Goal: Task Accomplishment & Management: Use online tool/utility

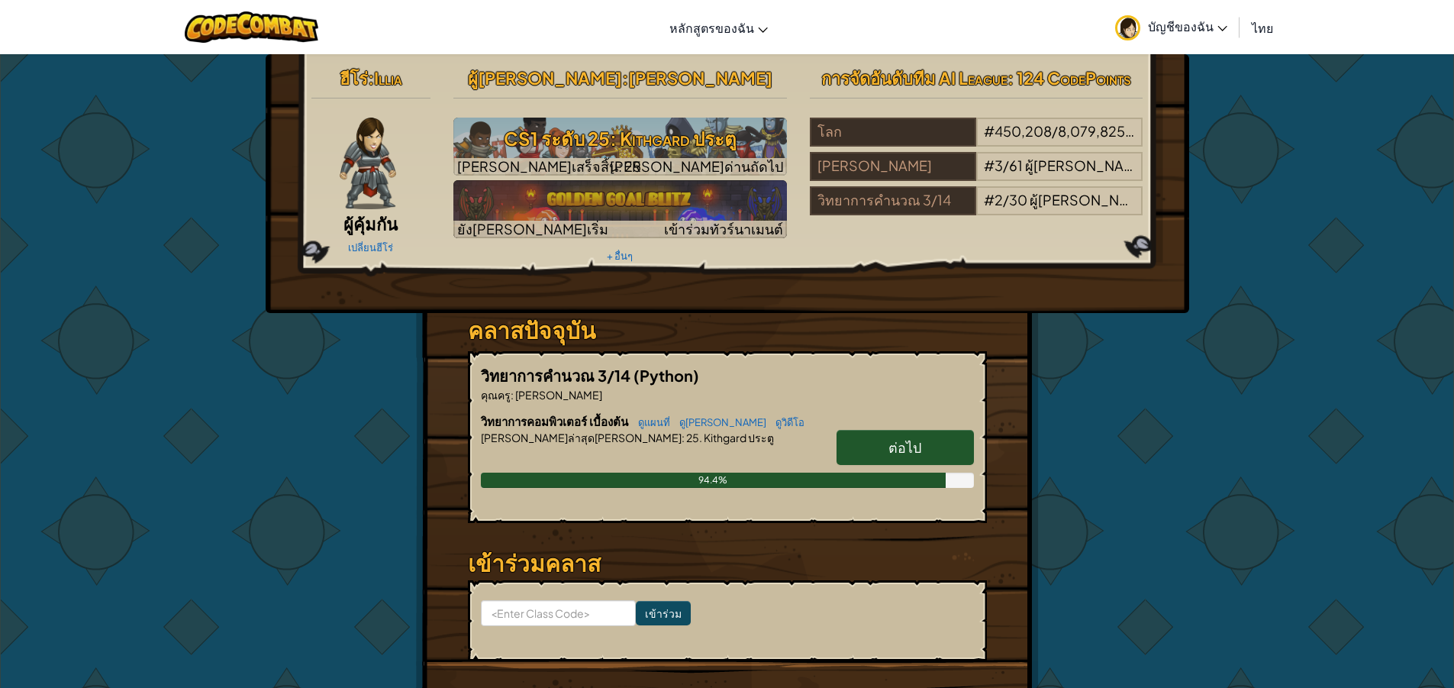
click at [891, 447] on span "ต่อไป" at bounding box center [904, 447] width 33 height 18
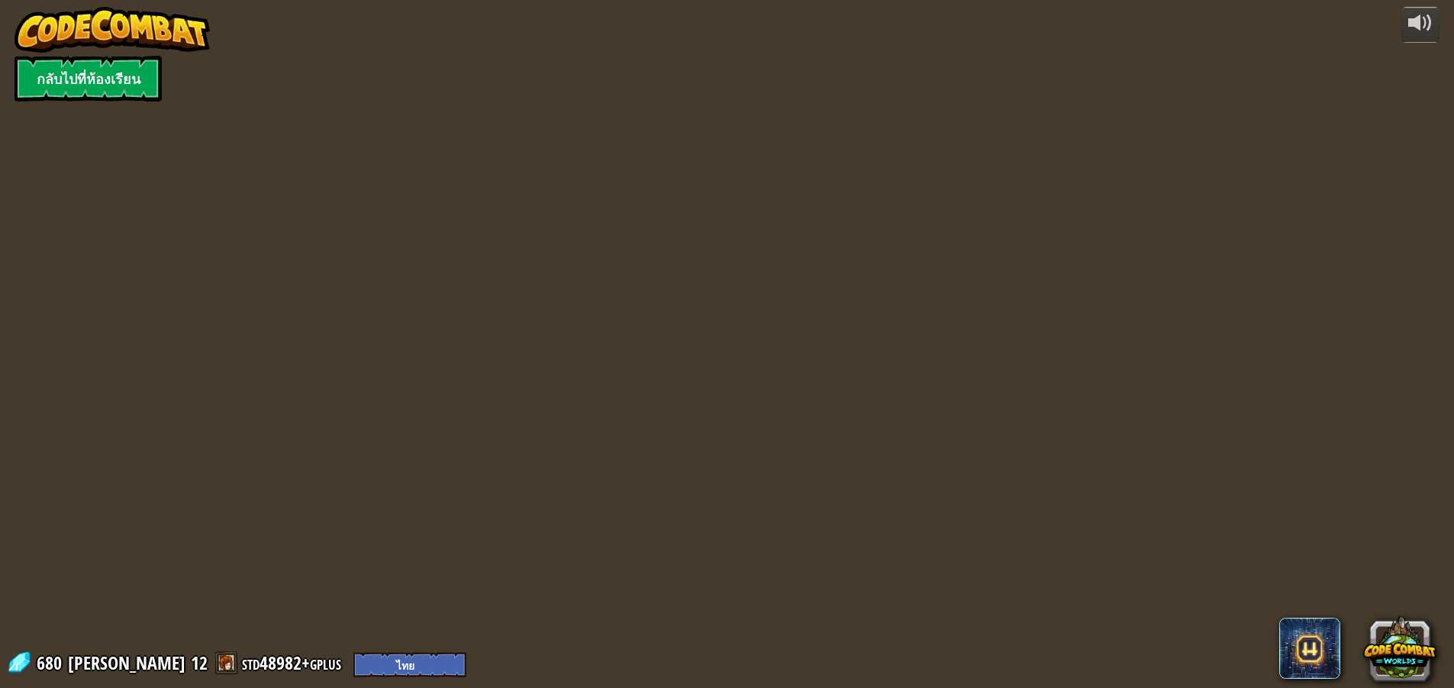
select select "th"
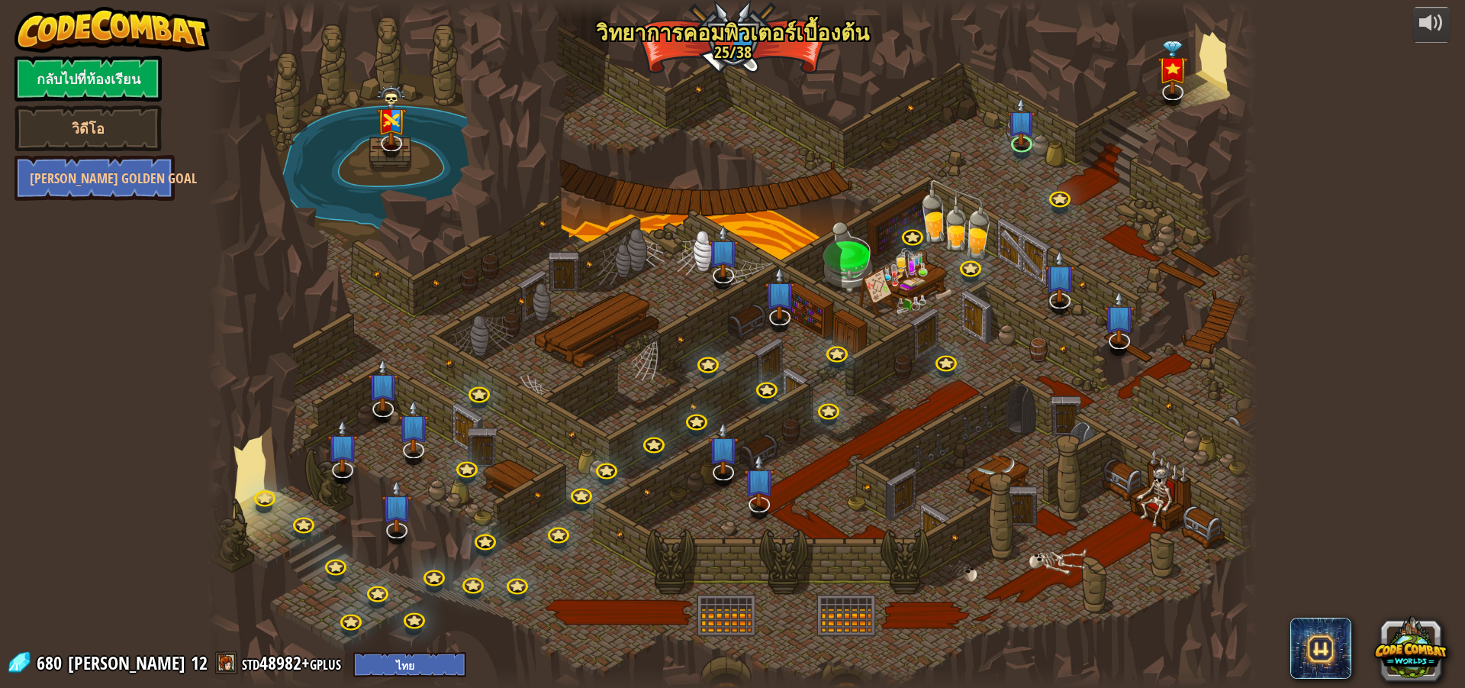
select select "th"
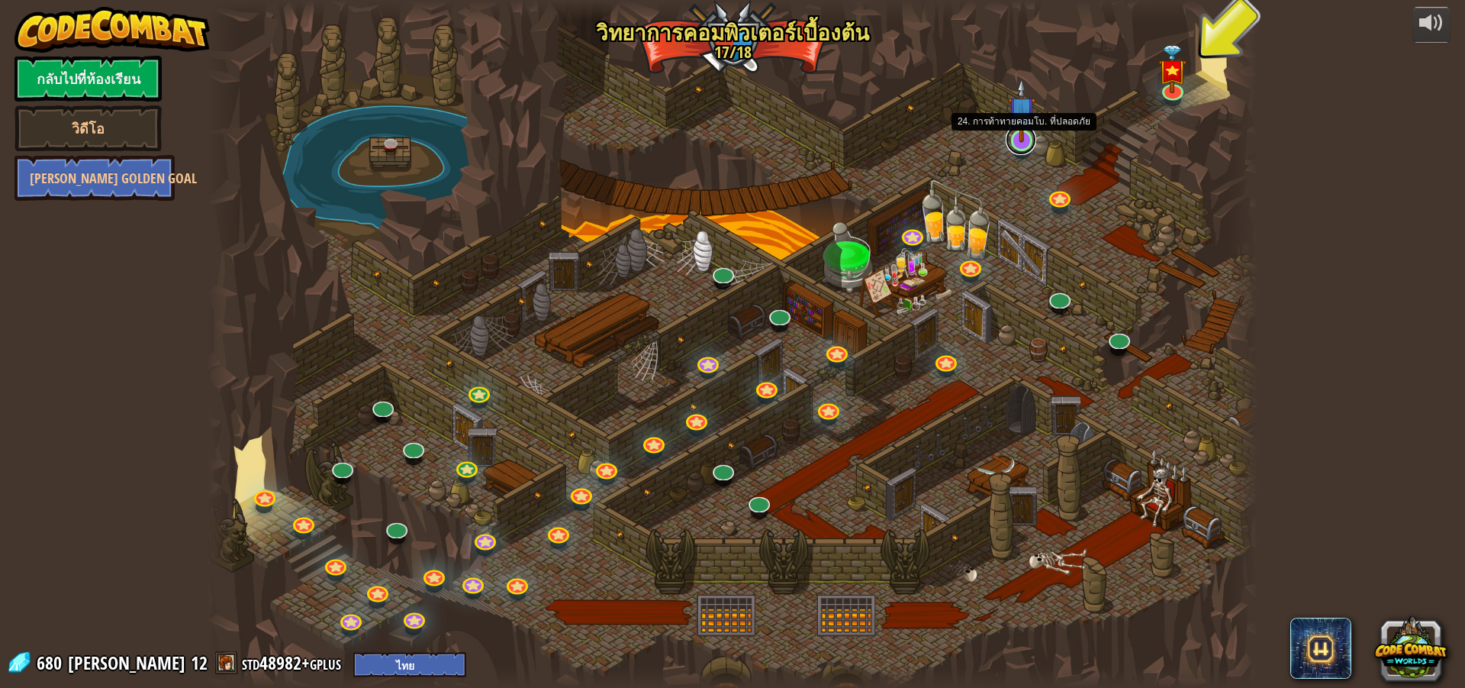
click at [1023, 142] on link at bounding box center [1021, 139] width 31 height 31
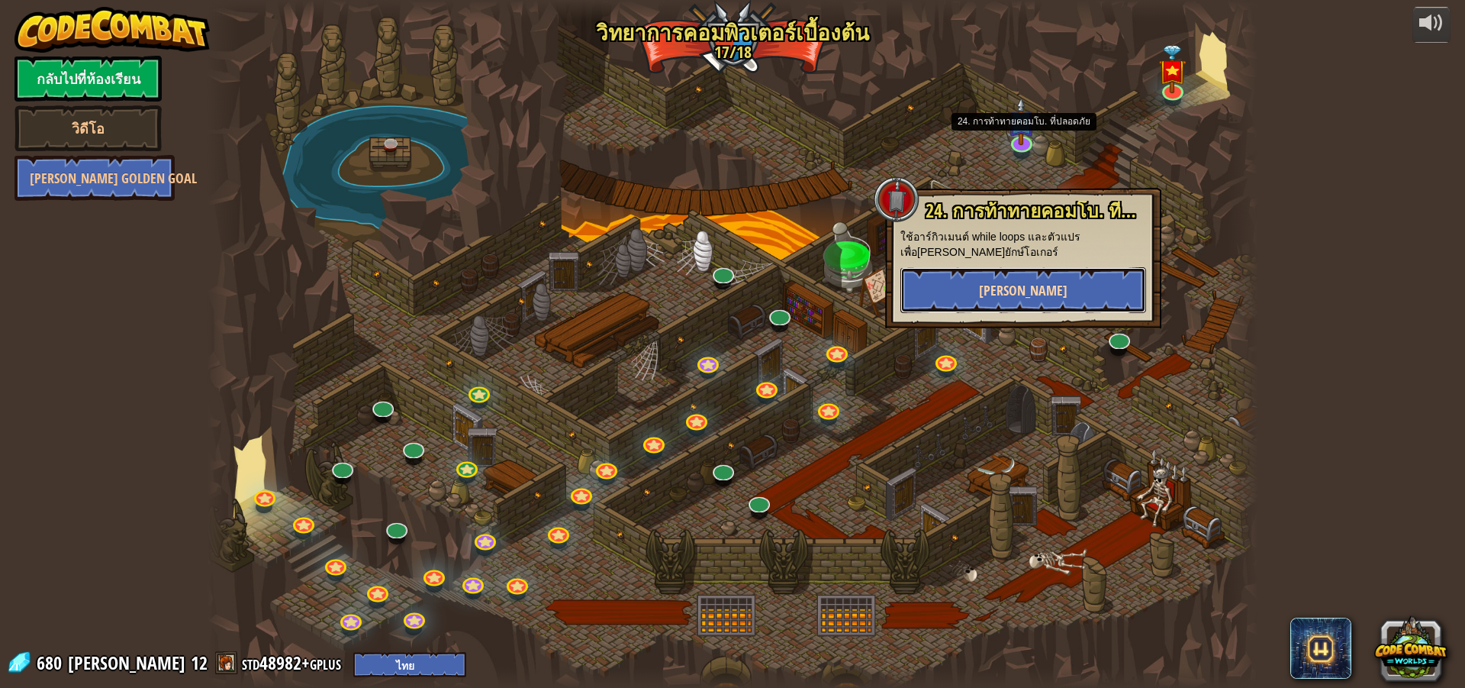
click at [1008, 295] on button "[PERSON_NAME]" at bounding box center [1024, 290] width 246 height 46
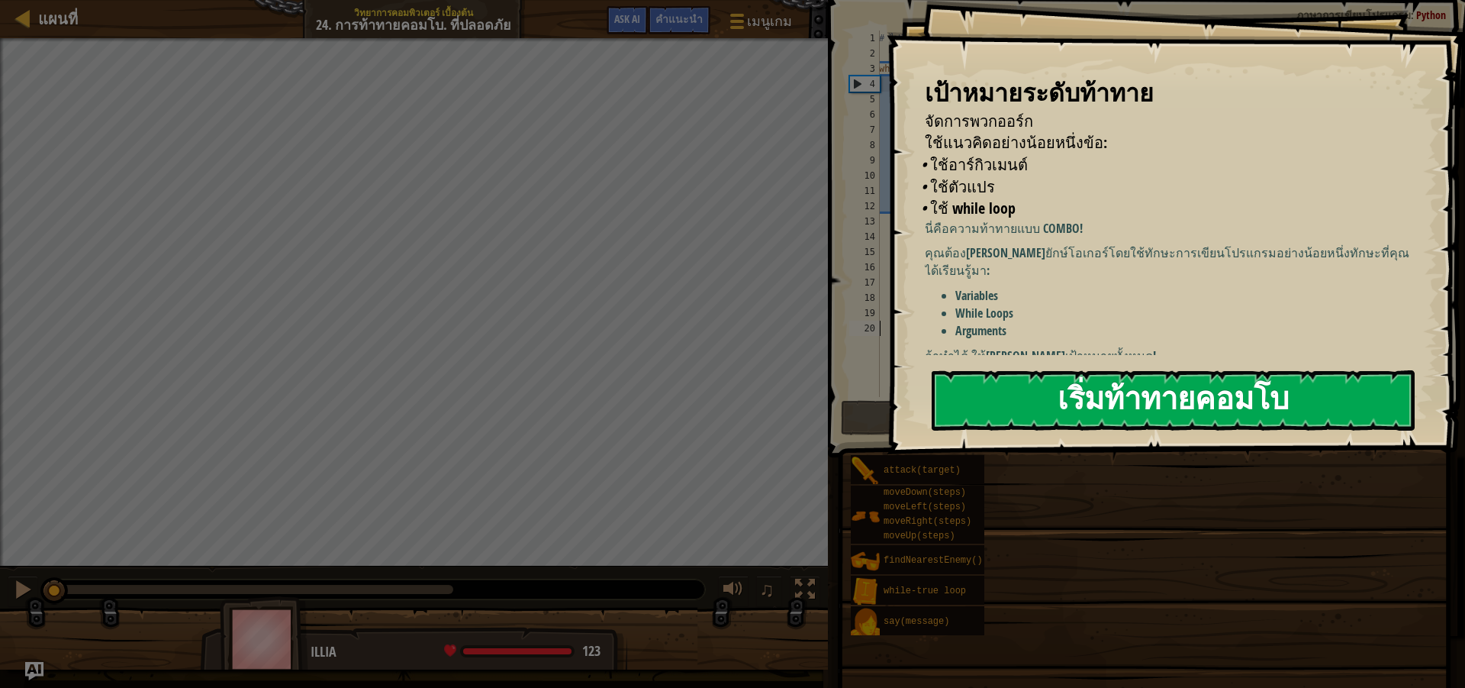
click at [989, 393] on button "เริ่มท้าทายคอมโบ" at bounding box center [1173, 400] width 483 height 60
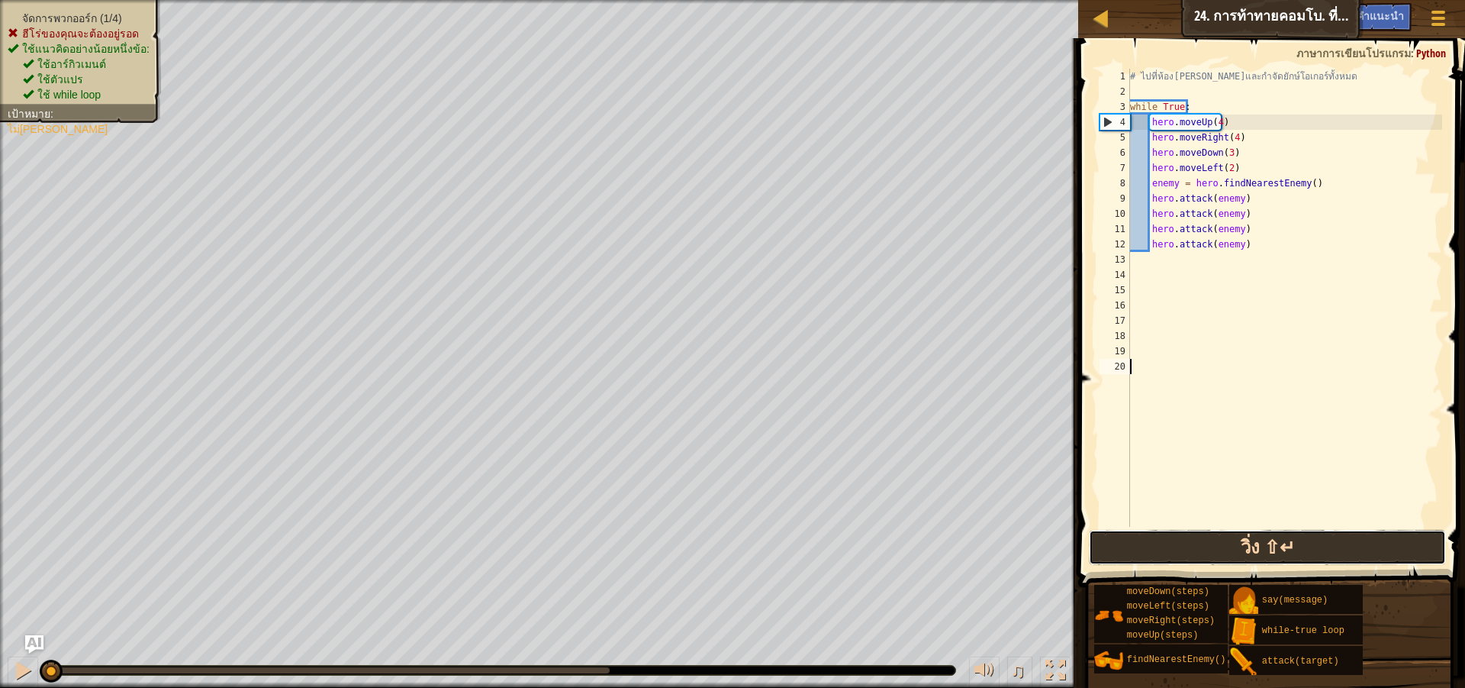
click at [1204, 533] on button "วิ่ง ⇧↵" at bounding box center [1267, 547] width 357 height 35
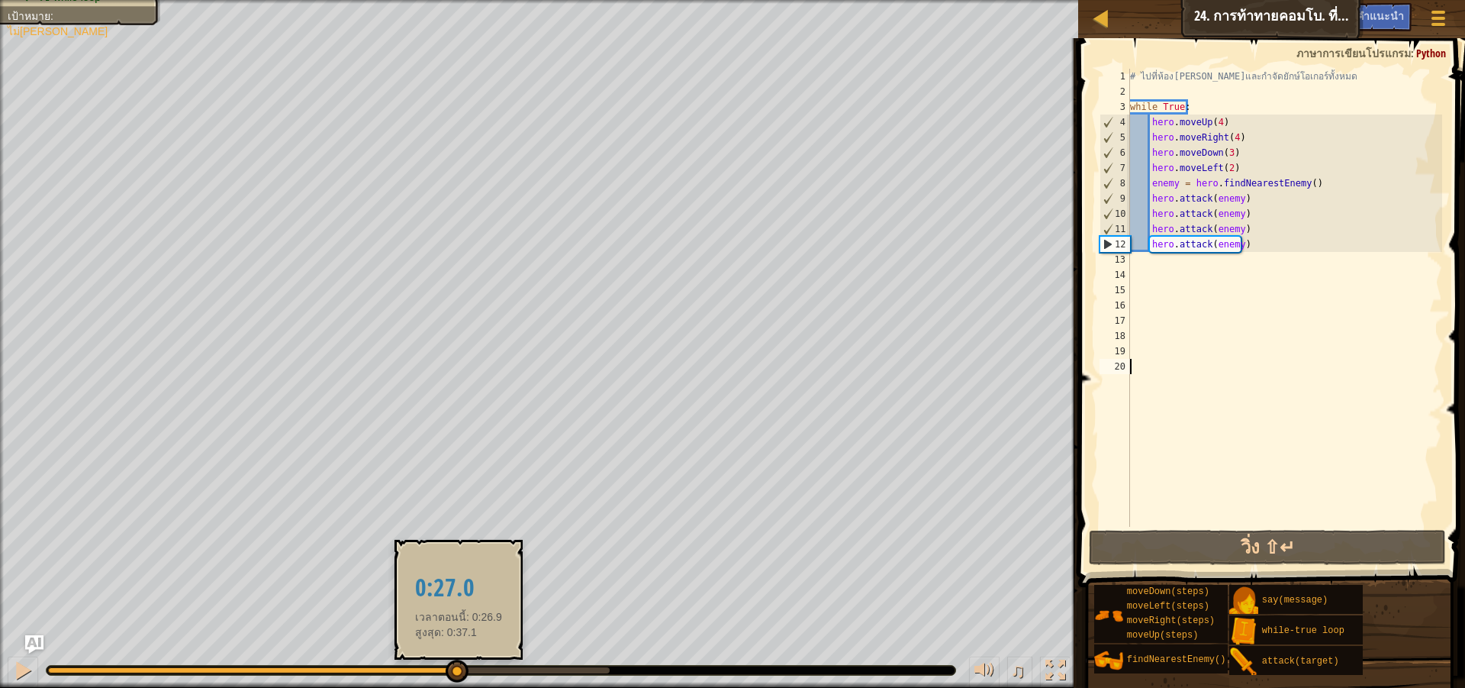
drag, startPoint x: 92, startPoint y: 668, endPoint x: 457, endPoint y: 678, distance: 365.7
click at [457, 678] on div at bounding box center [457, 670] width 23 height 23
drag, startPoint x: 449, startPoint y: 682, endPoint x: 441, endPoint y: 682, distance: 7.7
click at [448, 682] on div at bounding box center [459, 670] width 23 height 23
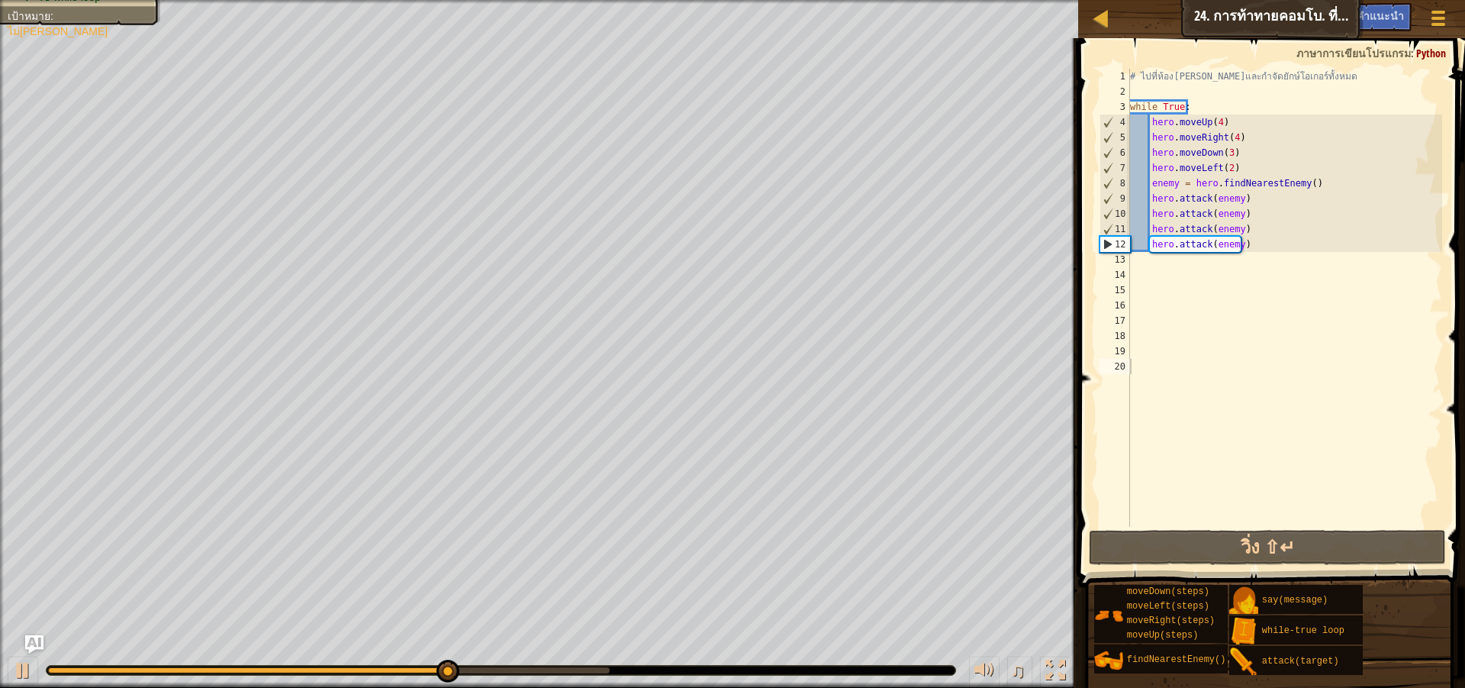
drag, startPoint x: 441, startPoint y: 682, endPoint x: 423, endPoint y: 683, distance: 18.3
click at [440, 683] on div "♫" at bounding box center [539, 666] width 1078 height 46
click at [416, 683] on div "♫" at bounding box center [539, 666] width 1078 height 46
click at [394, 683] on div "♫" at bounding box center [539, 666] width 1078 height 46
drag, startPoint x: 385, startPoint y: 682, endPoint x: 635, endPoint y: 677, distance: 250.4
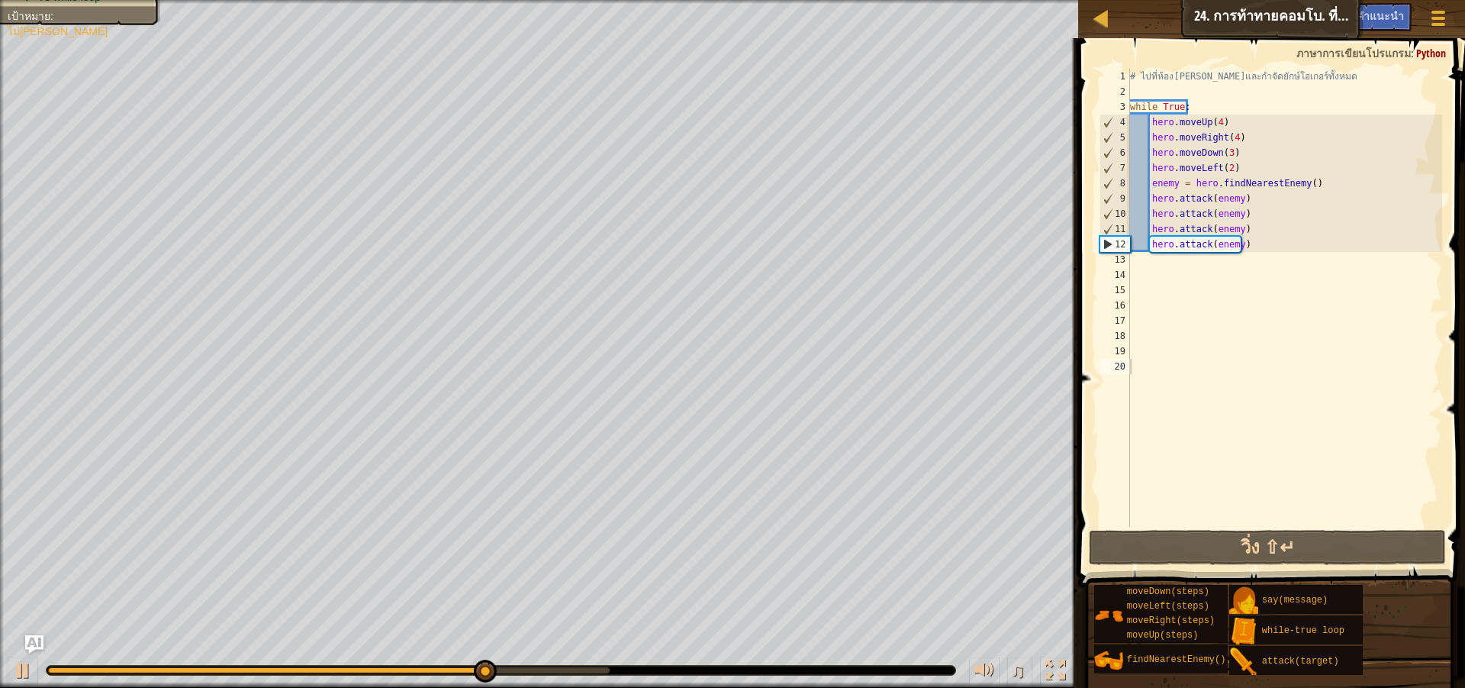
click at [635, 677] on div "♫" at bounding box center [539, 666] width 1078 height 46
click at [21, 660] on div at bounding box center [23, 670] width 20 height 20
click at [1140, 264] on div "# ไปที่ห้อง[PERSON_NAME]และกำจัดยักษ์โอเกอร์ทั้งหมด while True : hero . moveUp …" at bounding box center [1284, 313] width 315 height 488
click at [1258, 263] on div "# ไปที่ห้อง[PERSON_NAME]และกำจัดยักษ์โอเกอร์ทั้งหมด while True : hero . moveUp …" at bounding box center [1284, 313] width 315 height 488
click at [1373, 19] on span "คำแนะนำ" at bounding box center [1380, 15] width 47 height 15
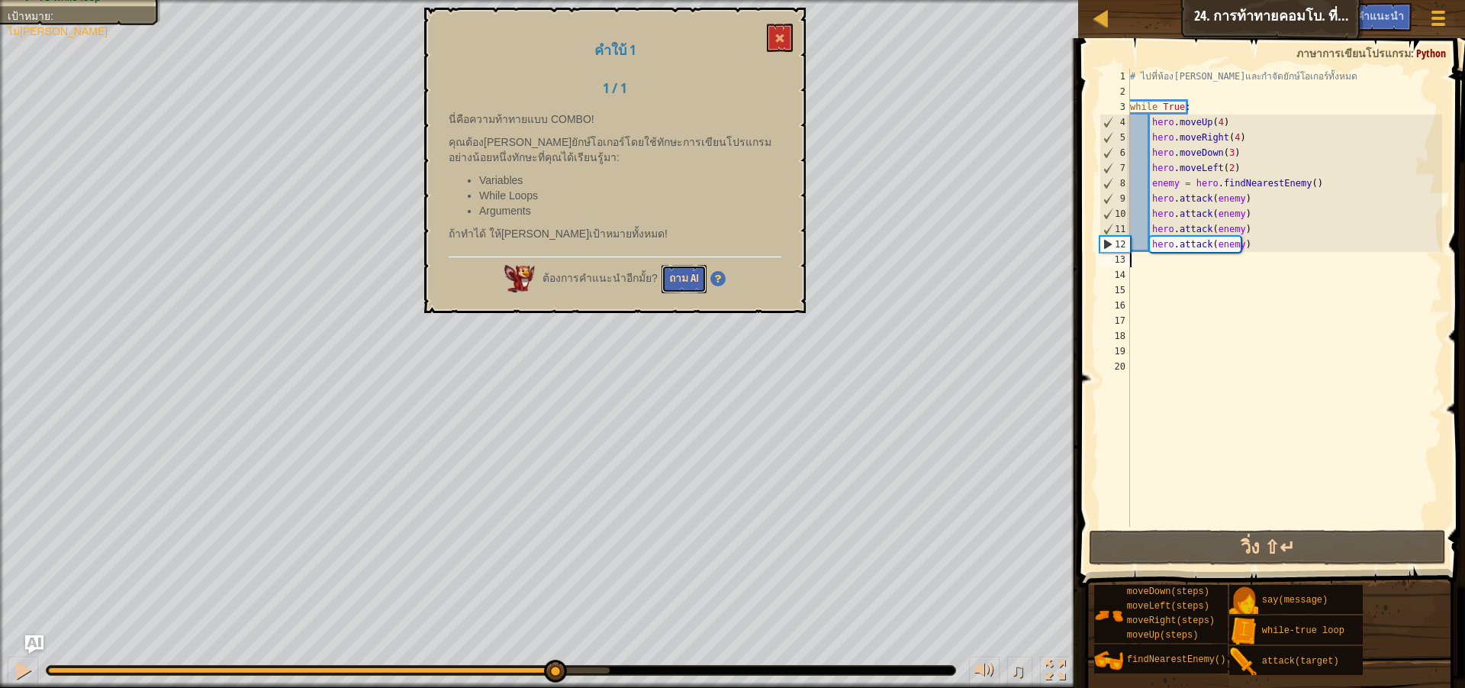
click at [690, 272] on button "ถาม AI" at bounding box center [684, 279] width 45 height 28
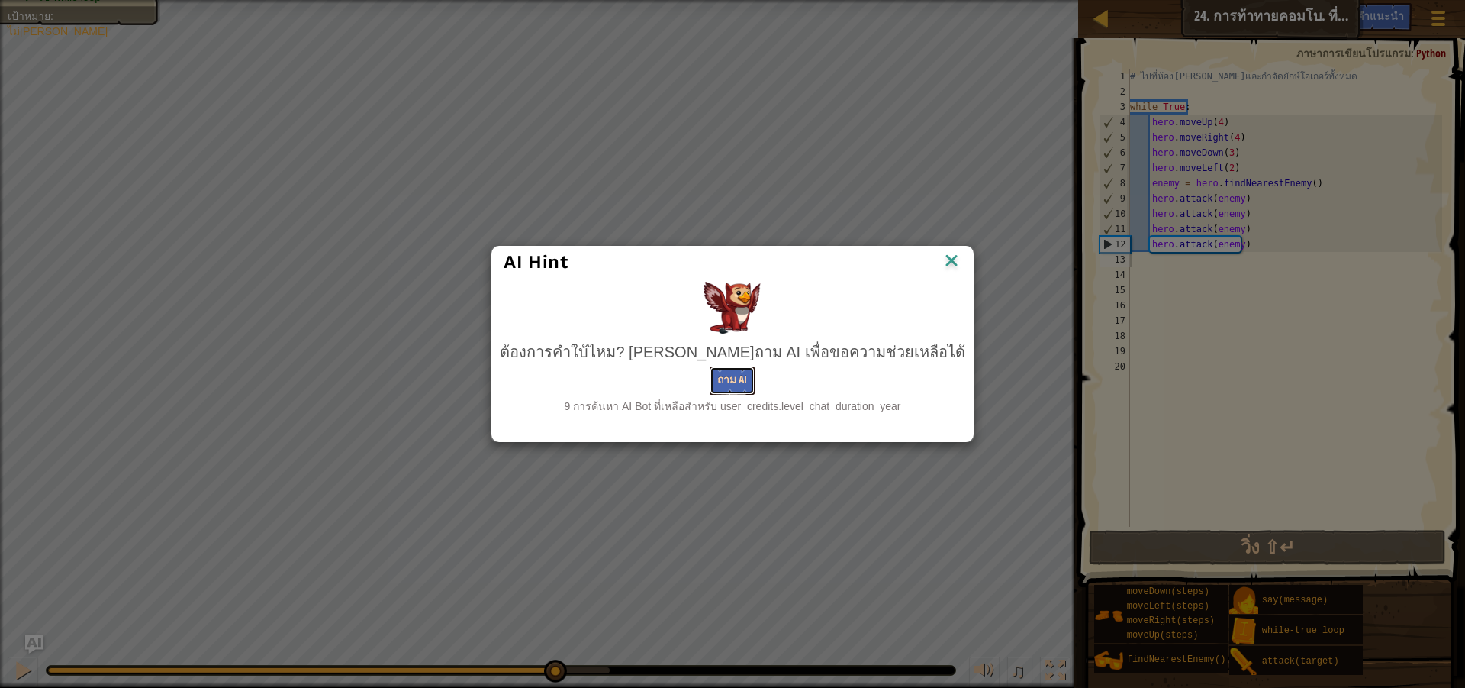
click at [727, 379] on button "ถาม AI" at bounding box center [732, 380] width 45 height 28
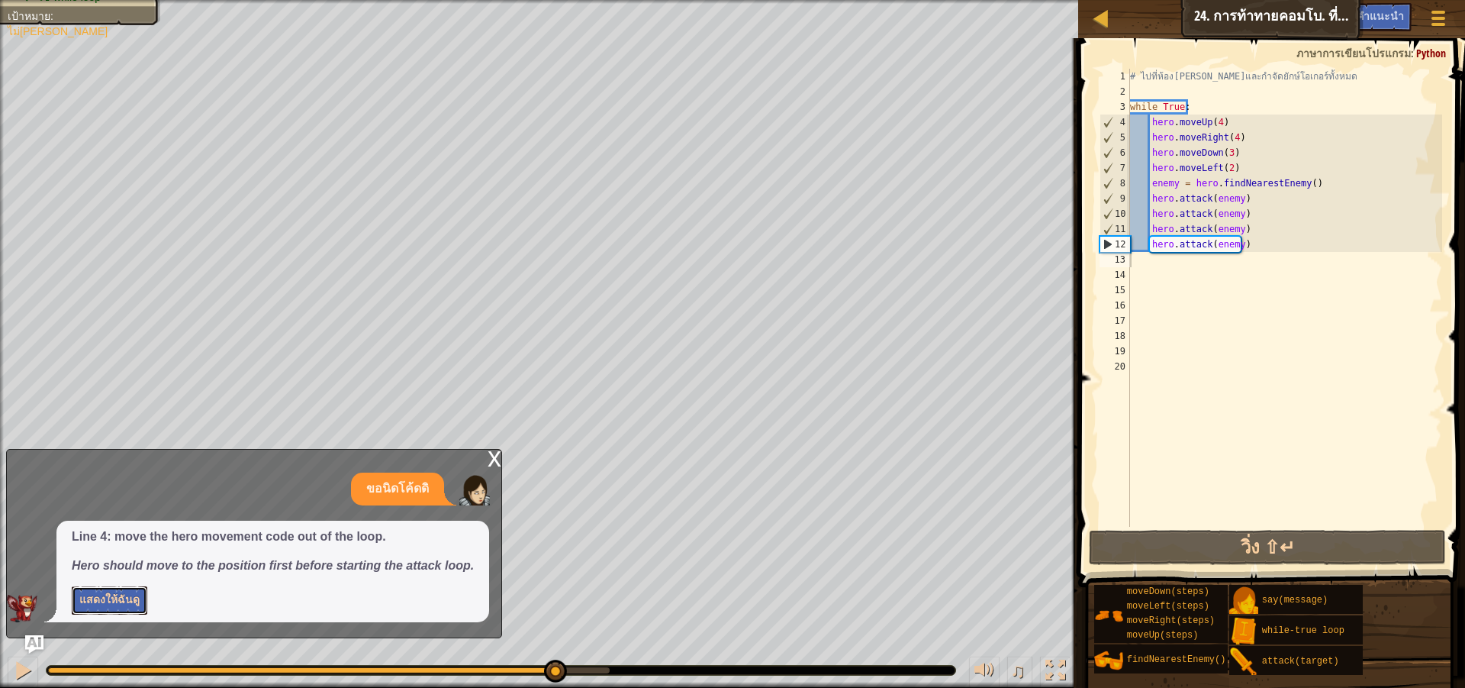
click at [110, 601] on button "แสดงให้ฉันดู" at bounding box center [110, 600] width 76 height 28
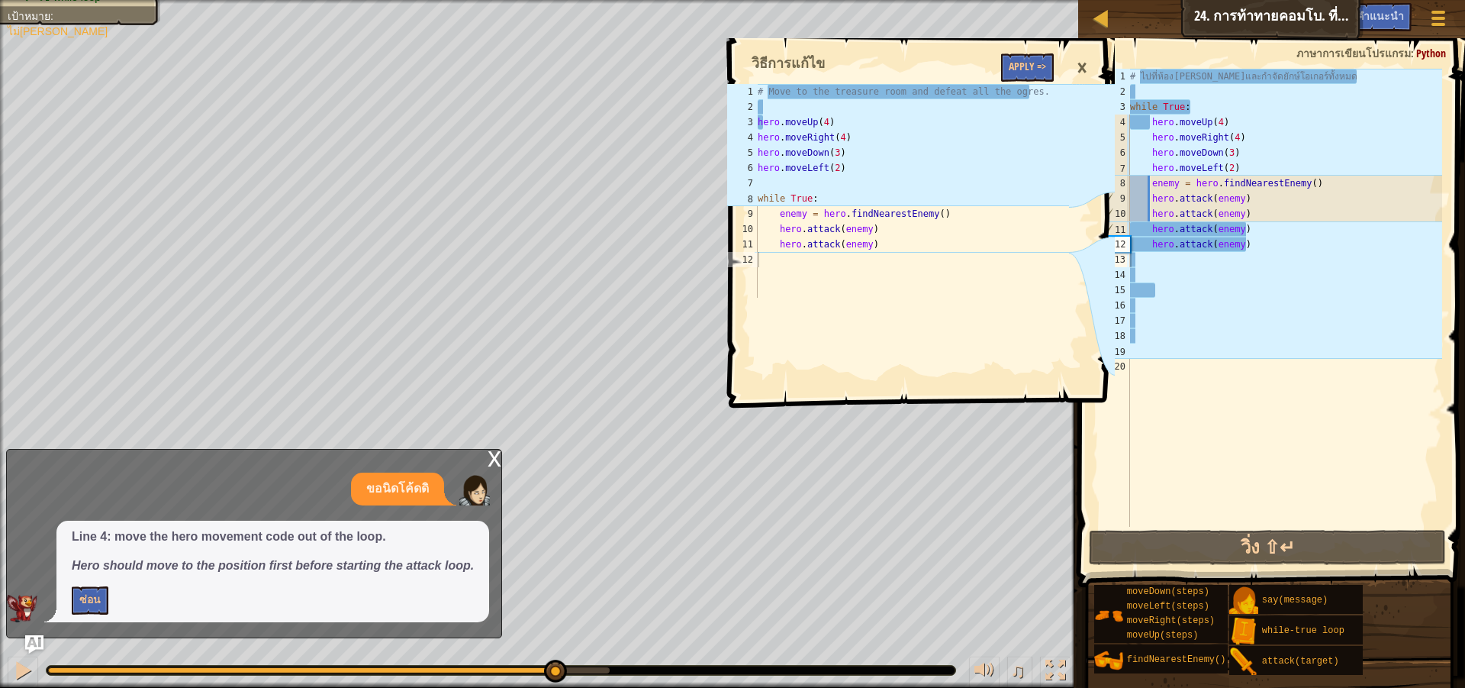
click at [1081, 61] on div "×" at bounding box center [1082, 67] width 26 height 35
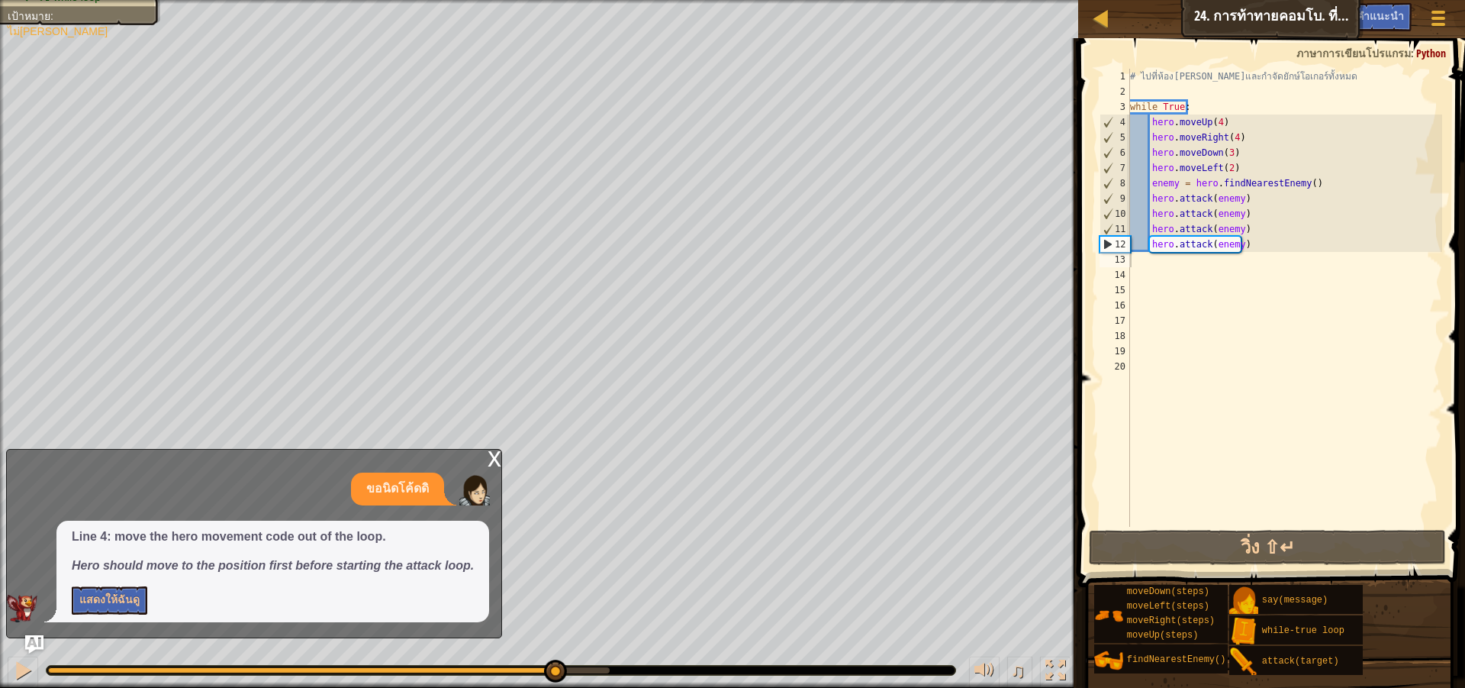
click at [1249, 245] on div "# ไปที่ห้อง[PERSON_NAME]และกำจัดยักษ์โอเกอร์ทั้งหมด while True : hero . moveUp …" at bounding box center [1284, 313] width 315 height 488
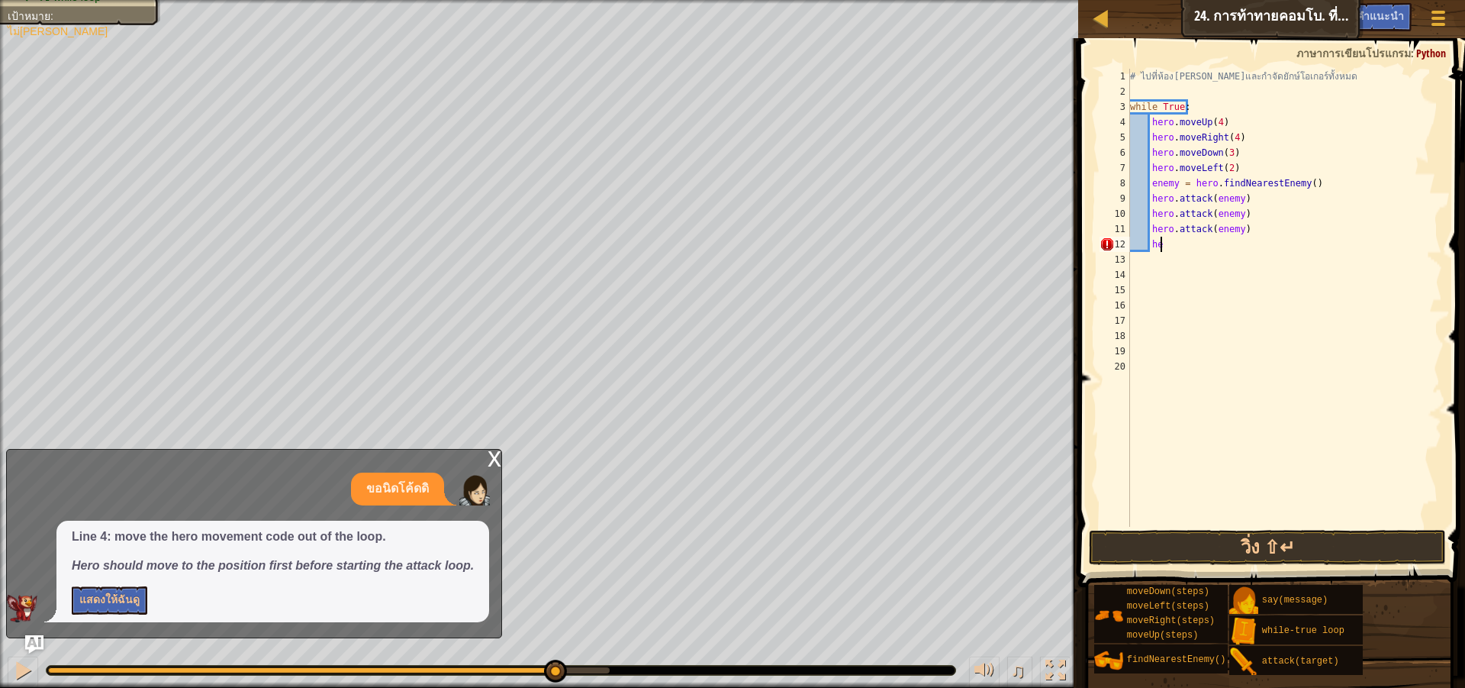
type textarea "h"
click at [1253, 198] on div "# ไปที่ห้อง[PERSON_NAME]และกำจัดยักษ์โอเกอร์ทั้งหมด while True : hero . moveUp …" at bounding box center [1284, 313] width 315 height 488
click at [1241, 177] on div "# ไปที่ห้อง[PERSON_NAME]และกำจัดยักษ์โอเกอร์ทั้งหมด while True : hero . moveUp …" at bounding box center [1284, 313] width 315 height 488
click at [1231, 163] on div "# ไปที่ห้อง[PERSON_NAME]และกำจัดยักษ์โอเกอร์ทั้งหมด while True : hero . moveUp …" at bounding box center [1284, 313] width 315 height 488
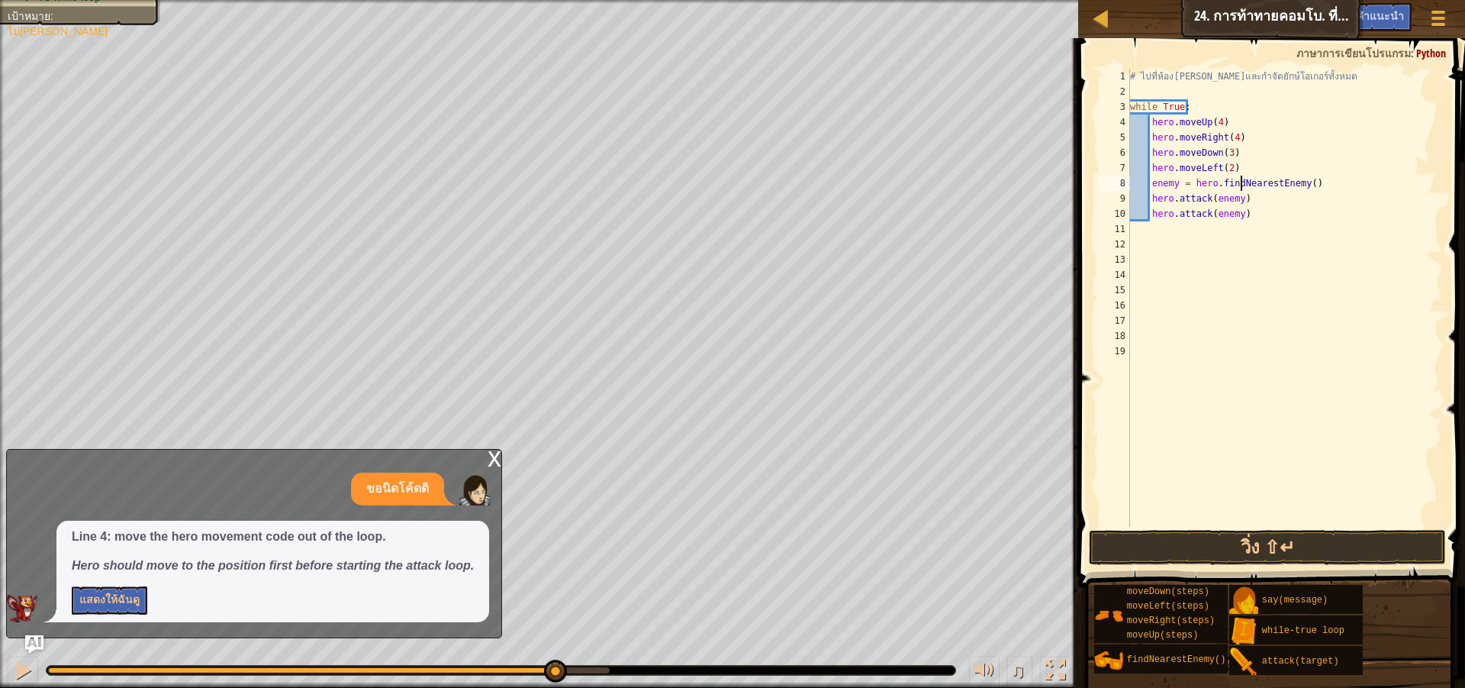
type textarea "hero.moveLeft(2)"
type textarea "h"
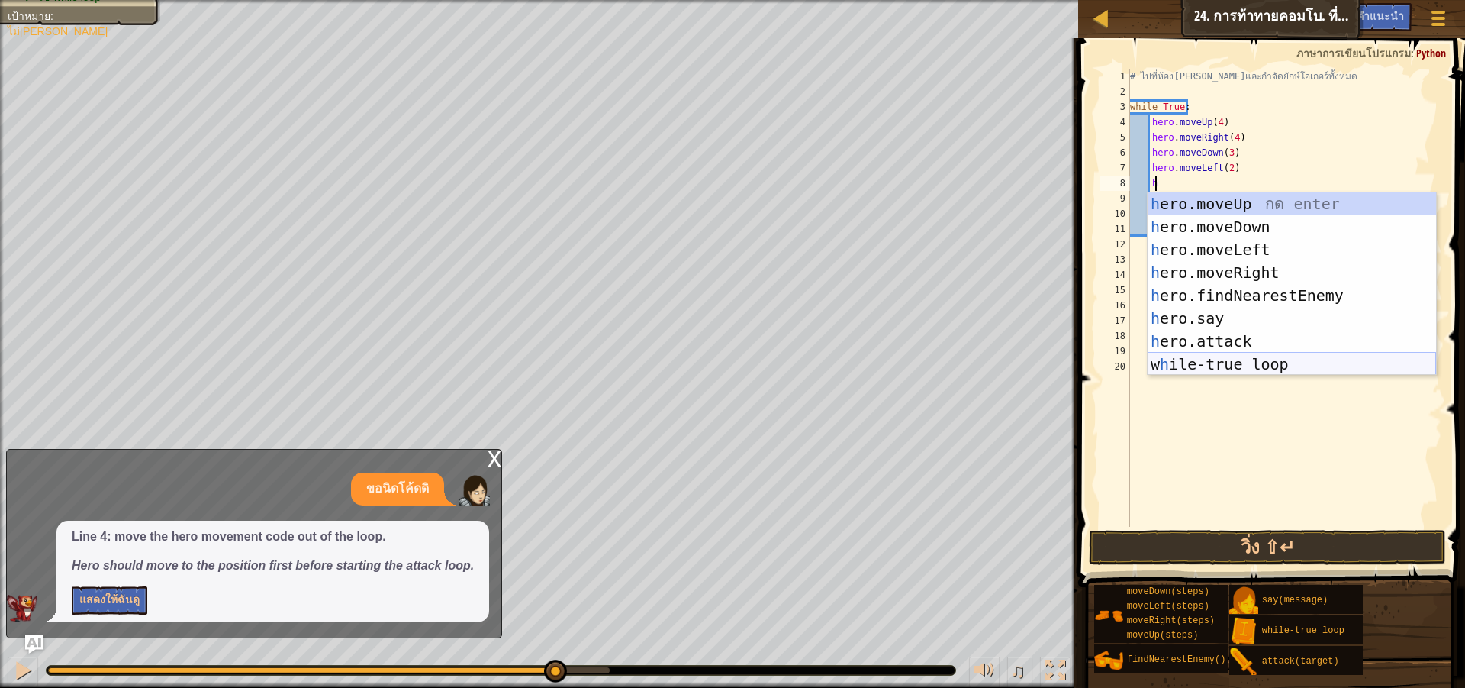
click at [1258, 362] on div "h ero.moveUp กด enter h ero.moveDown กด enter h ero.moveLeft กด enter h ero.mov…" at bounding box center [1292, 306] width 288 height 229
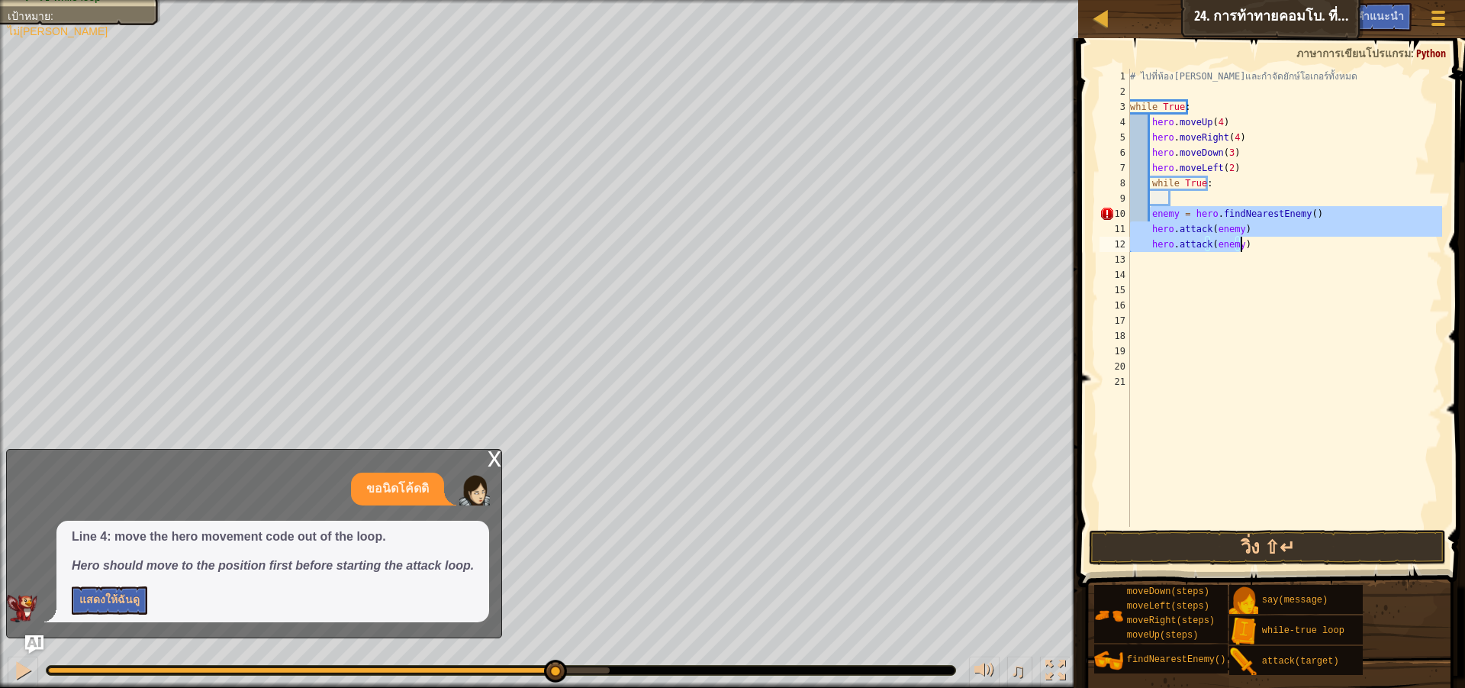
drag, startPoint x: 1151, startPoint y: 216, endPoint x: 1284, endPoint y: 253, distance: 138.7
click at [1284, 253] on div "# ไปที่ห้อง[PERSON_NAME]และกำจัดยักษ์โอเกอร์ทั้งหมด while True : hero . moveUp …" at bounding box center [1284, 313] width 315 height 488
type textarea "enemy = hero.findNearestEnemy()"
type textarea "hero.attack(enemy)"
click at [1207, 248] on div "# ไปที่ห้อง[PERSON_NAME]และกำจัดยักษ์โอเกอร์ทั้งหมด while True : hero . moveUp …" at bounding box center [1284, 298] width 315 height 458
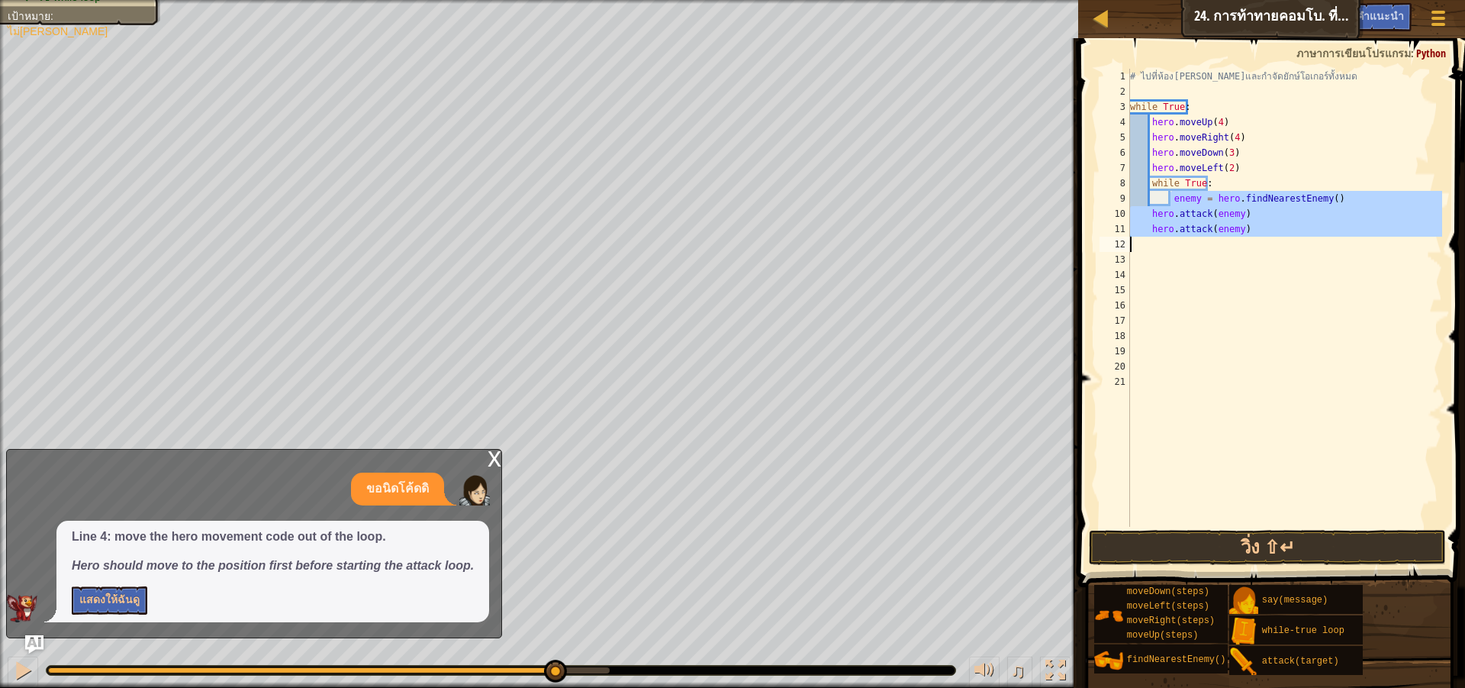
scroll to position [7, 0]
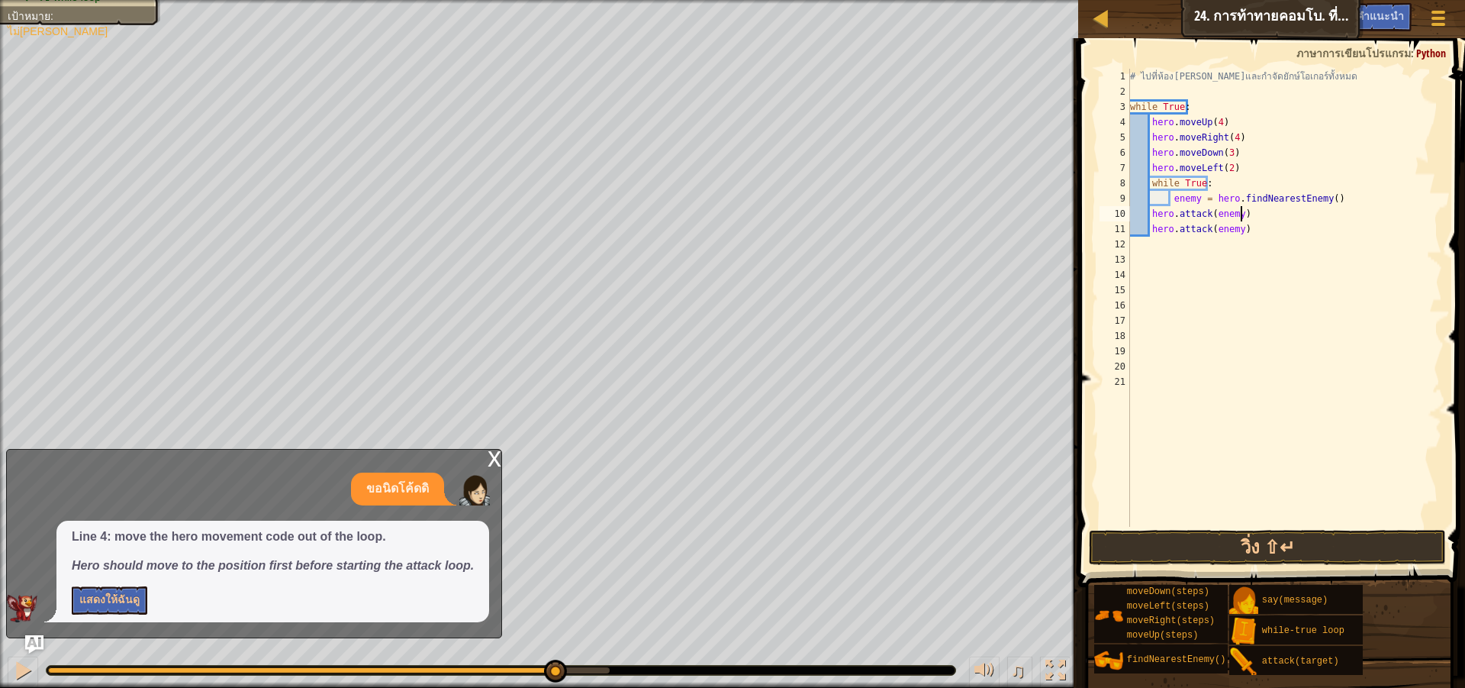
click at [1306, 219] on div "# ไปที่ห้อง[PERSON_NAME]และกำจัดยักษ์โอเกอร์ทั้งหมด while True : hero . moveUp …" at bounding box center [1284, 313] width 315 height 488
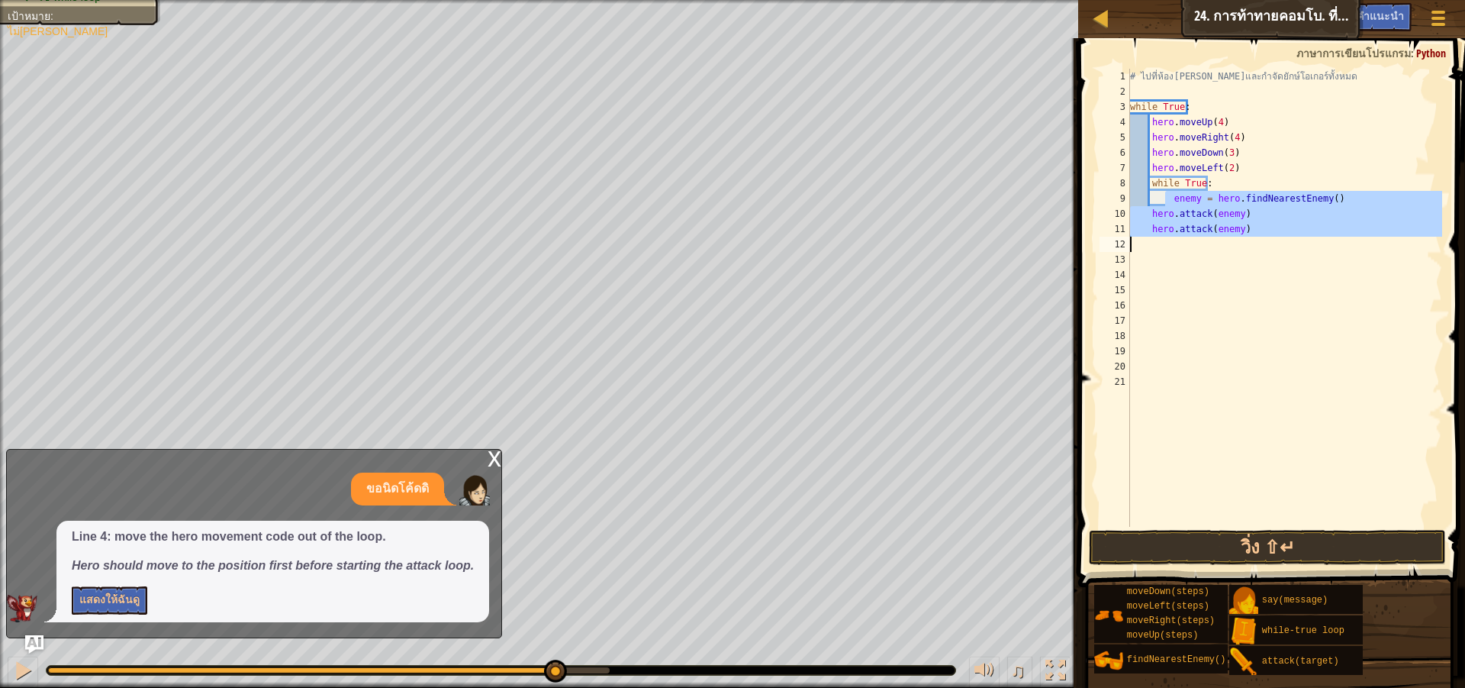
drag, startPoint x: 1166, startPoint y: 200, endPoint x: 1349, endPoint y: 250, distance: 189.8
click at [1349, 250] on div "# ไปที่ห้อง[PERSON_NAME]และกำจัดยักษ์โอเกอร์ทั้งหมด while True : hero . moveUp …" at bounding box center [1284, 313] width 315 height 488
type textarea "hero.attack(enemy)"
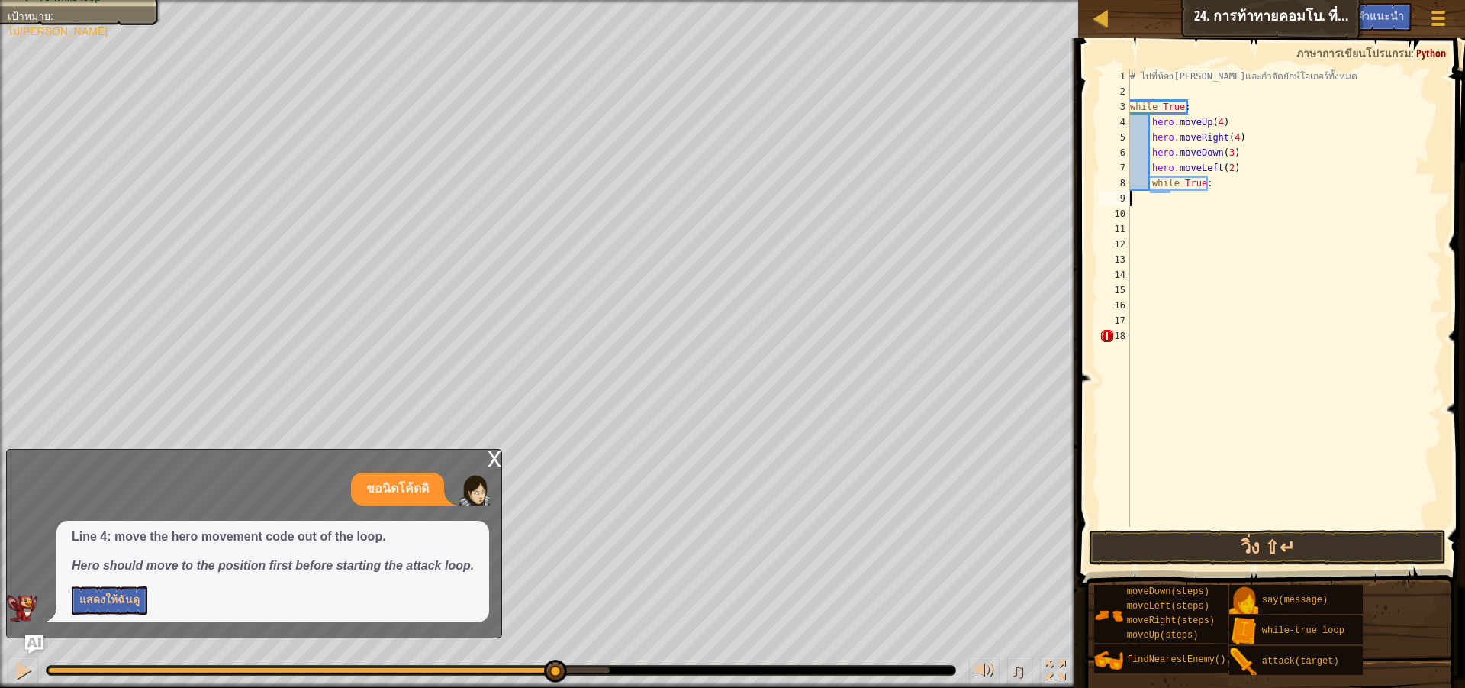
type textarea "while True:"
type textarea "h"
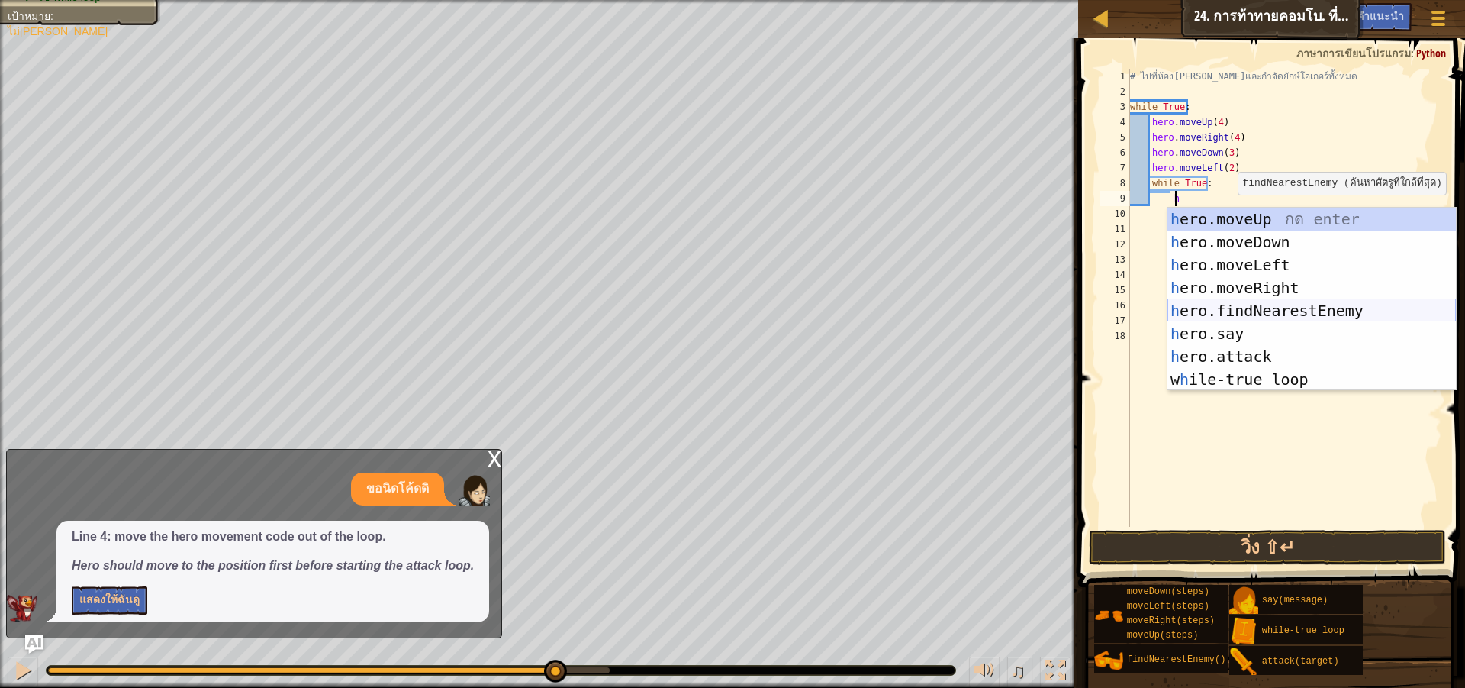
click at [1323, 305] on div "h ero.moveUp กด enter h ero.moveDown กด enter h ero.moveLeft กด enter h ero.mov…" at bounding box center [1312, 322] width 288 height 229
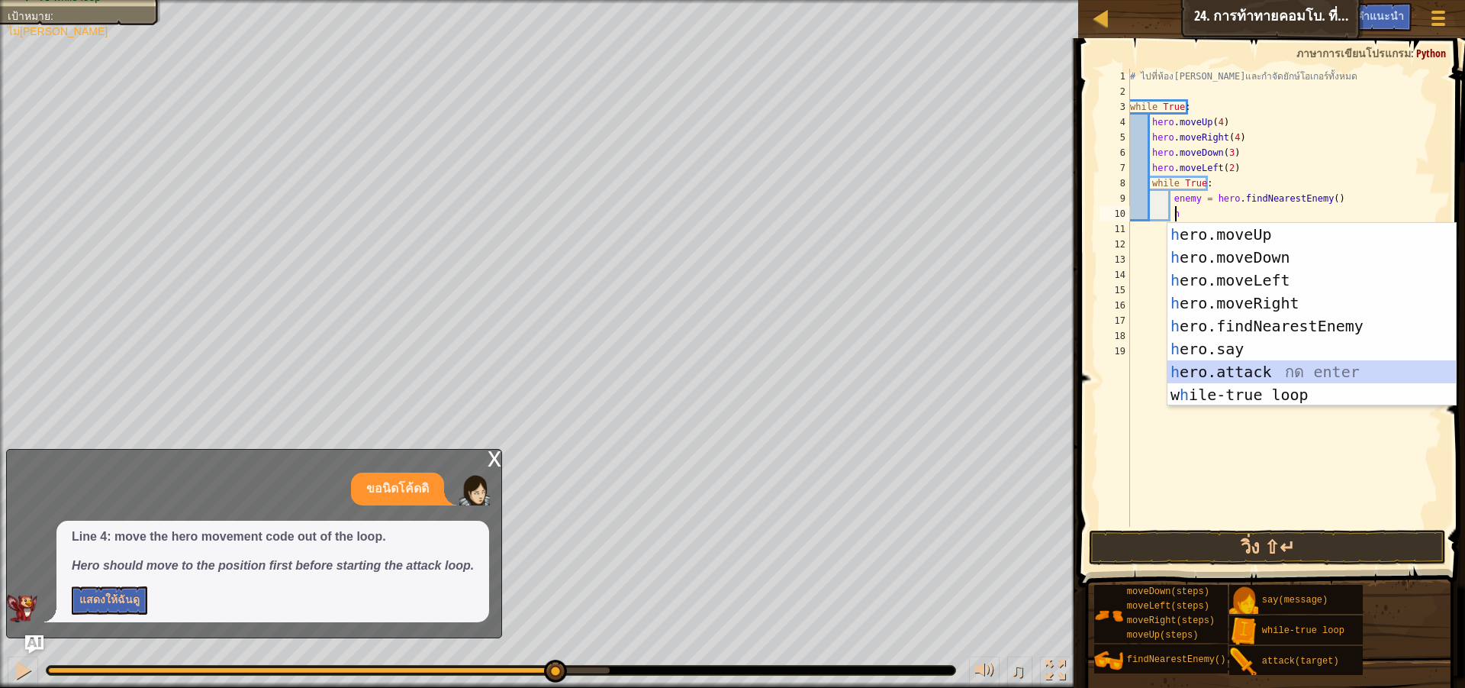
click at [1307, 366] on div "h ero.moveUp กด enter h ero.moveDown กด enter h ero.moveLeft กด enter h ero.mov…" at bounding box center [1312, 337] width 288 height 229
type textarea "hero.attack(enemy)"
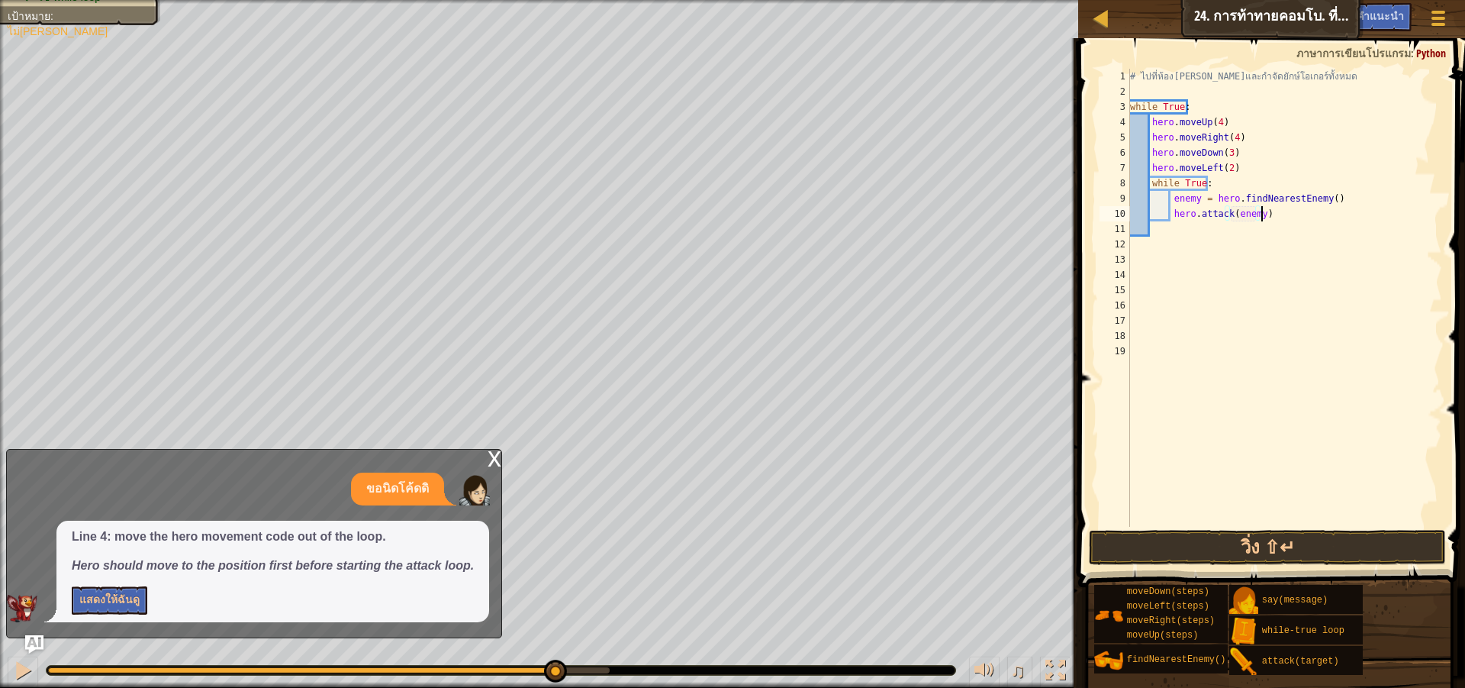
click at [1271, 217] on div "# ไปที่ห้อง[PERSON_NAME]และกำจัดยักษ์โอเกอร์ทั้งหมด while True : hero . moveUp …" at bounding box center [1284, 313] width 315 height 488
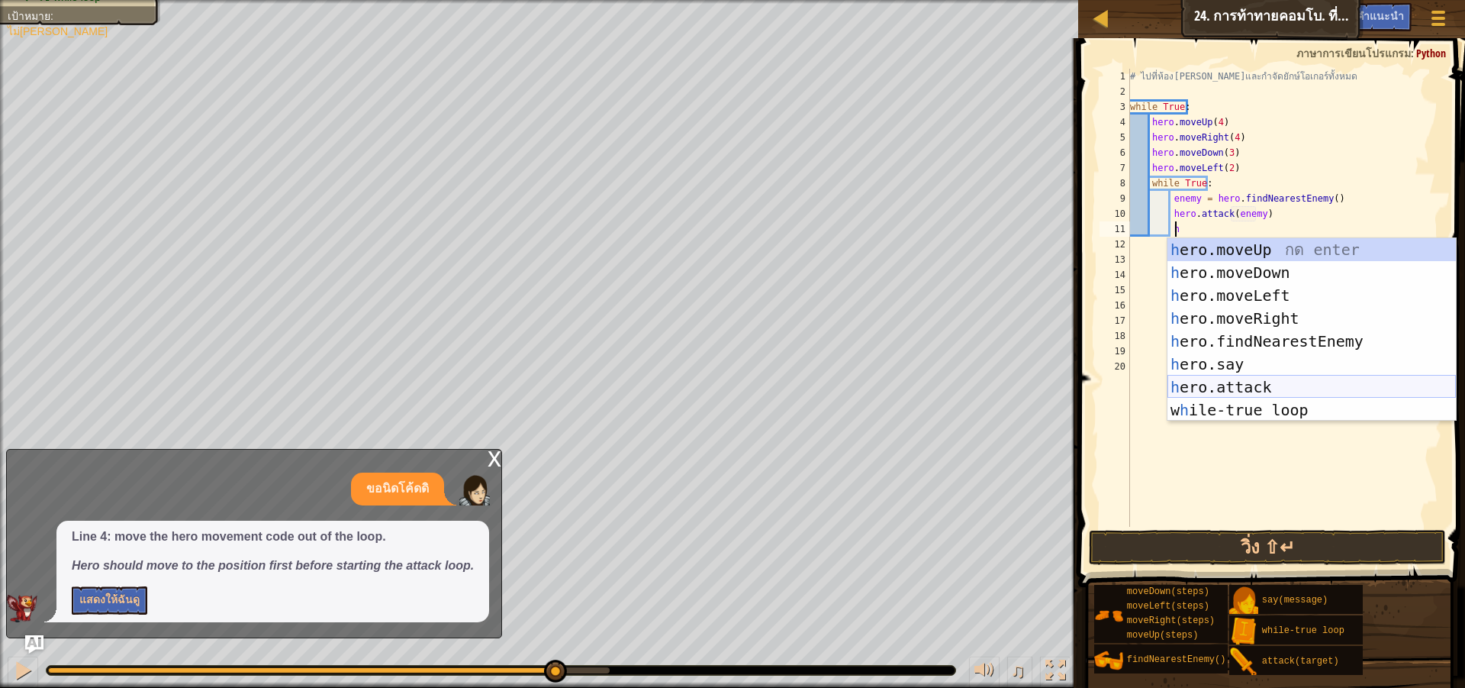
click at [1258, 380] on div "h ero.moveUp กด enter h ero.moveDown กด enter h ero.moveLeft กด enter h ero.mov…" at bounding box center [1312, 352] width 288 height 229
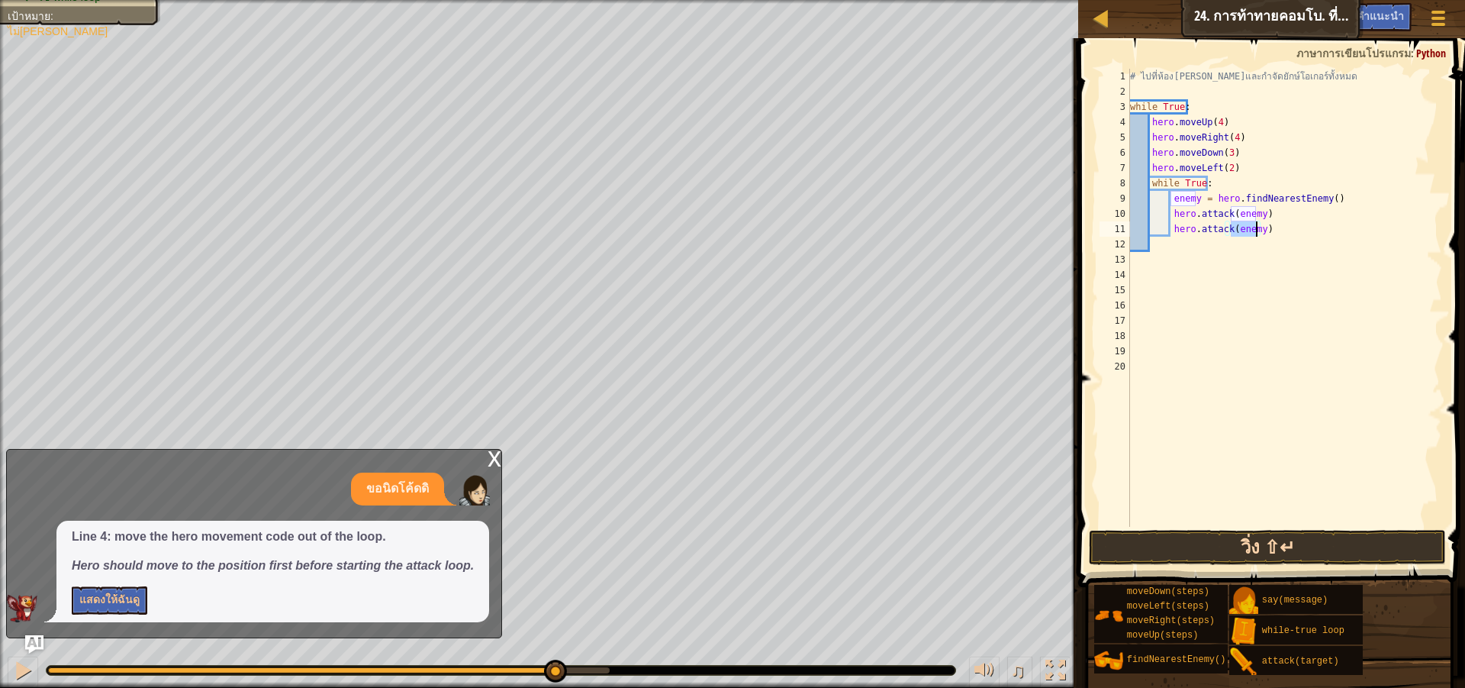
type textarea "hero.attack(enemy)"
click at [1185, 543] on button "วิ่ง ⇧↵" at bounding box center [1267, 547] width 357 height 35
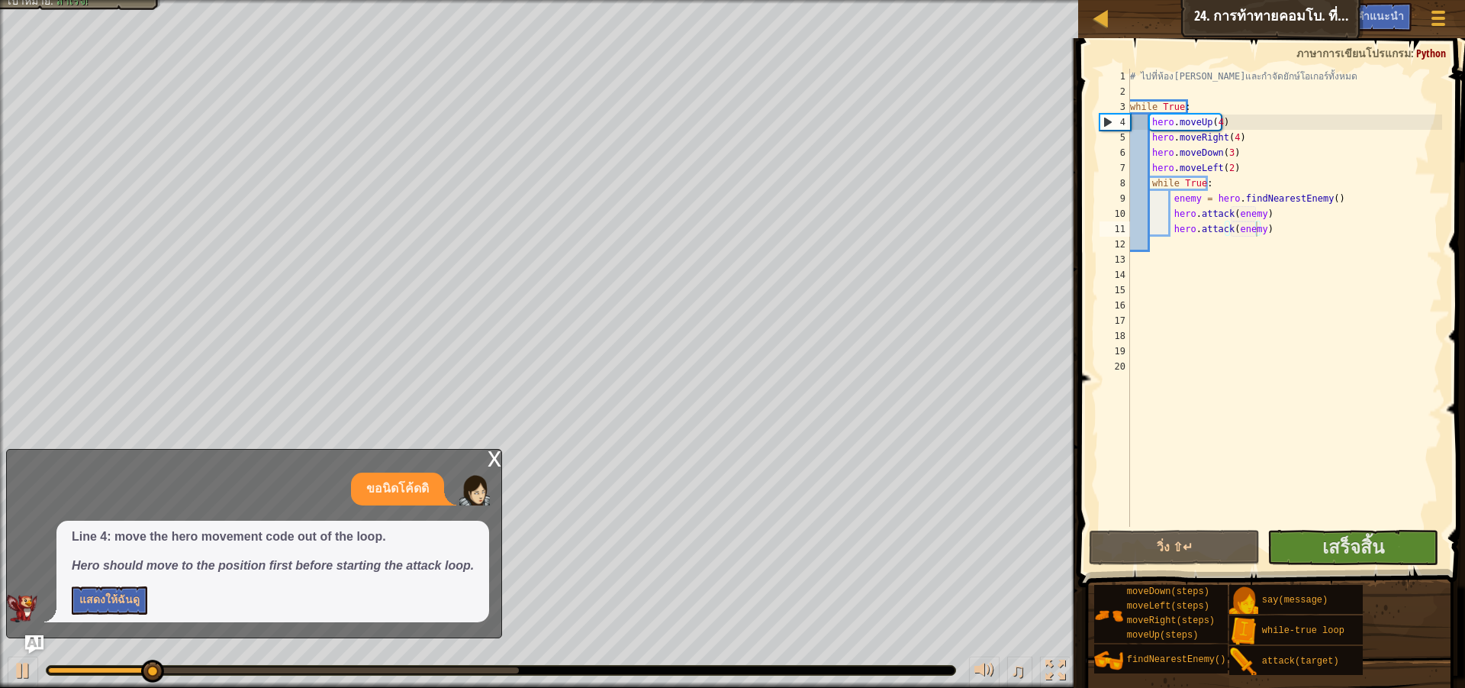
click at [492, 452] on div "x" at bounding box center [495, 457] width 14 height 15
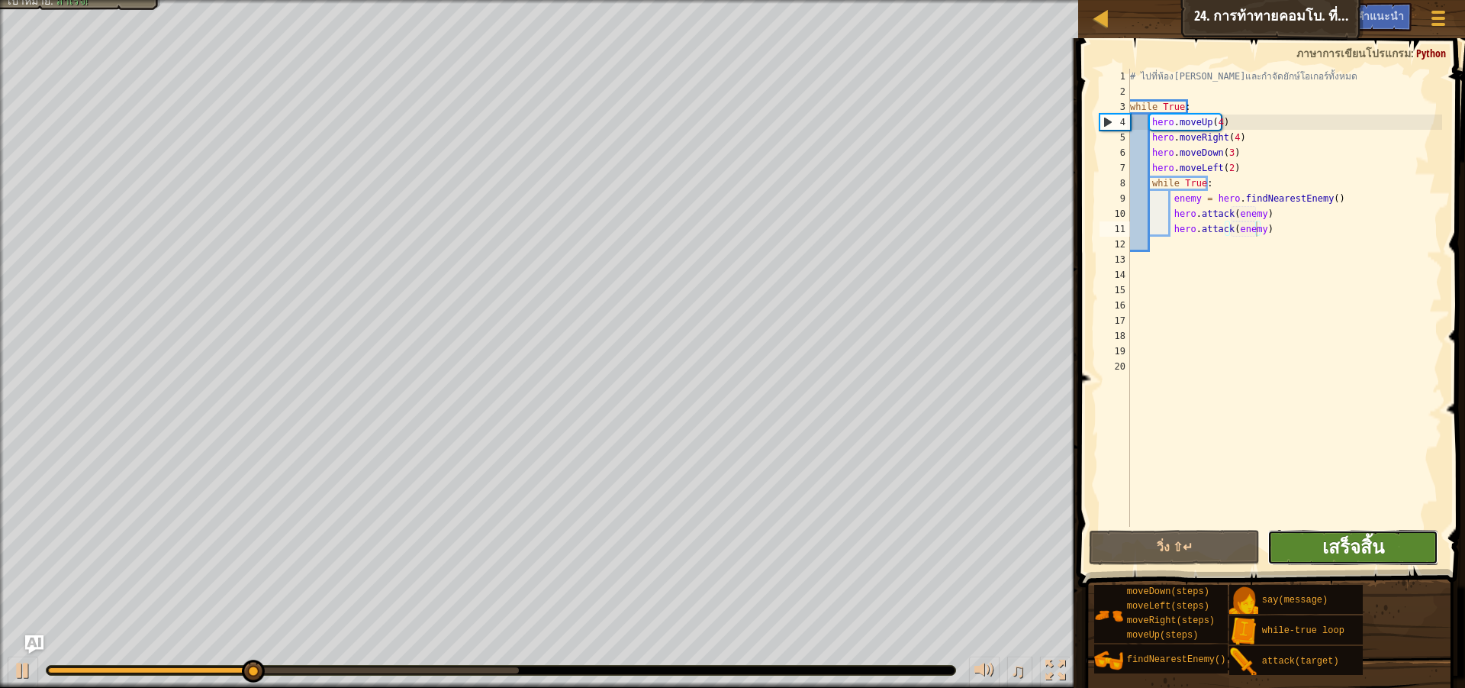
click at [1345, 544] on span "เสร็จสิ้น" at bounding box center [1354, 546] width 62 height 24
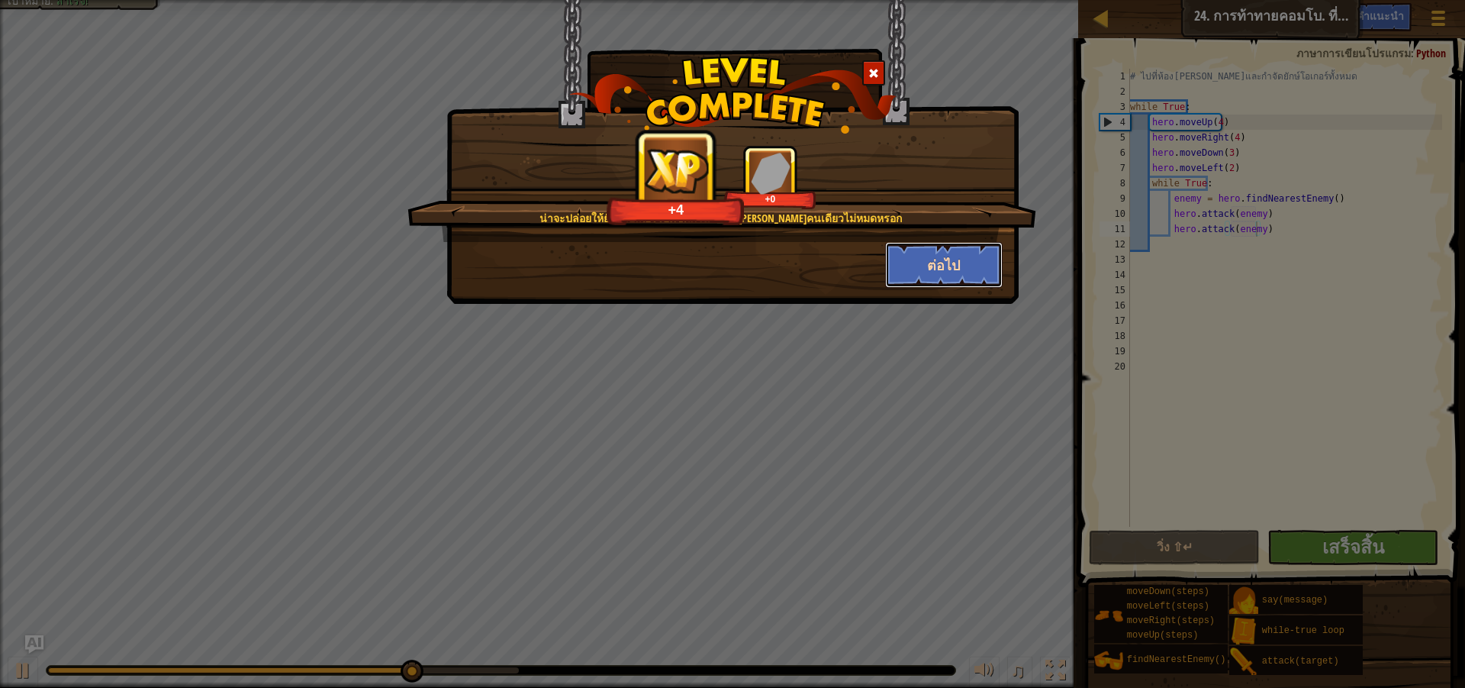
click at [923, 261] on button "ต่อไป" at bounding box center [944, 265] width 118 height 46
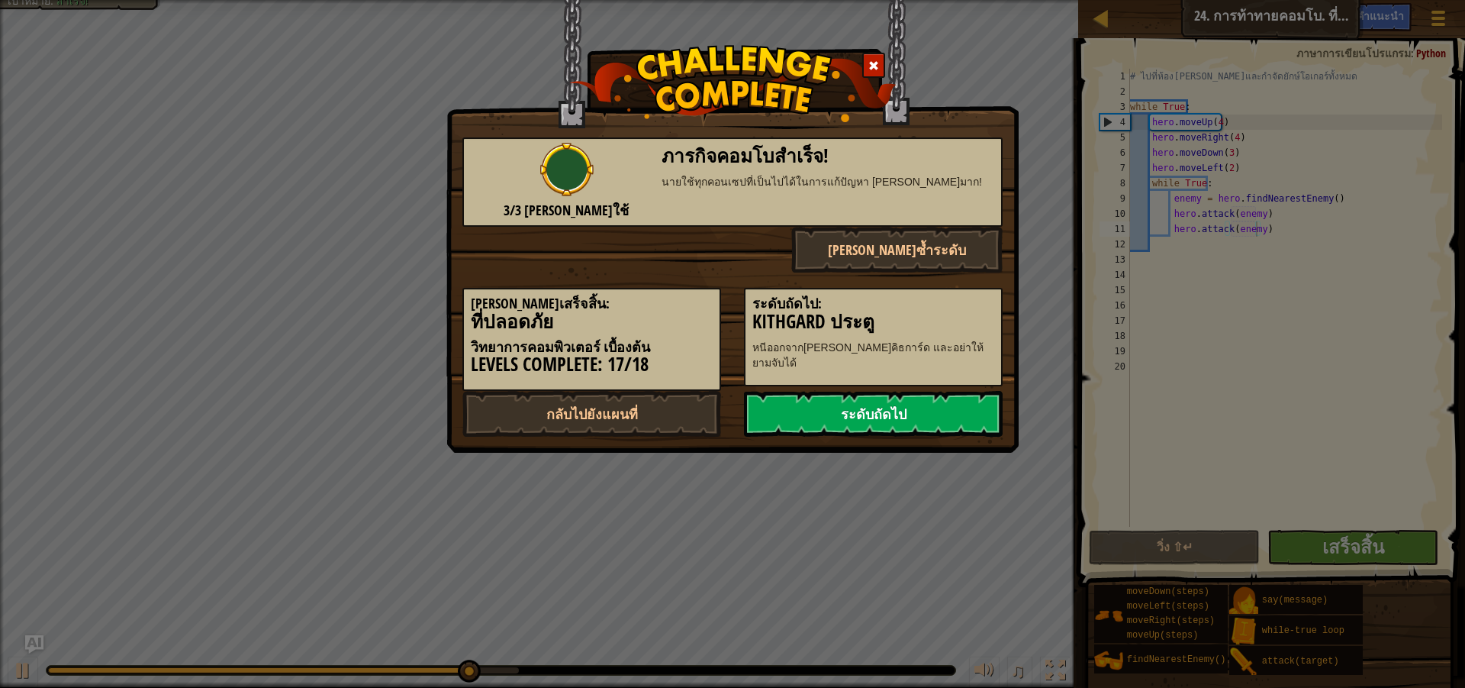
click at [897, 417] on link "ระดับถัดไป" at bounding box center [873, 414] width 259 height 46
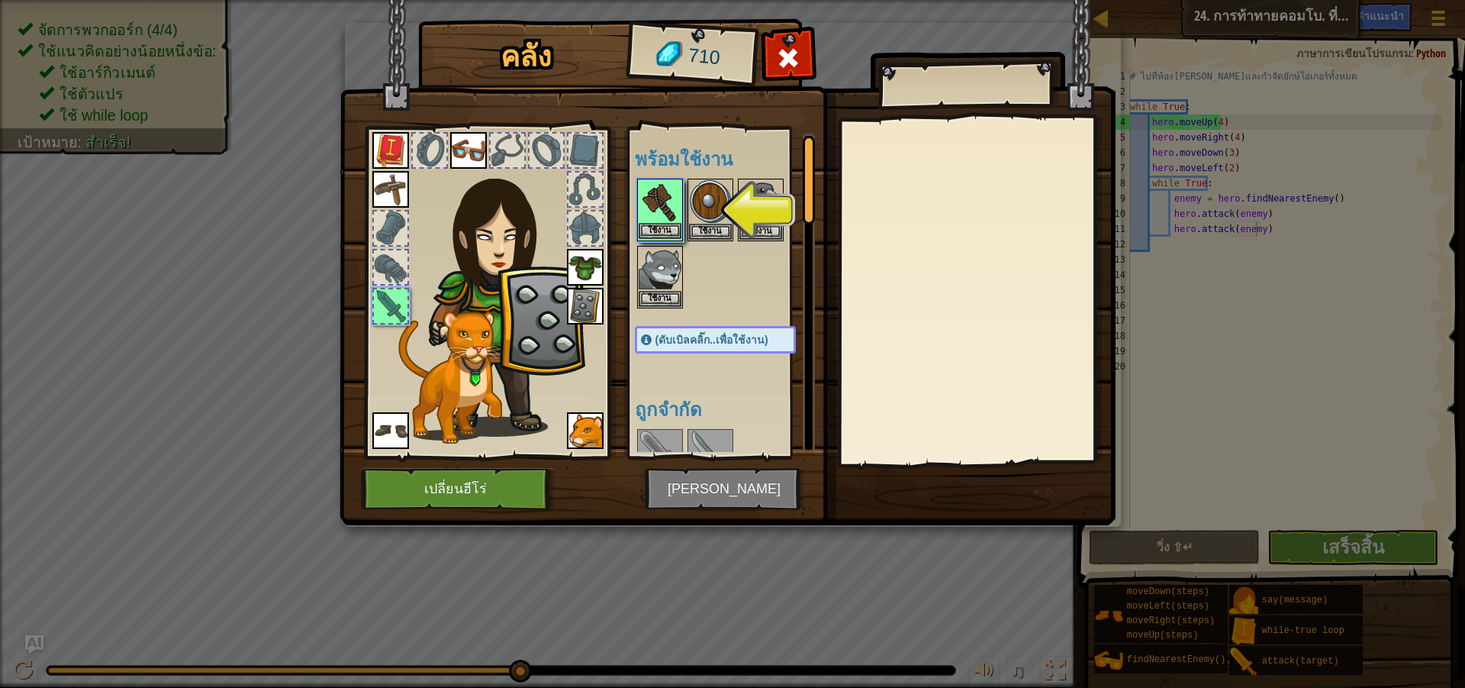
click at [662, 193] on img at bounding box center [660, 201] width 43 height 43
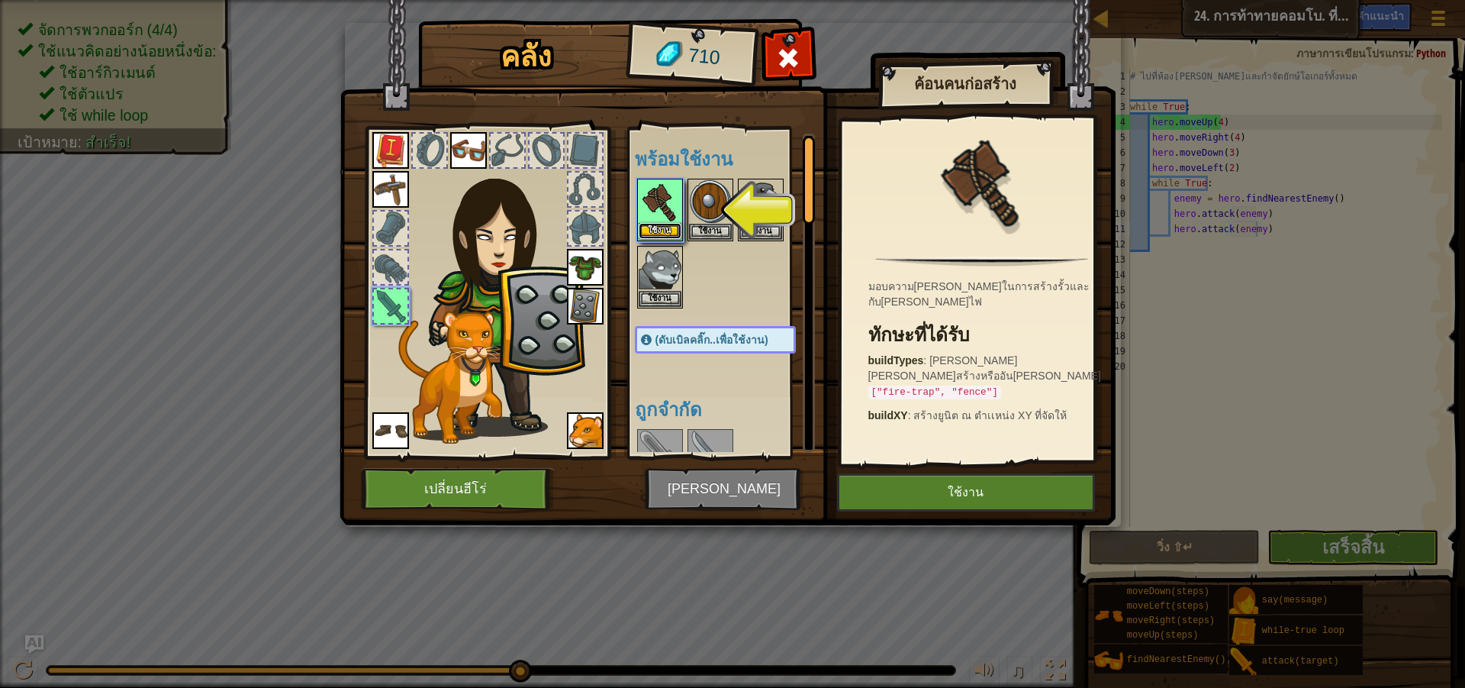
click at [654, 223] on button "ใช้งาน" at bounding box center [660, 231] width 43 height 16
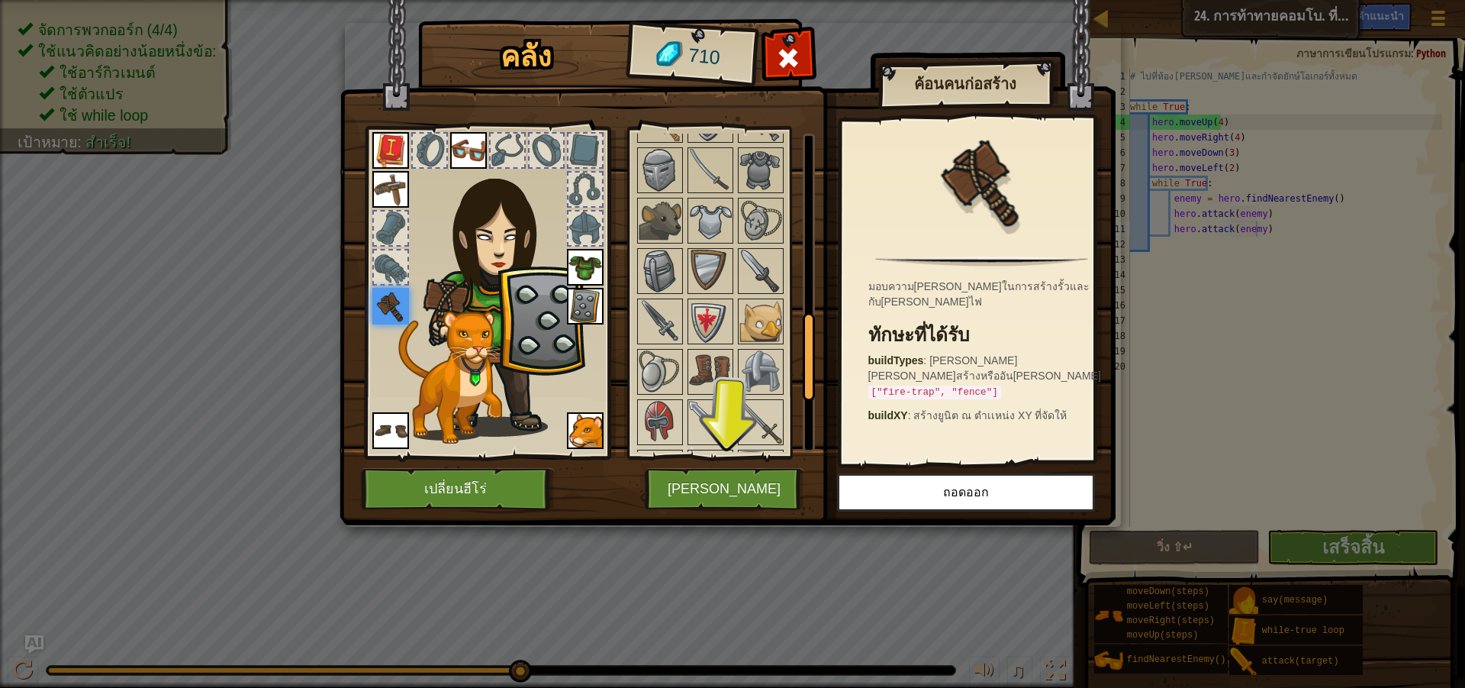
scroll to position [534, 0]
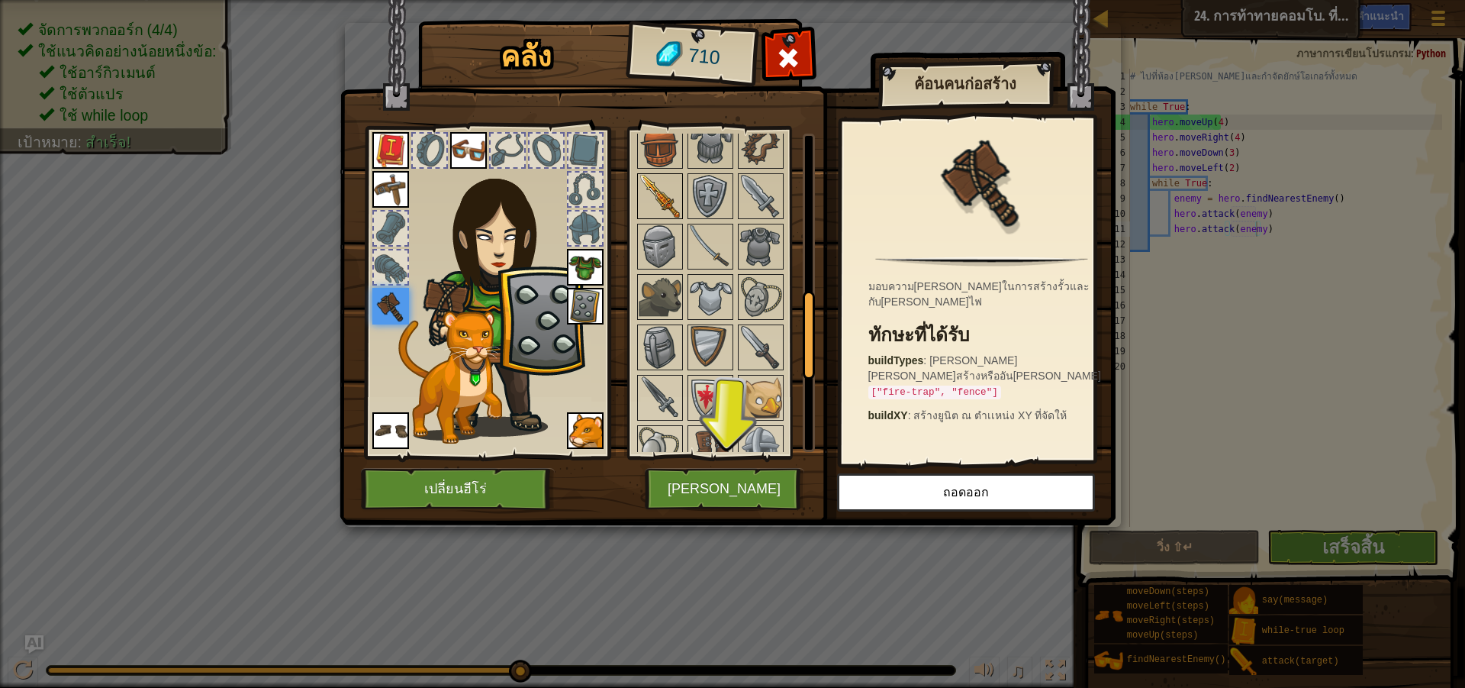
click at [664, 201] on img at bounding box center [660, 196] width 43 height 43
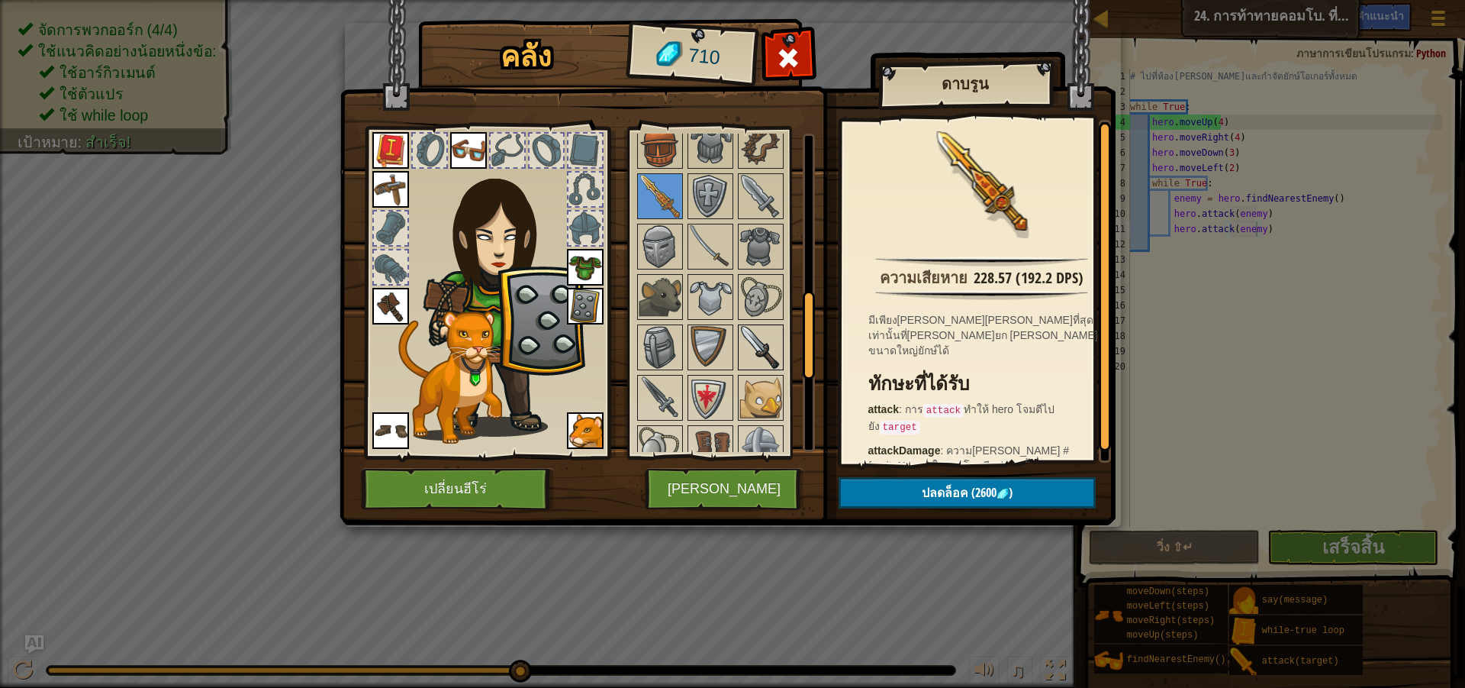
click at [759, 337] on img at bounding box center [761, 347] width 43 height 43
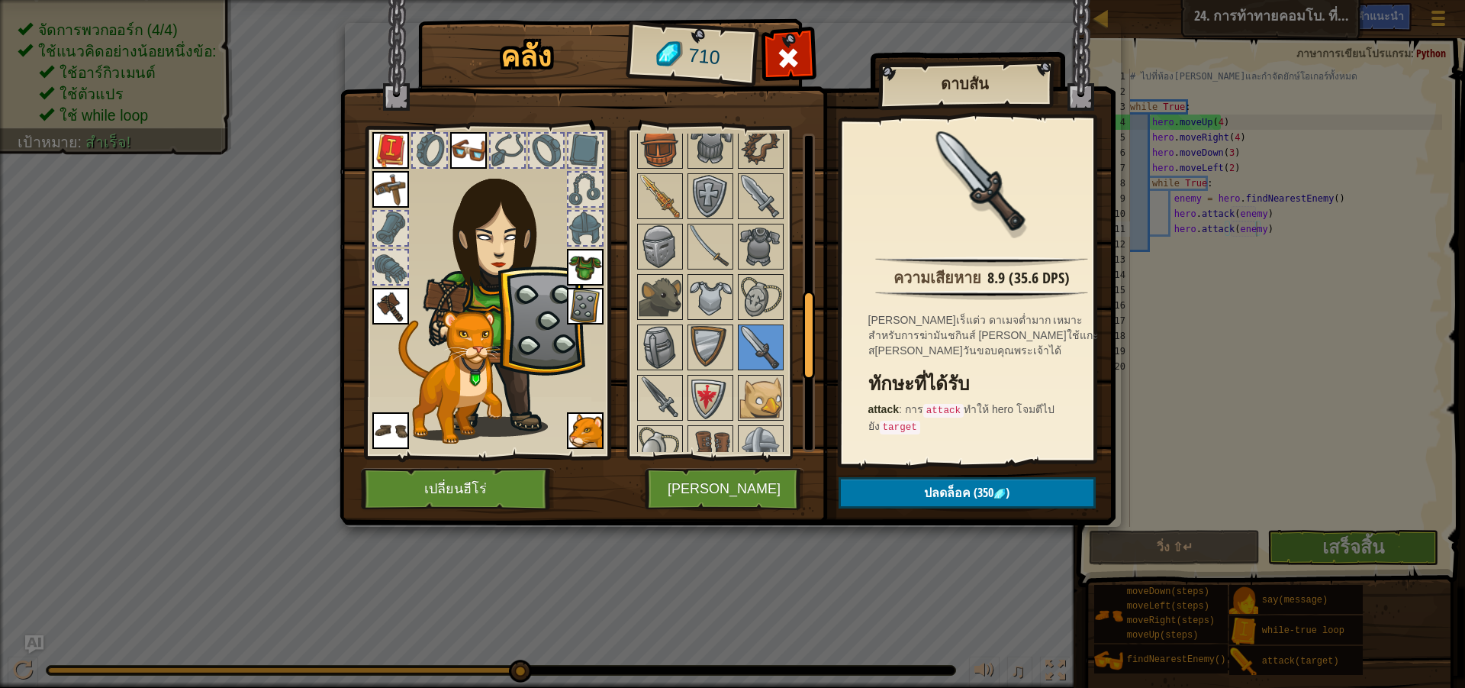
click at [385, 293] on img at bounding box center [390, 306] width 37 height 37
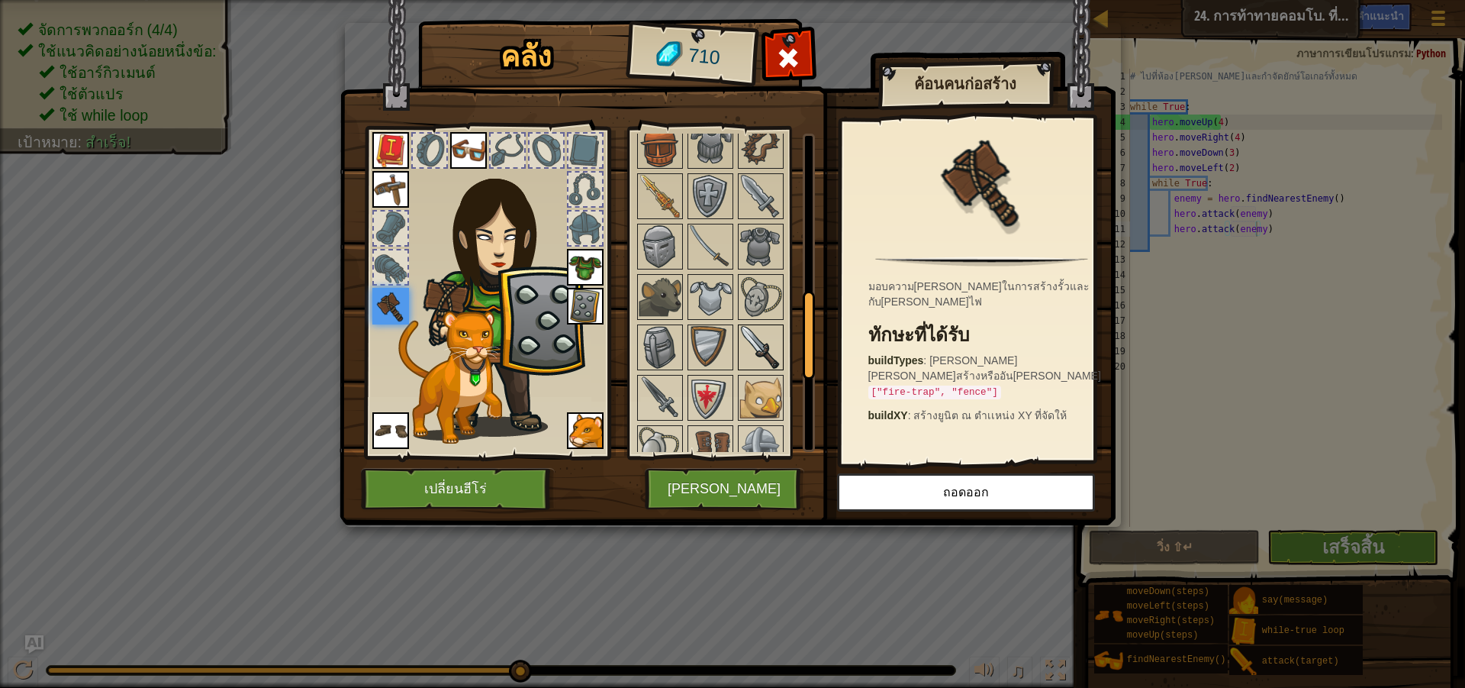
click at [754, 338] on img at bounding box center [761, 347] width 43 height 43
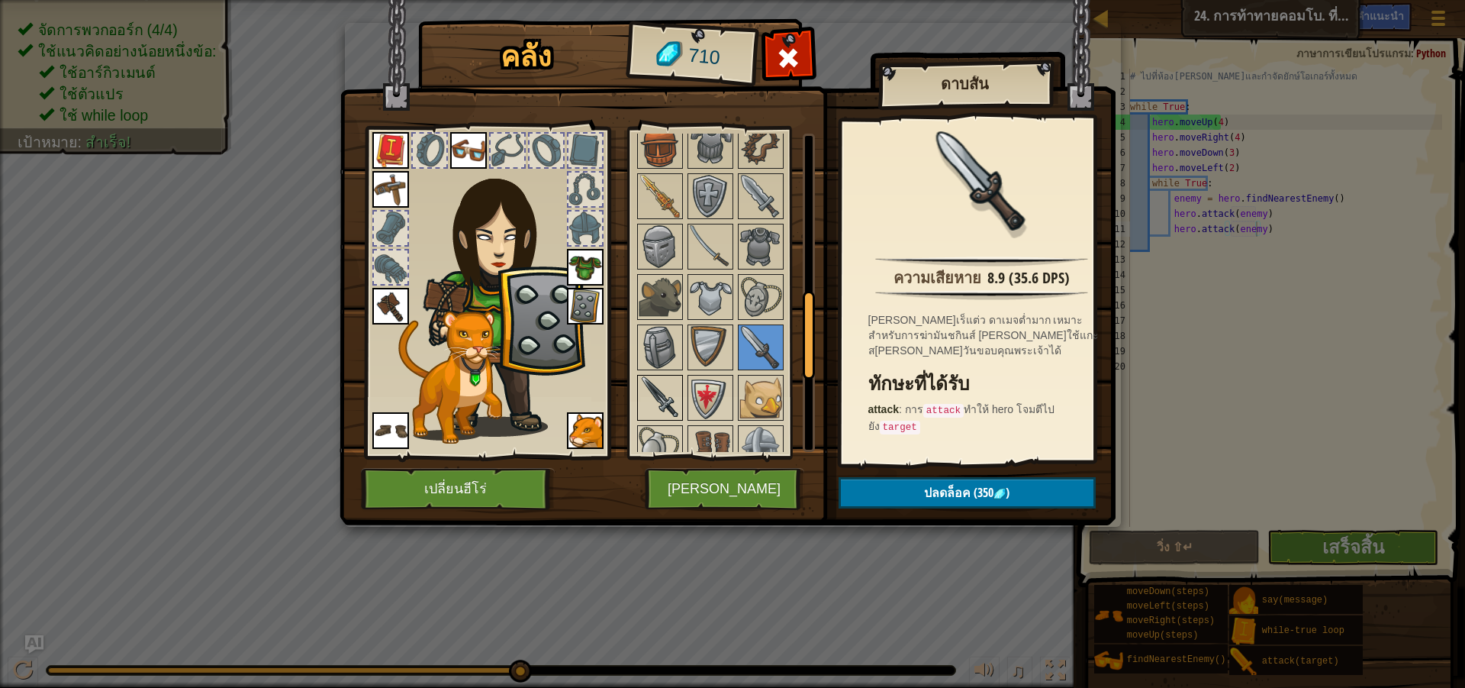
click at [656, 385] on img at bounding box center [660, 397] width 43 height 43
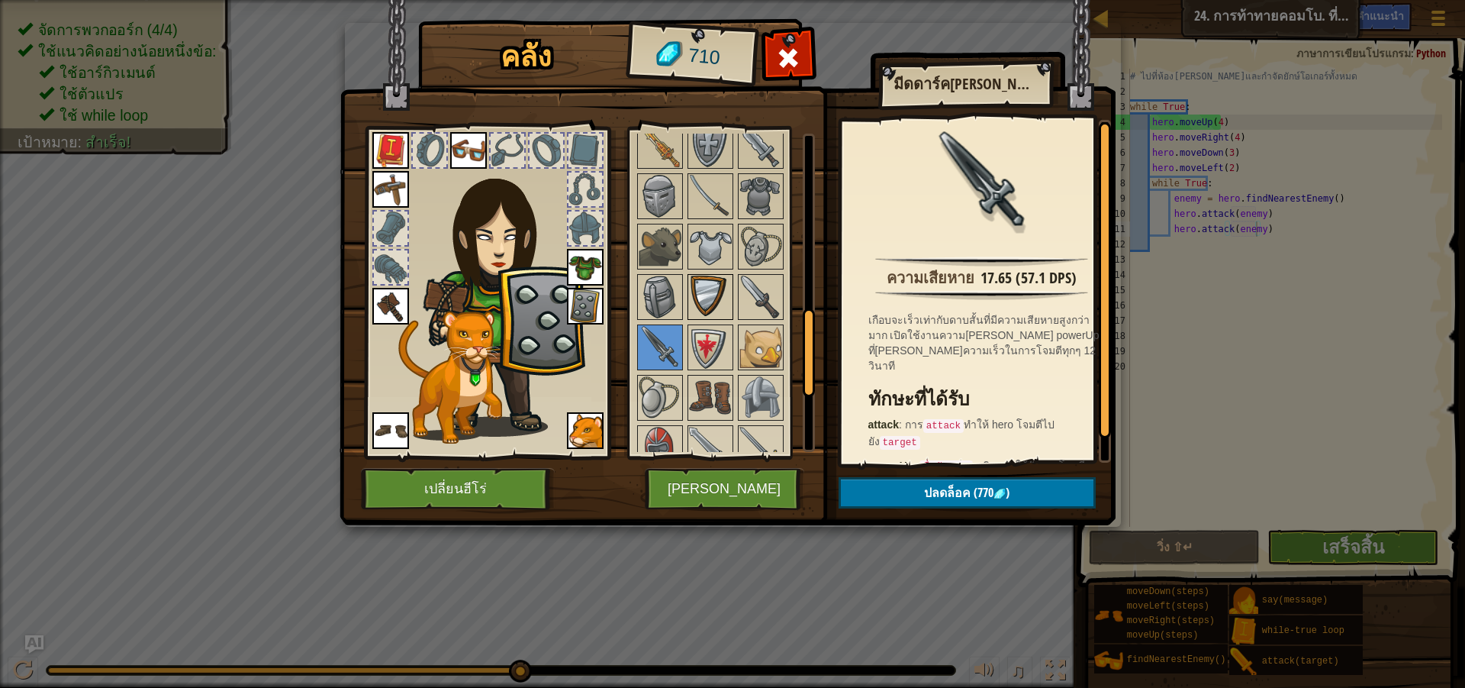
scroll to position [611, 0]
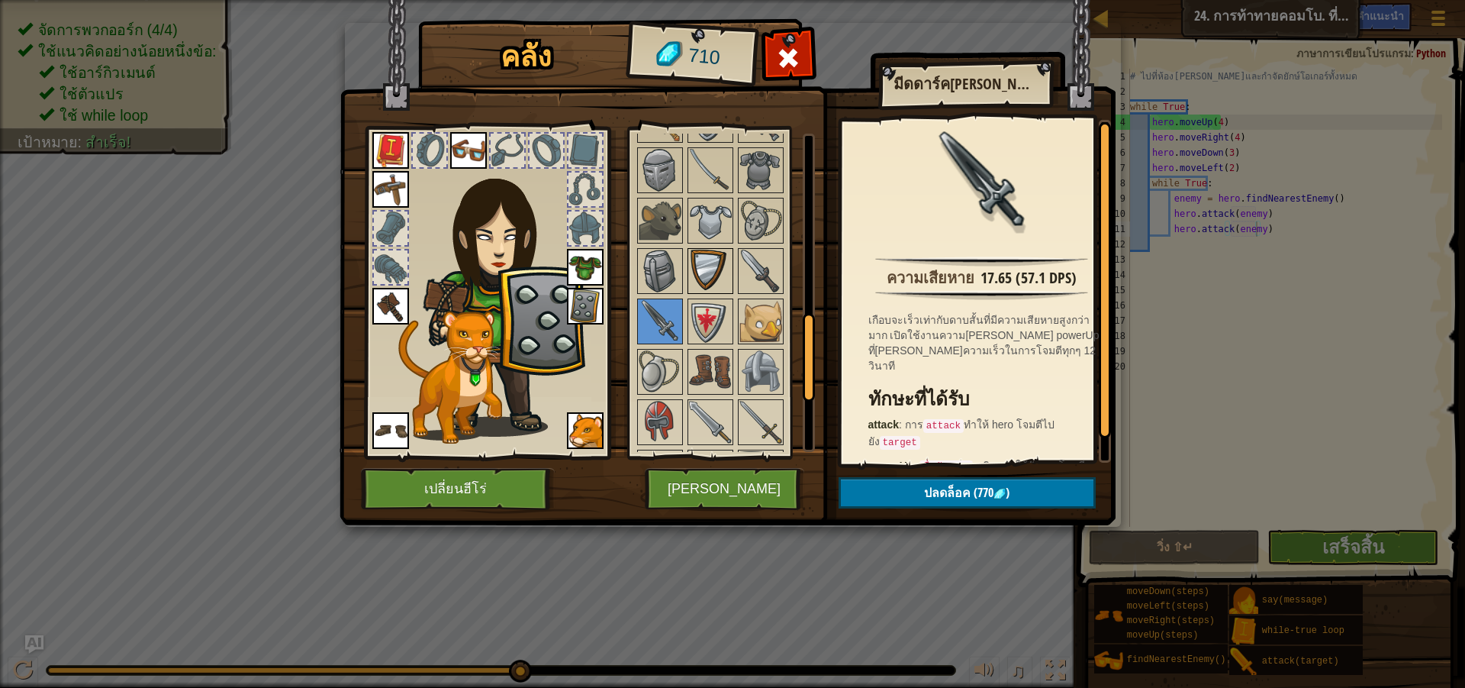
click at [698, 274] on img at bounding box center [710, 271] width 43 height 43
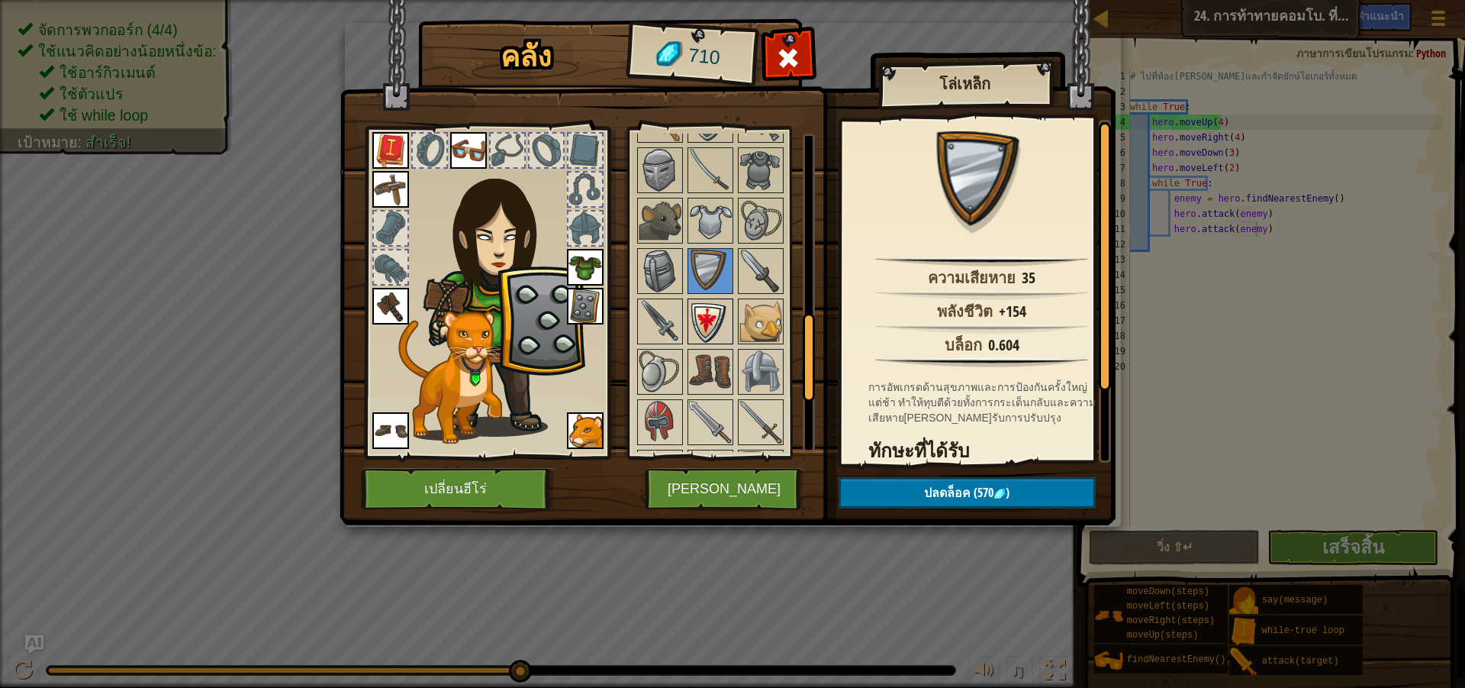
click at [720, 317] on img at bounding box center [710, 321] width 43 height 43
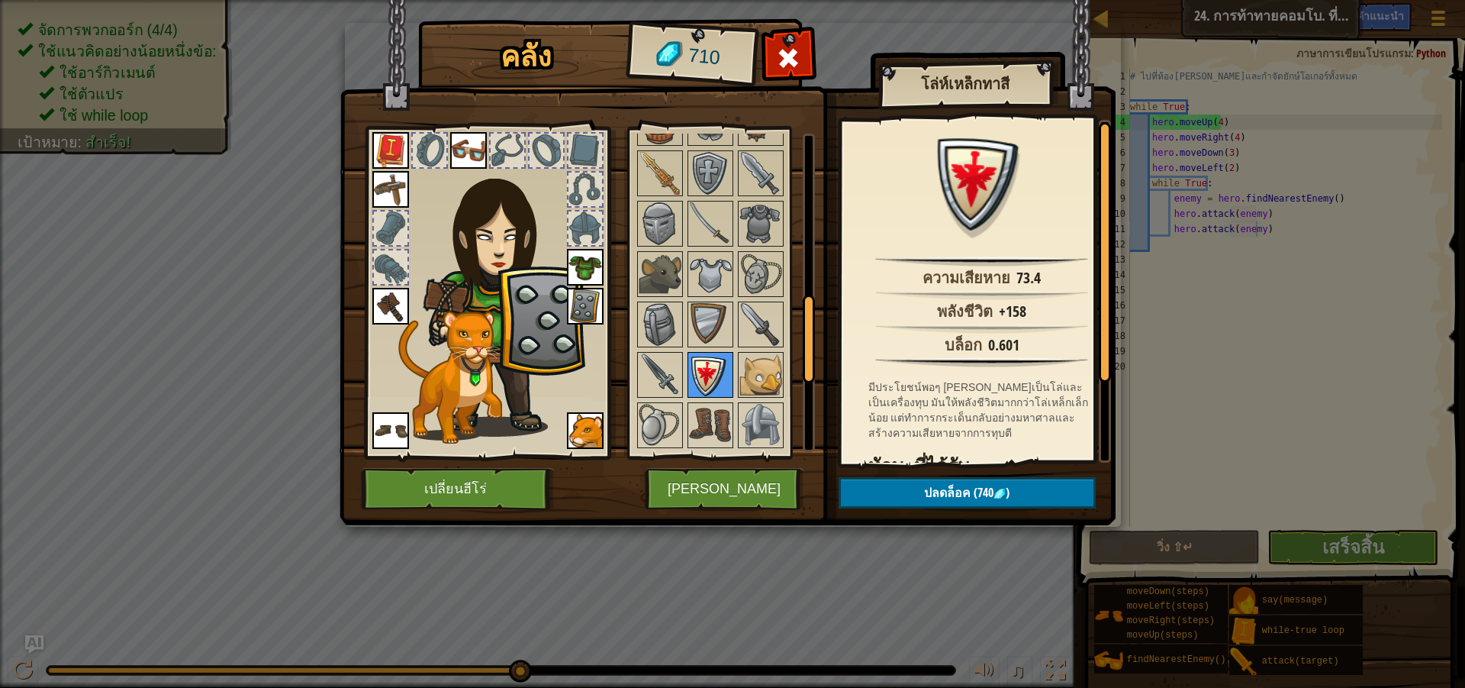
scroll to position [534, 0]
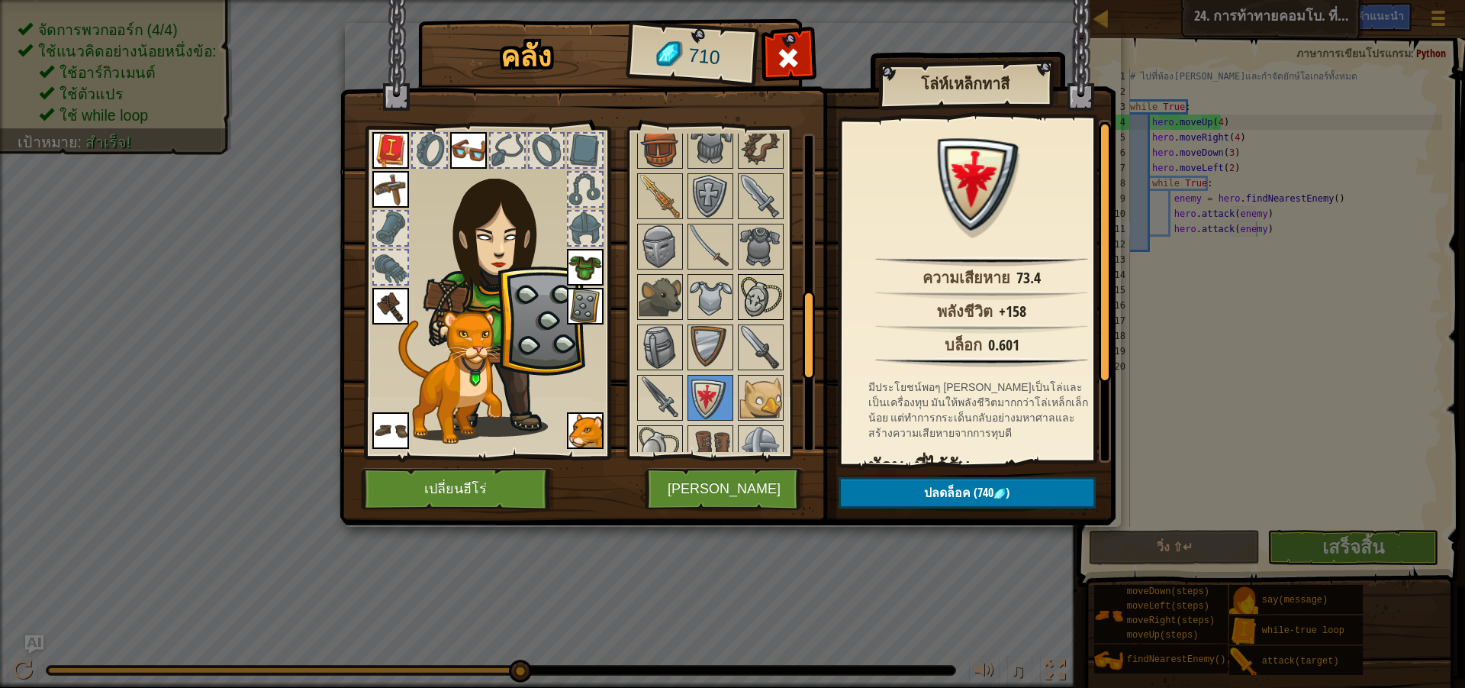
click at [746, 304] on img at bounding box center [761, 297] width 43 height 43
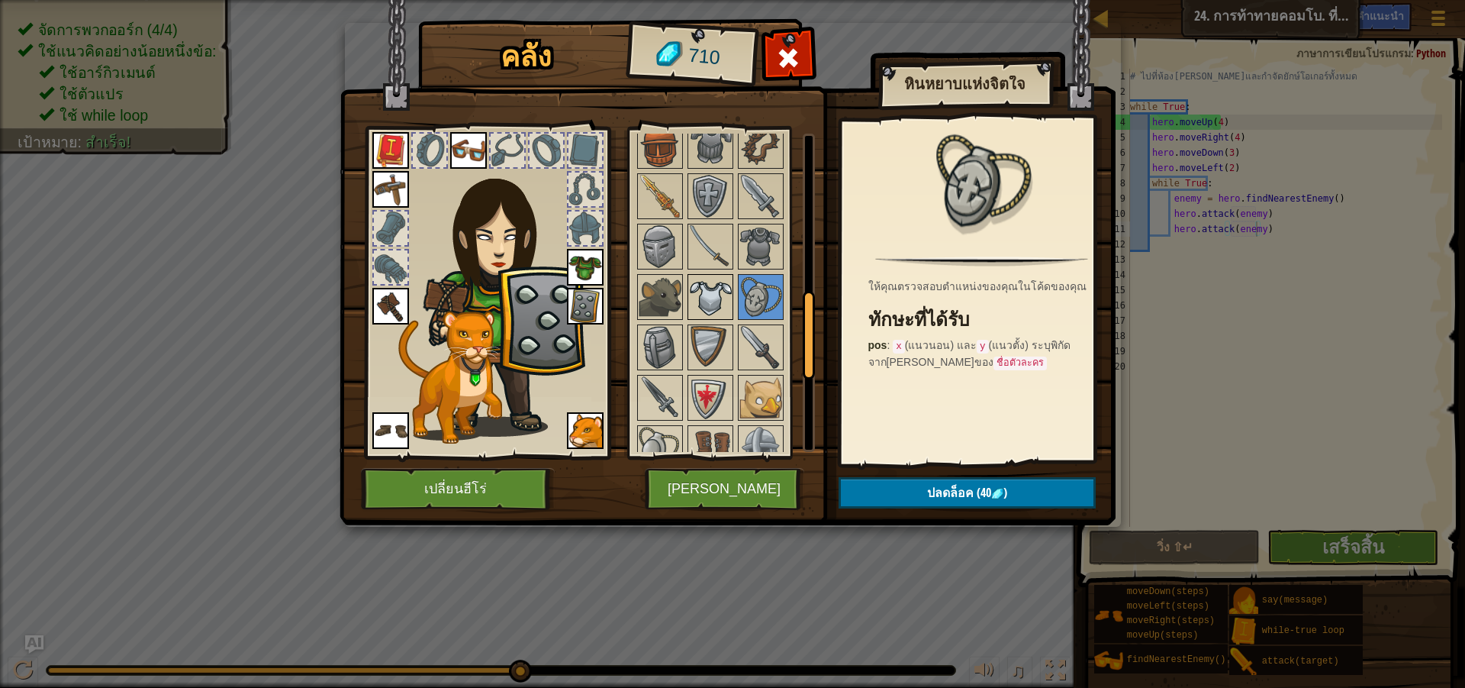
click at [720, 298] on img at bounding box center [710, 297] width 43 height 43
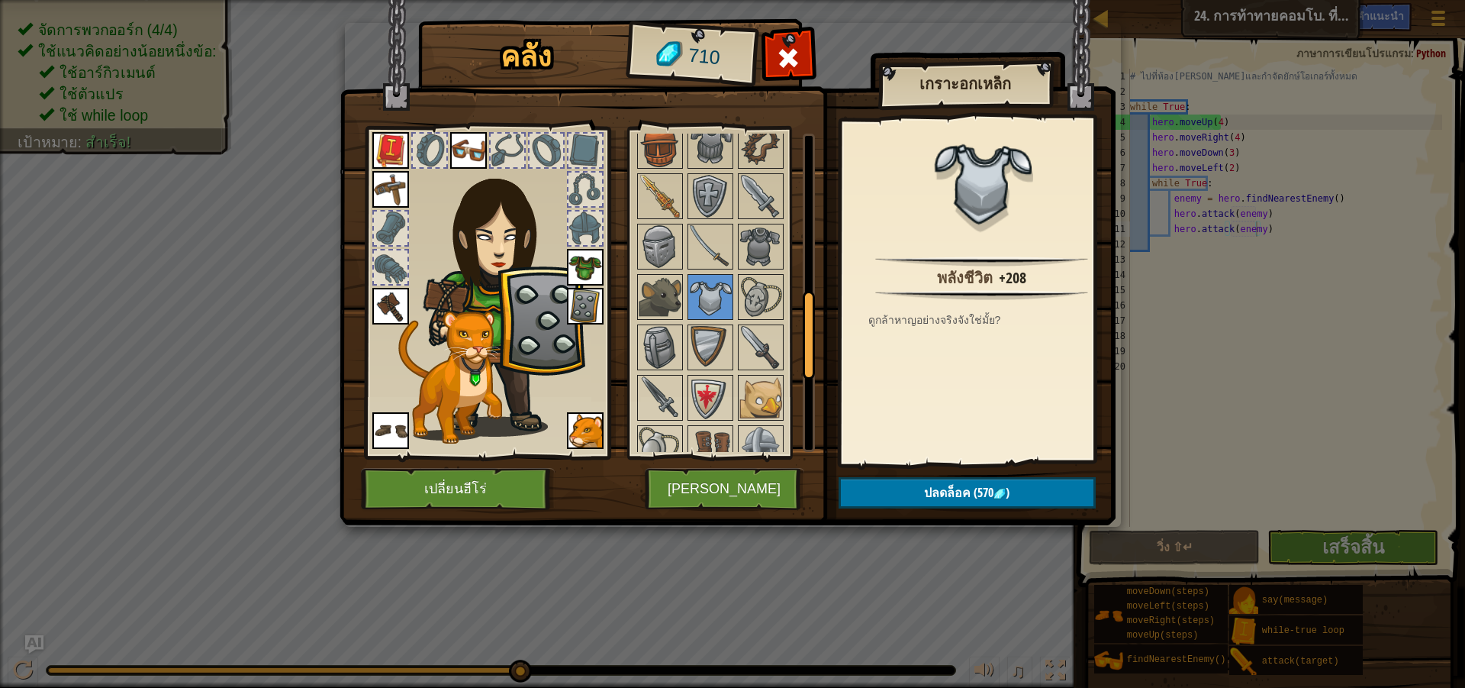
click at [575, 266] on img at bounding box center [585, 267] width 37 height 37
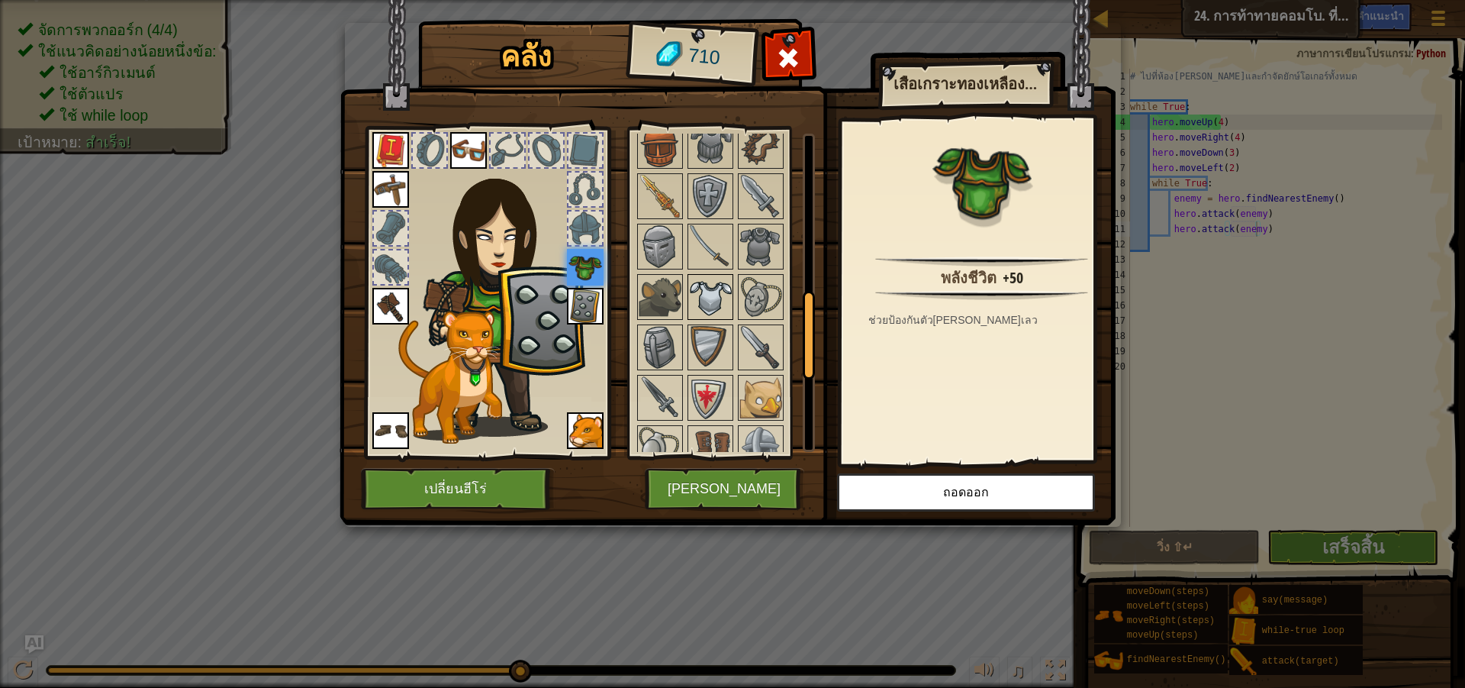
click at [710, 299] on img at bounding box center [710, 297] width 43 height 43
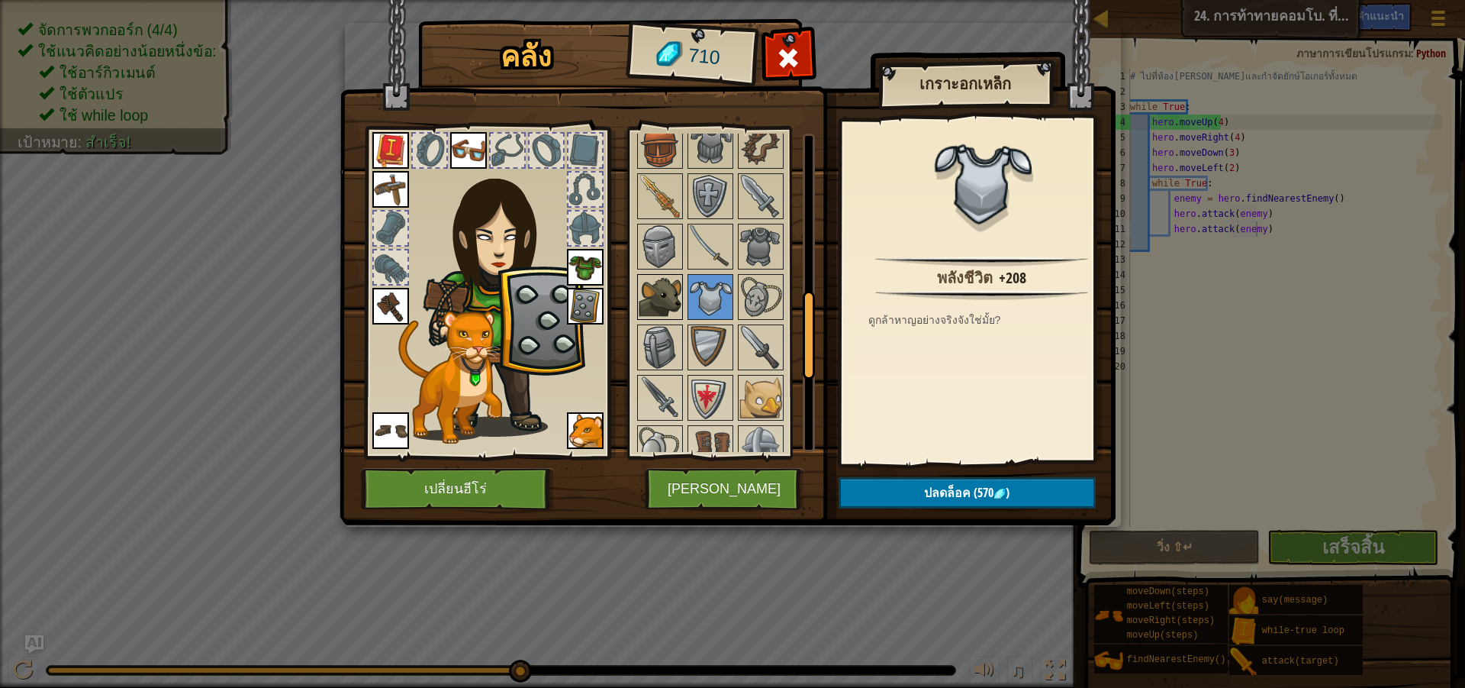
click at [651, 283] on img at bounding box center [660, 297] width 43 height 43
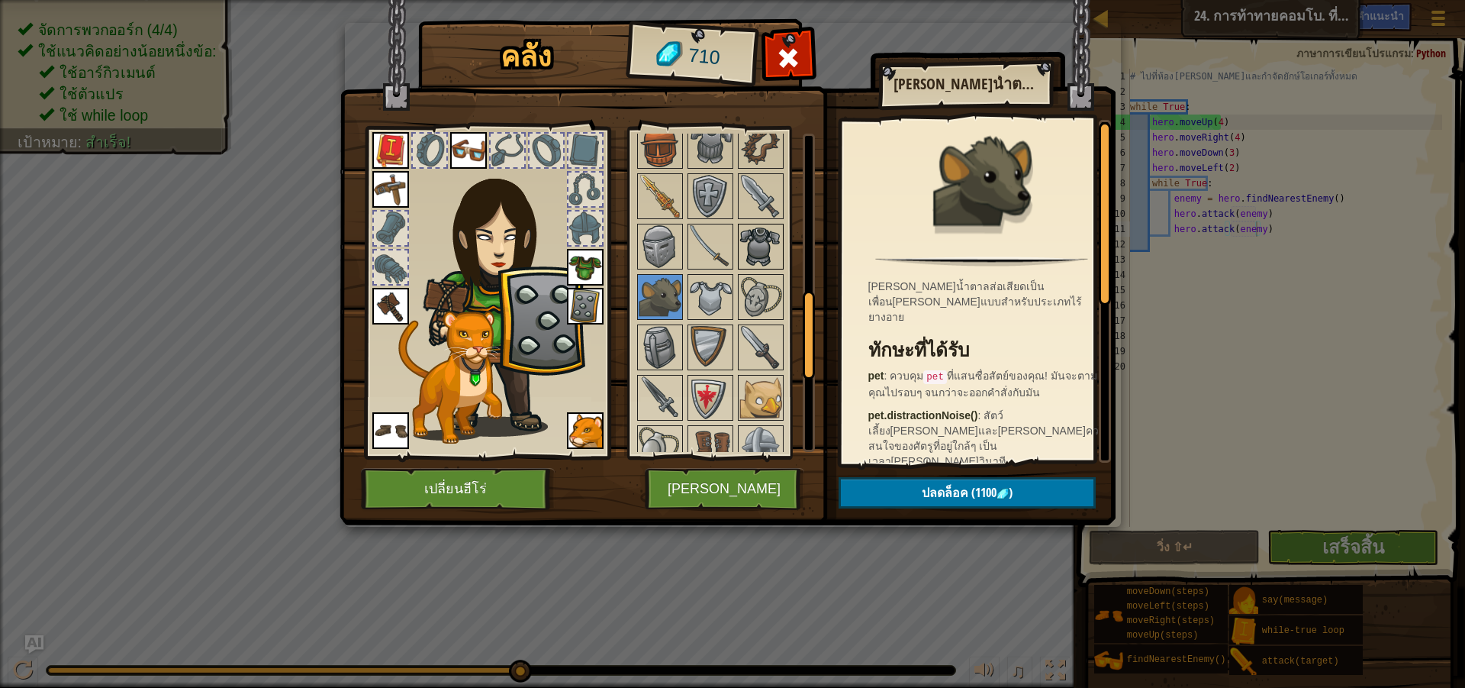
click at [765, 248] on img at bounding box center [761, 246] width 43 height 43
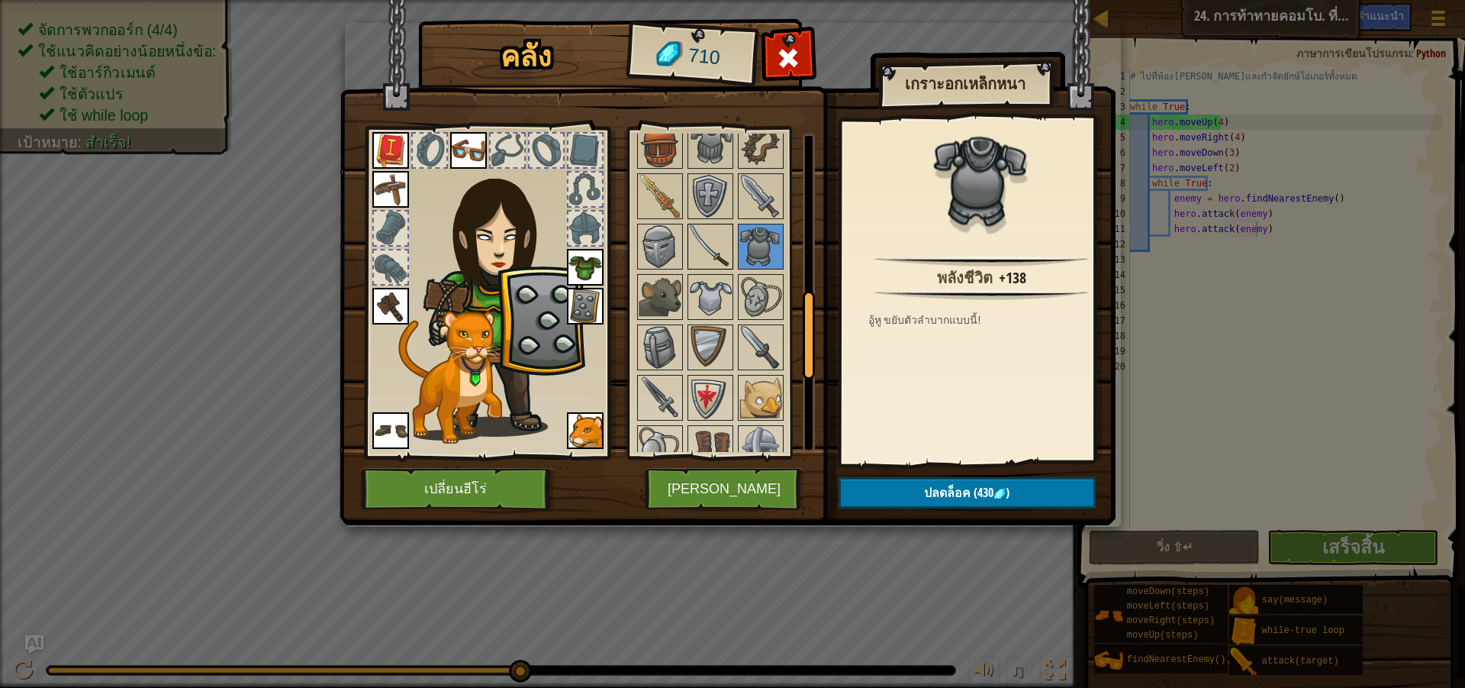
click at [714, 243] on img at bounding box center [710, 246] width 43 height 43
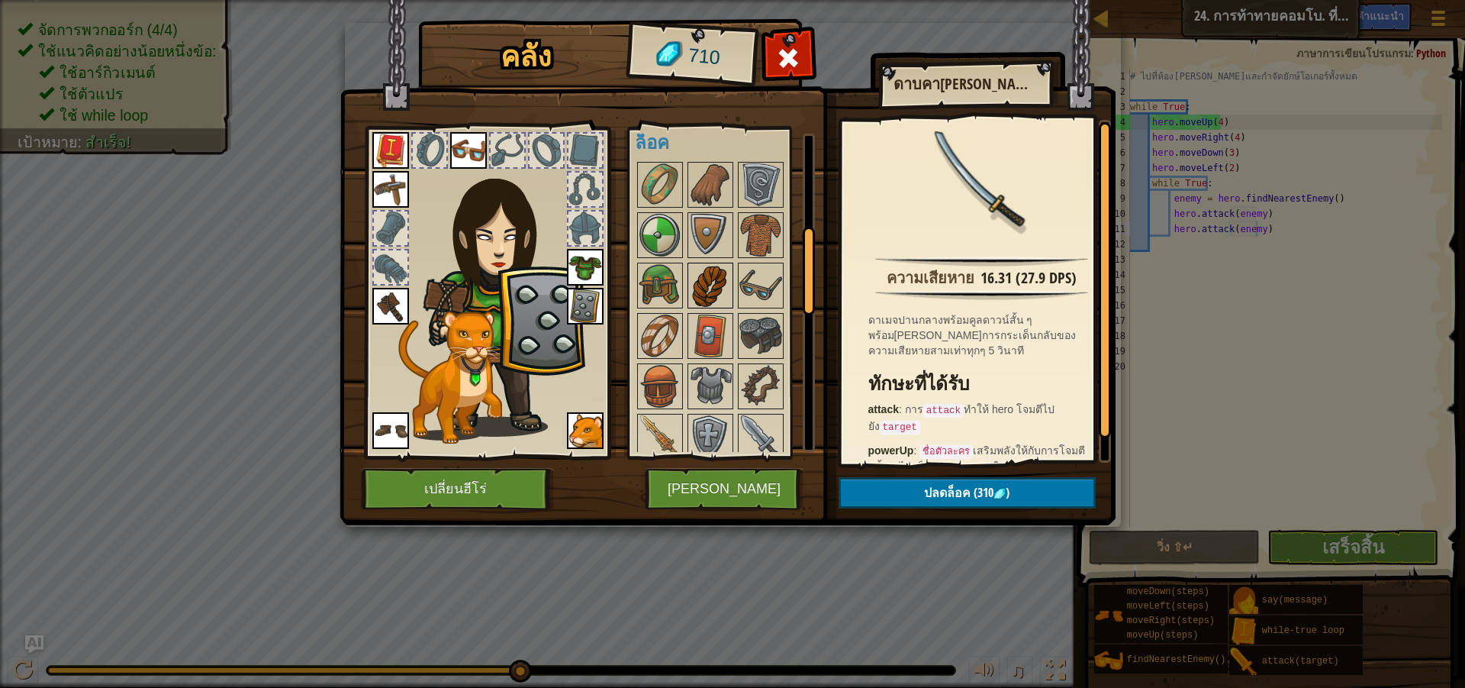
scroll to position [382, 0]
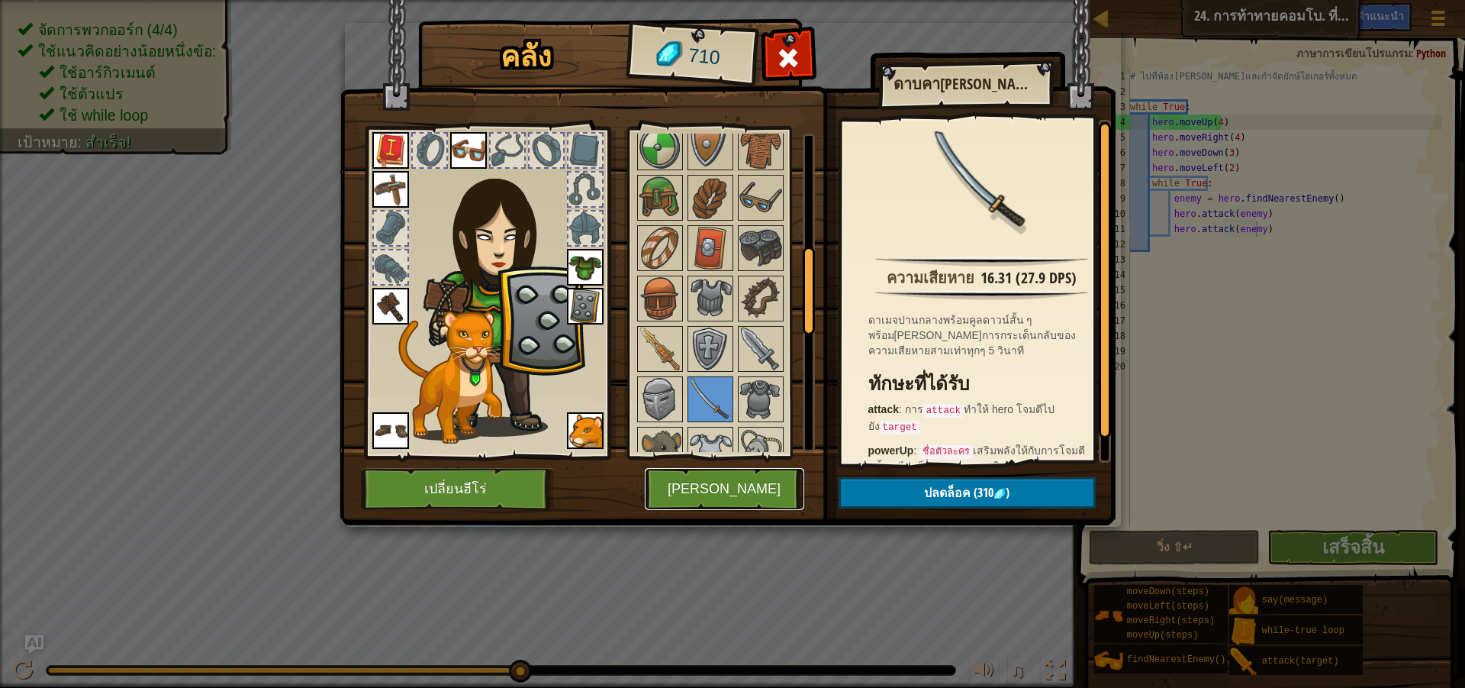
click at [731, 478] on button "[PERSON_NAME]" at bounding box center [725, 489] width 160 height 42
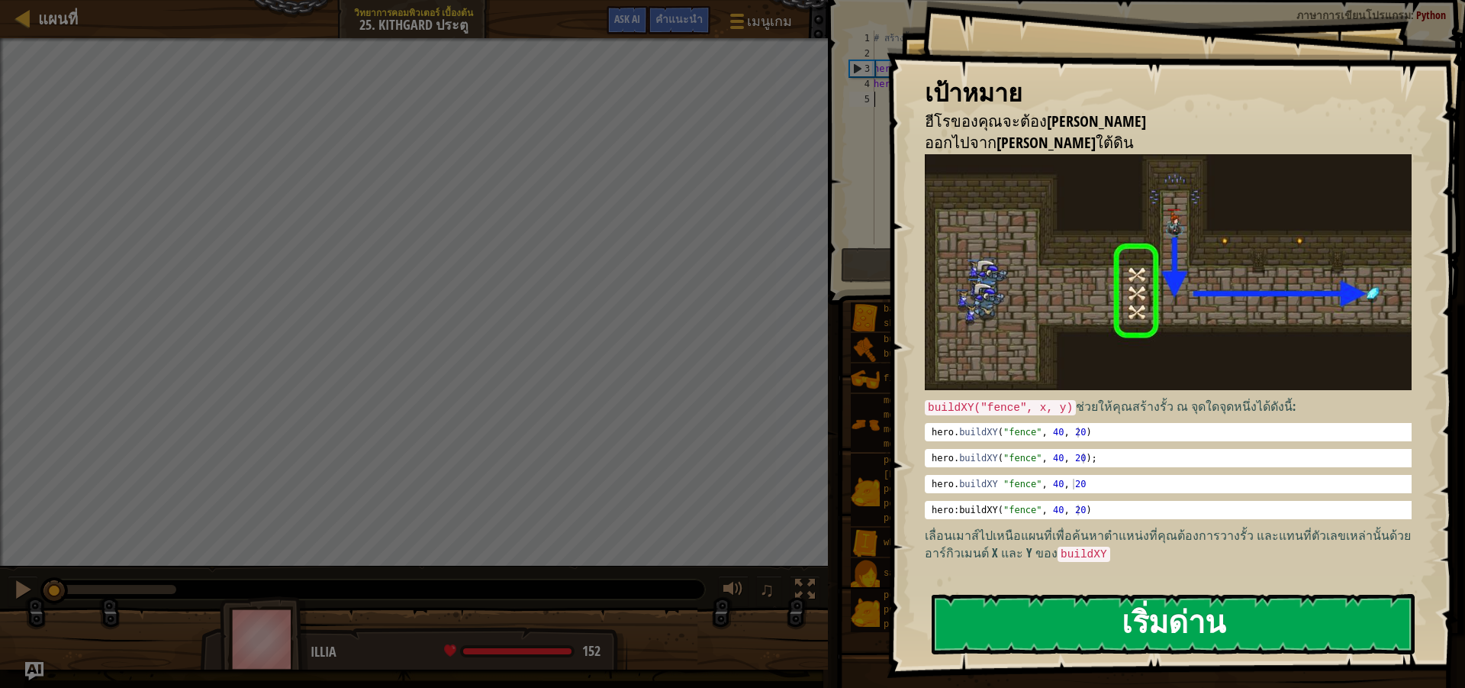
click at [1019, 614] on button "เริ่มด่าน" at bounding box center [1173, 624] width 483 height 60
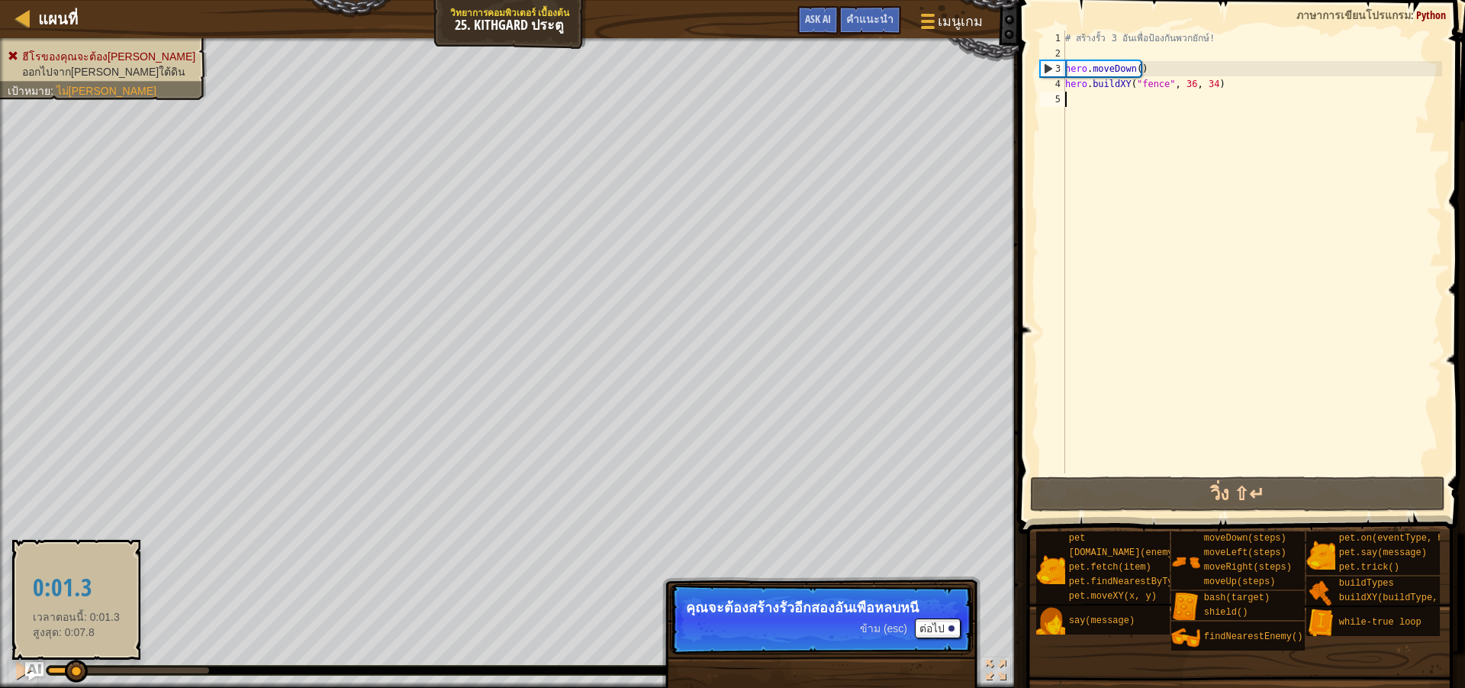
drag, startPoint x: 144, startPoint y: 665, endPoint x: 74, endPoint y: 667, distance: 70.2
click at [74, 667] on div at bounding box center [76, 670] width 23 height 23
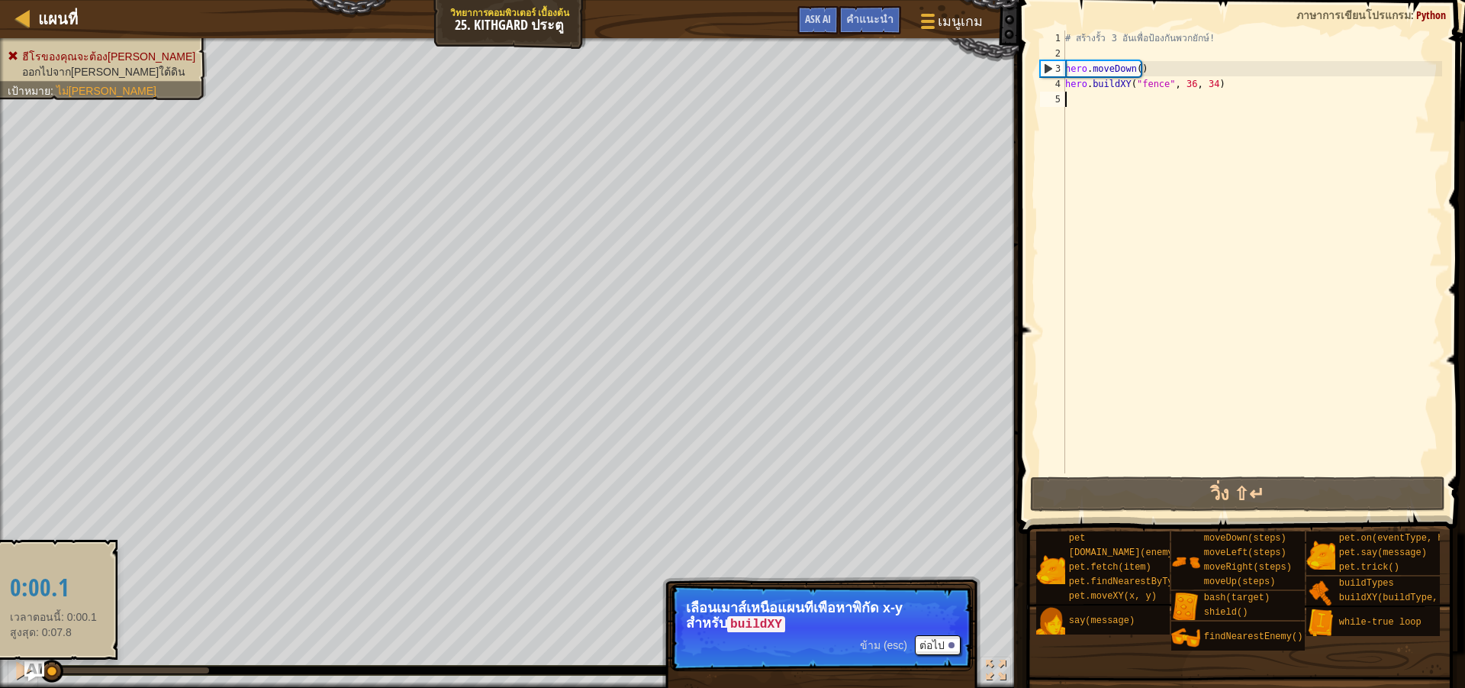
drag, startPoint x: 68, startPoint y: 669, endPoint x: 33, endPoint y: 672, distance: 35.2
click at [40, 672] on div "แผนที่ วิทยาการคอมพิวเตอร์ เบื้องต้น 25. Kithgard ประตู เมนูเกม เสร็จ[PERSON_NA…" at bounding box center [732, 344] width 1465 height 688
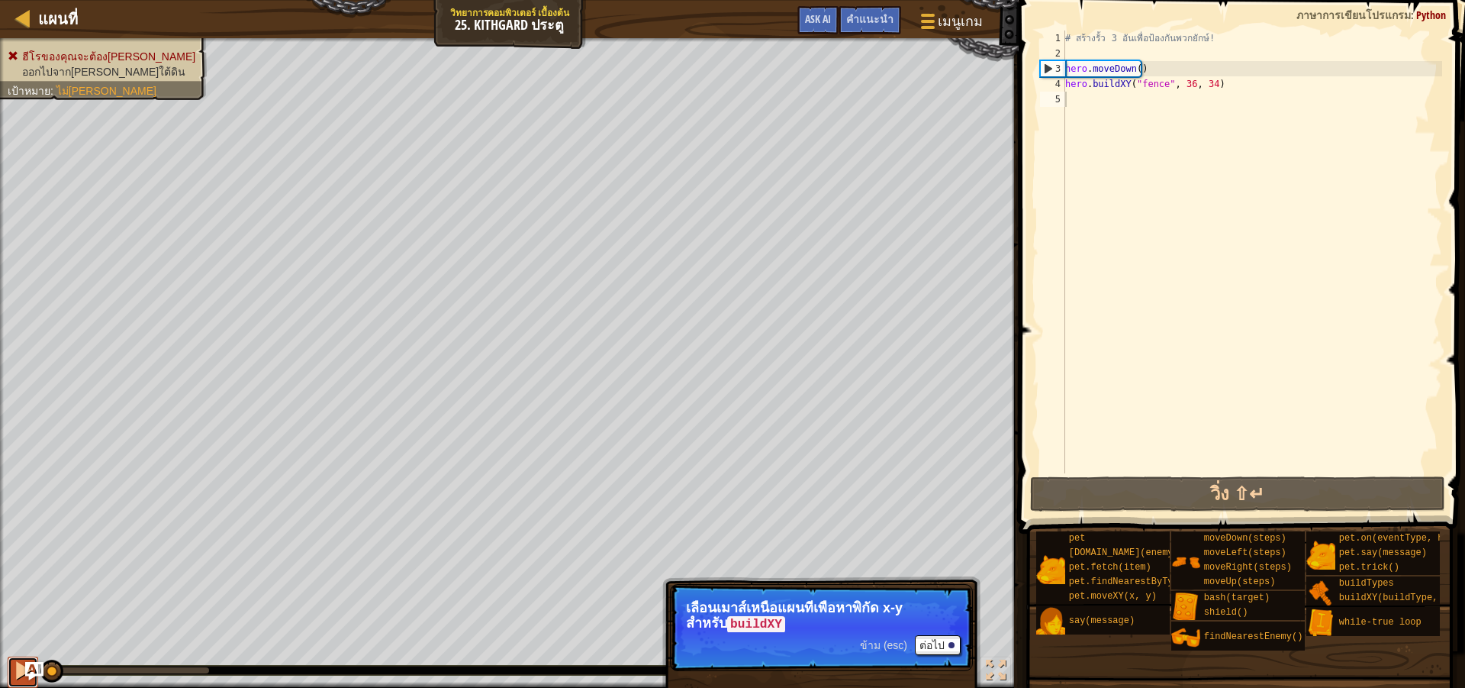
click at [18, 672] on div at bounding box center [23, 670] width 20 height 20
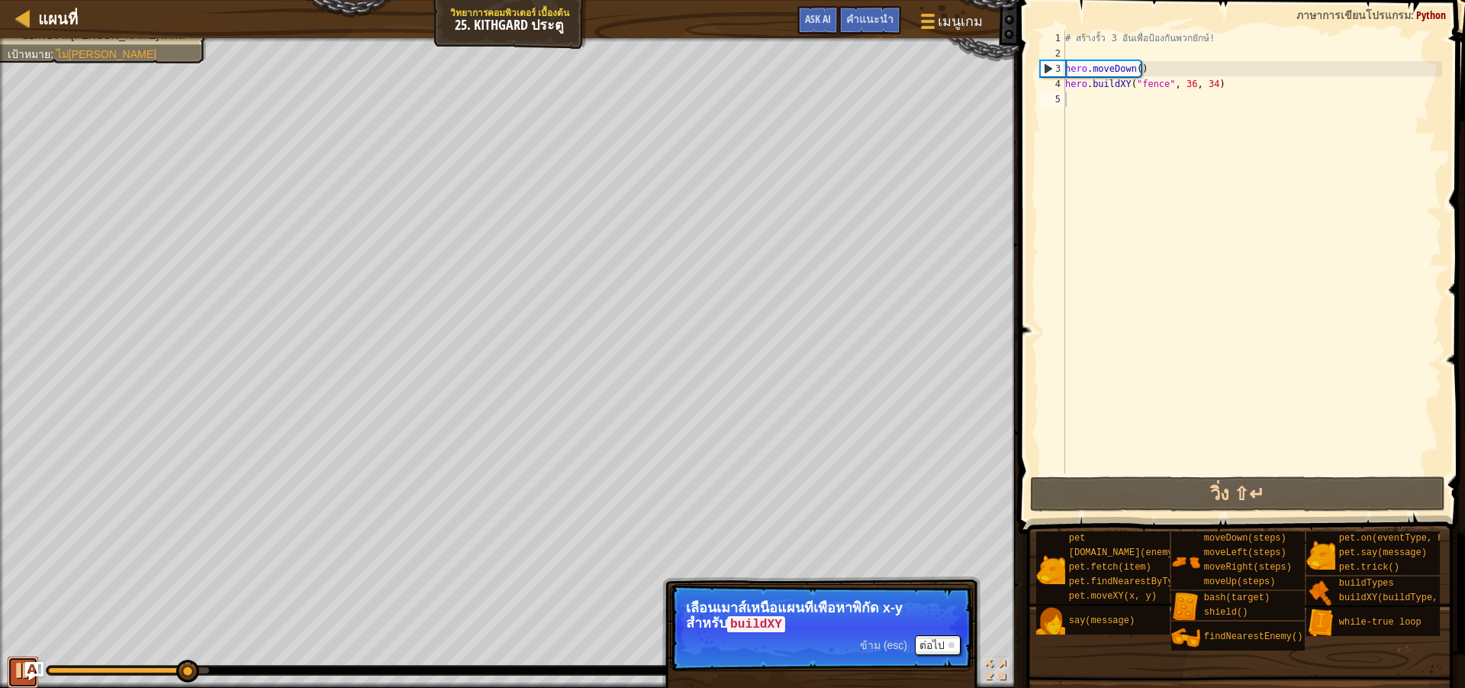
click at [18, 671] on div at bounding box center [23, 670] width 20 height 20
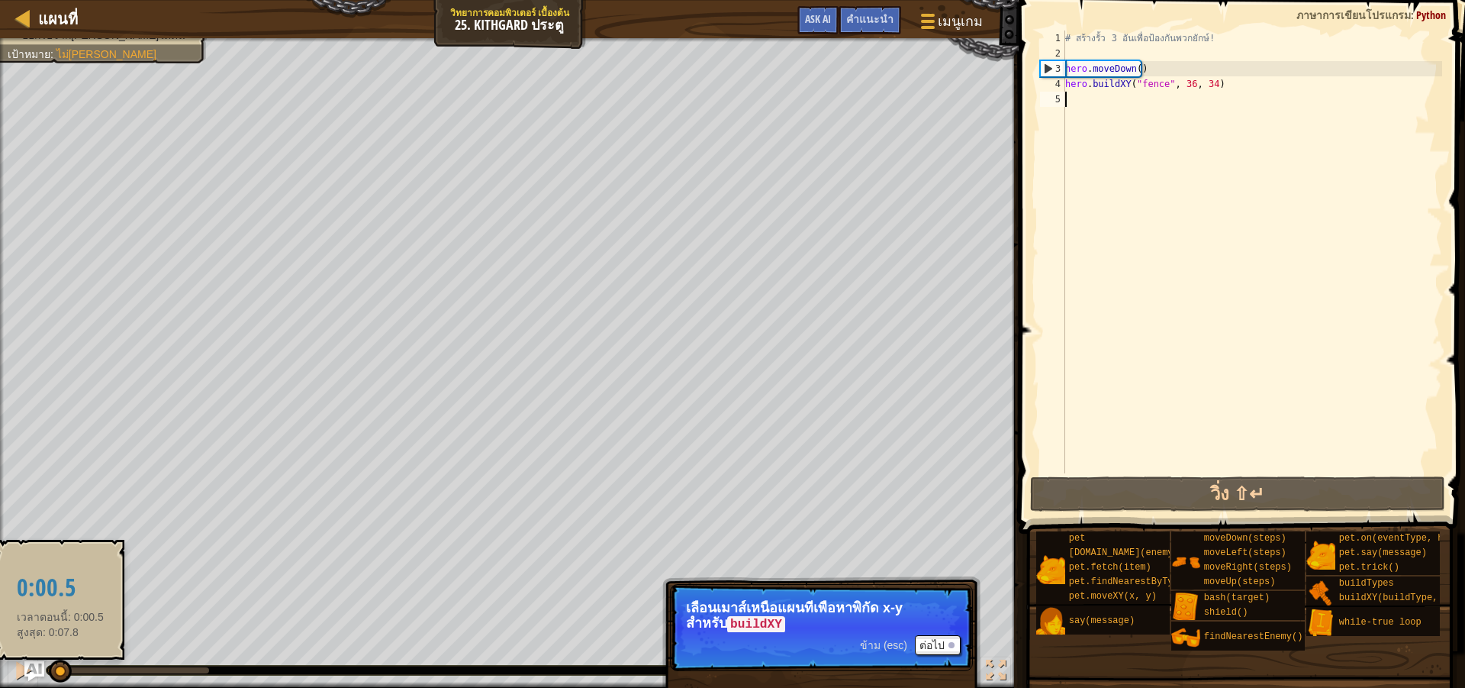
drag, startPoint x: 182, startPoint y: 668, endPoint x: 32, endPoint y: 668, distance: 149.6
click at [49, 668] on div at bounding box center [60, 670] width 23 height 23
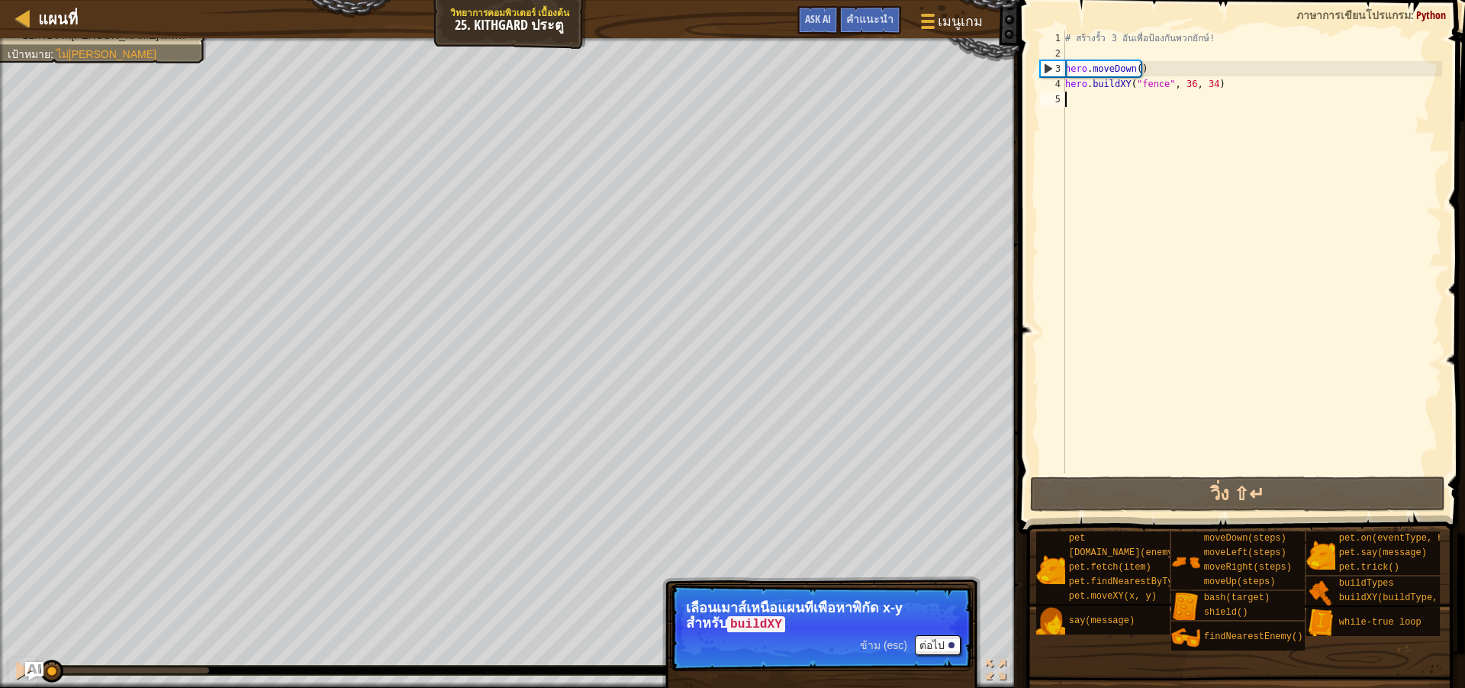
type textarea "h"
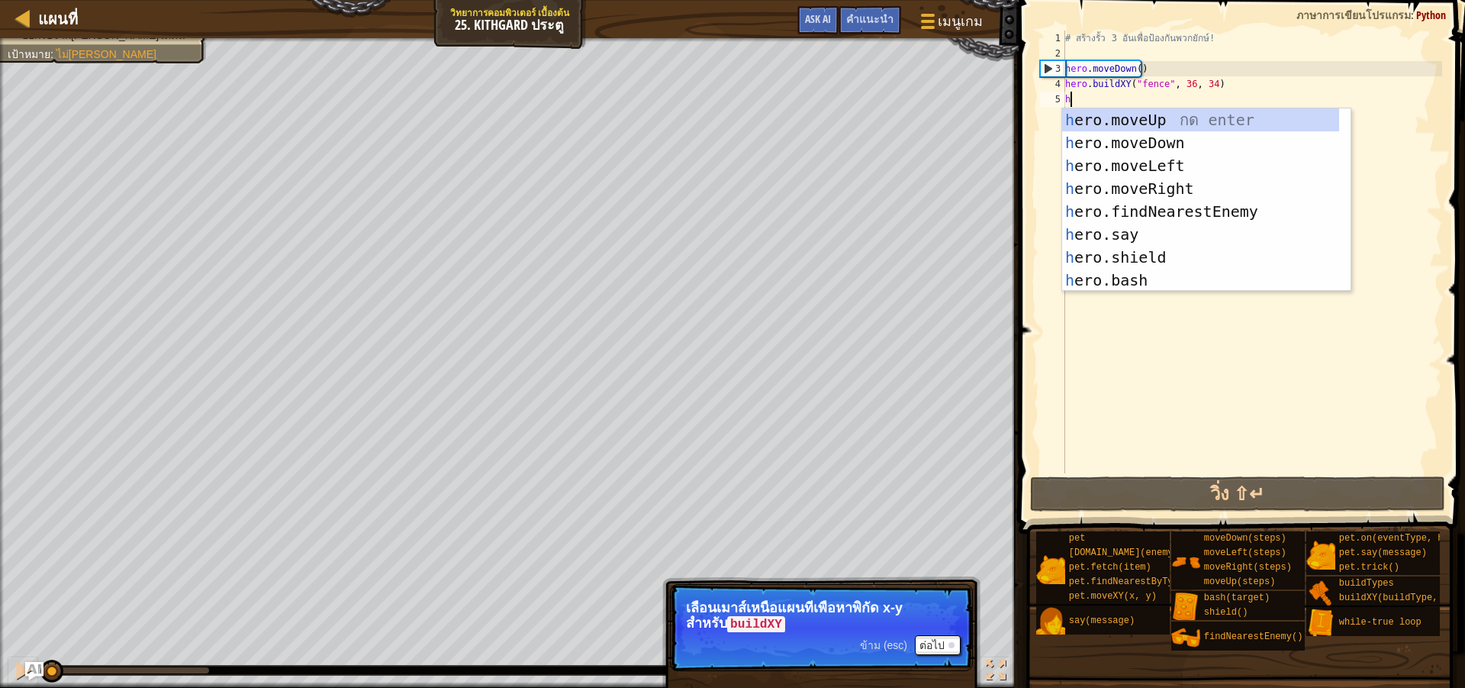
scroll to position [7, 0]
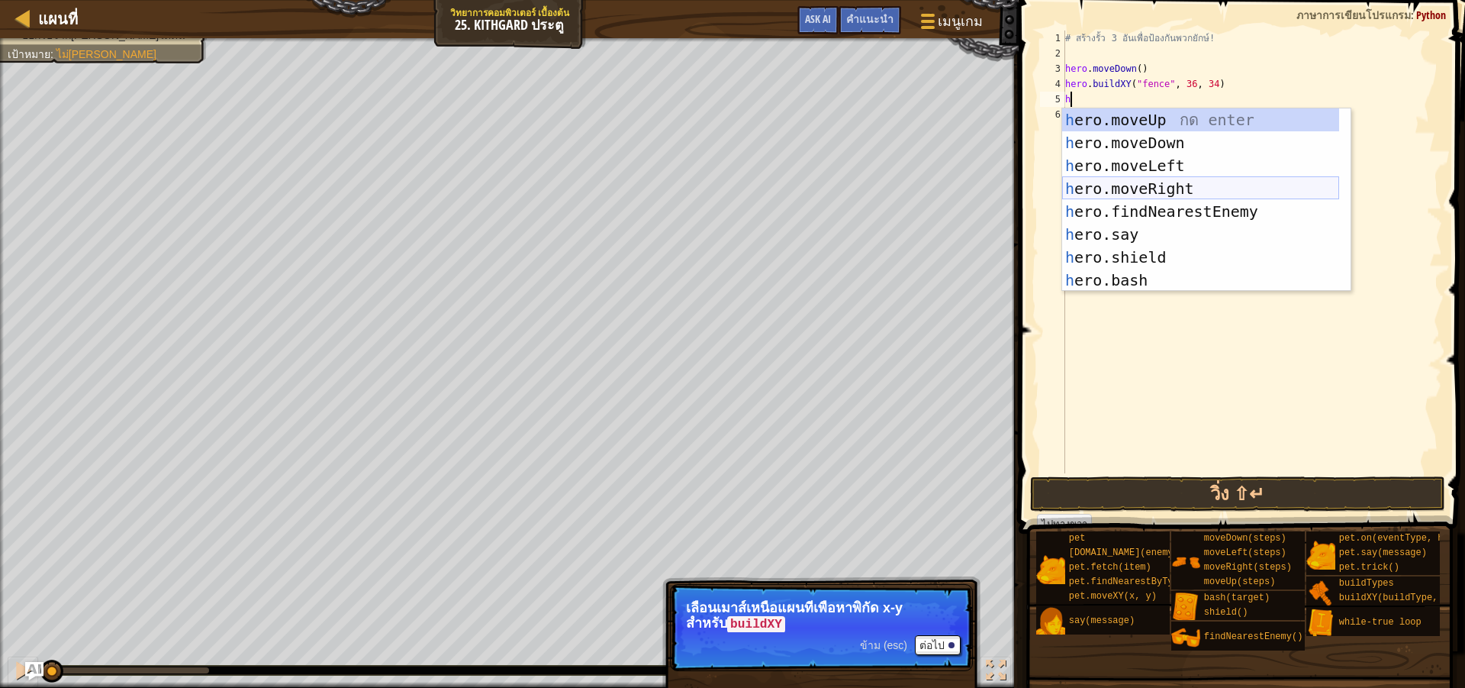
click at [1210, 186] on div "h ero.moveUp กด enter h ero.moveDown กด enter h ero.moveLeft กด enter h ero.mov…" at bounding box center [1200, 222] width 277 height 229
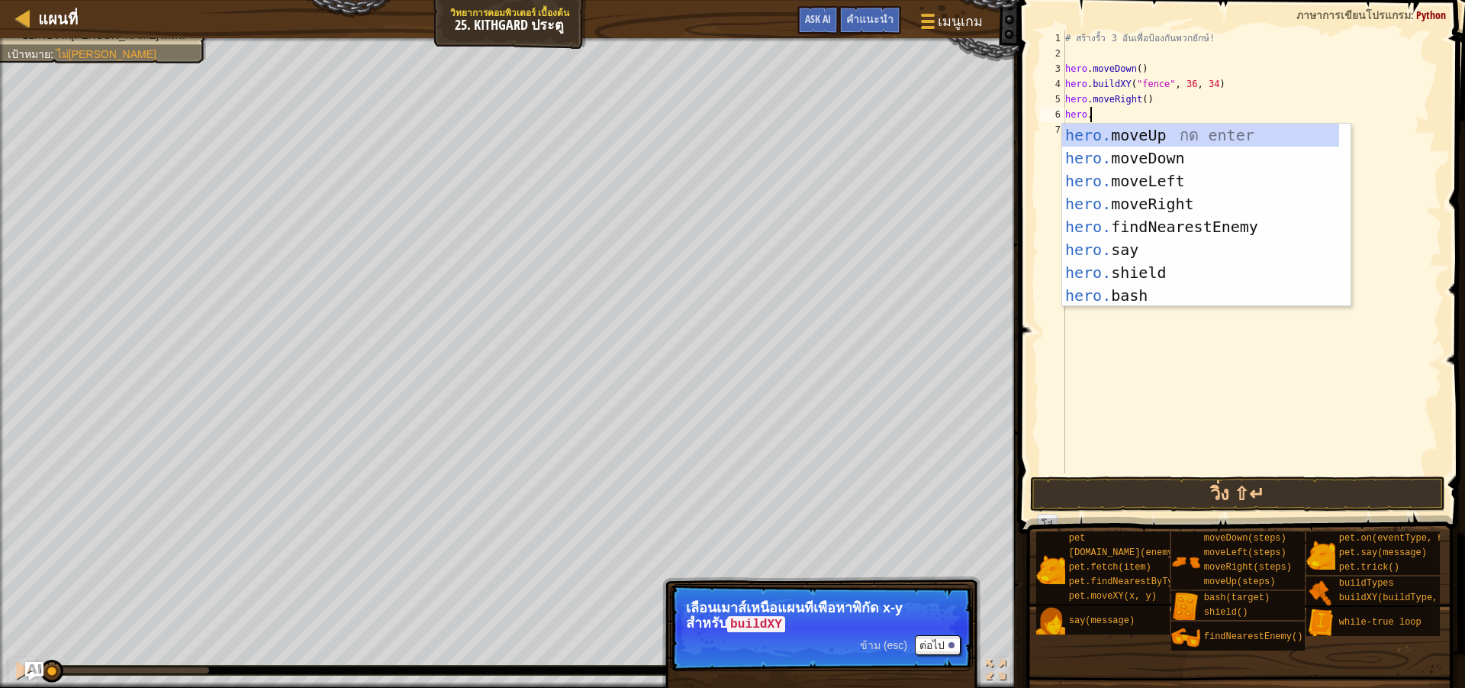
scroll to position [7, 2]
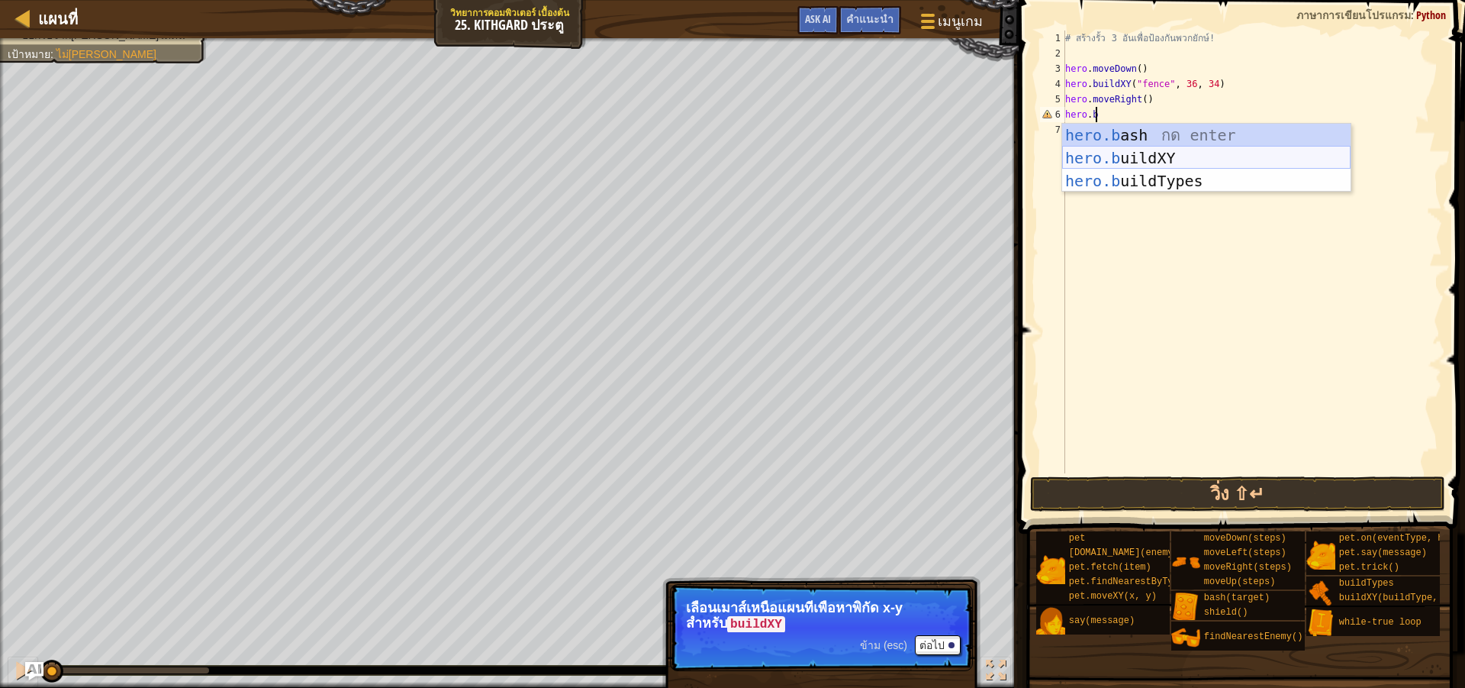
click at [1249, 151] on div "hero.b ash กด enter hero.b uildXY กด enter hero.b uildTypes กด enter" at bounding box center [1206, 181] width 288 height 114
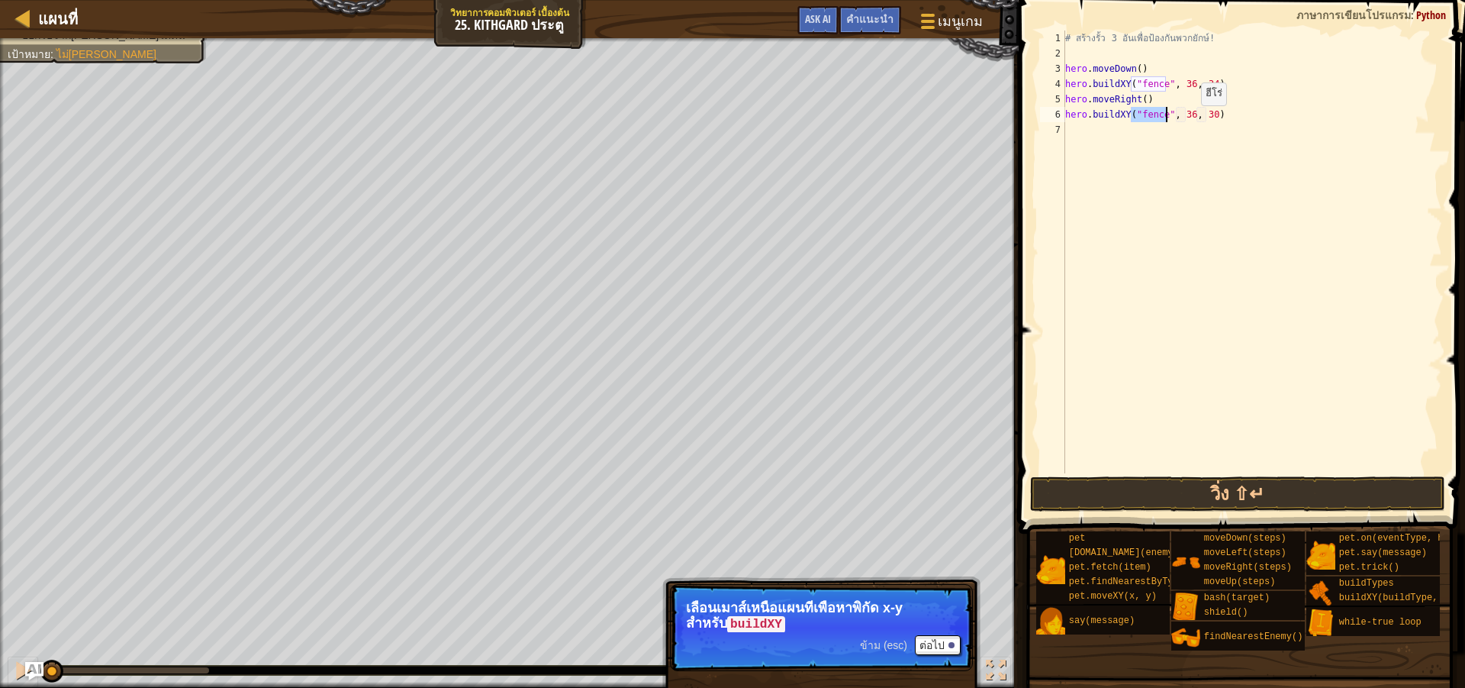
click at [1188, 121] on div "# สร้างรั้ว 3 อันเพื่อป้องกันพวกยักษ์! hero . moveDown ( ) hero . buildXY ( "fe…" at bounding box center [1252, 267] width 380 height 473
click at [1207, 116] on div "# สร้างรั้ว 3 อันเพื่อป้องกันพวกยักษ์! hero . moveDown ( ) hero . buildXY ( "fe…" at bounding box center [1252, 267] width 380 height 473
click at [1215, 478] on button "วิ่ง ⇧↵" at bounding box center [1237, 493] width 415 height 35
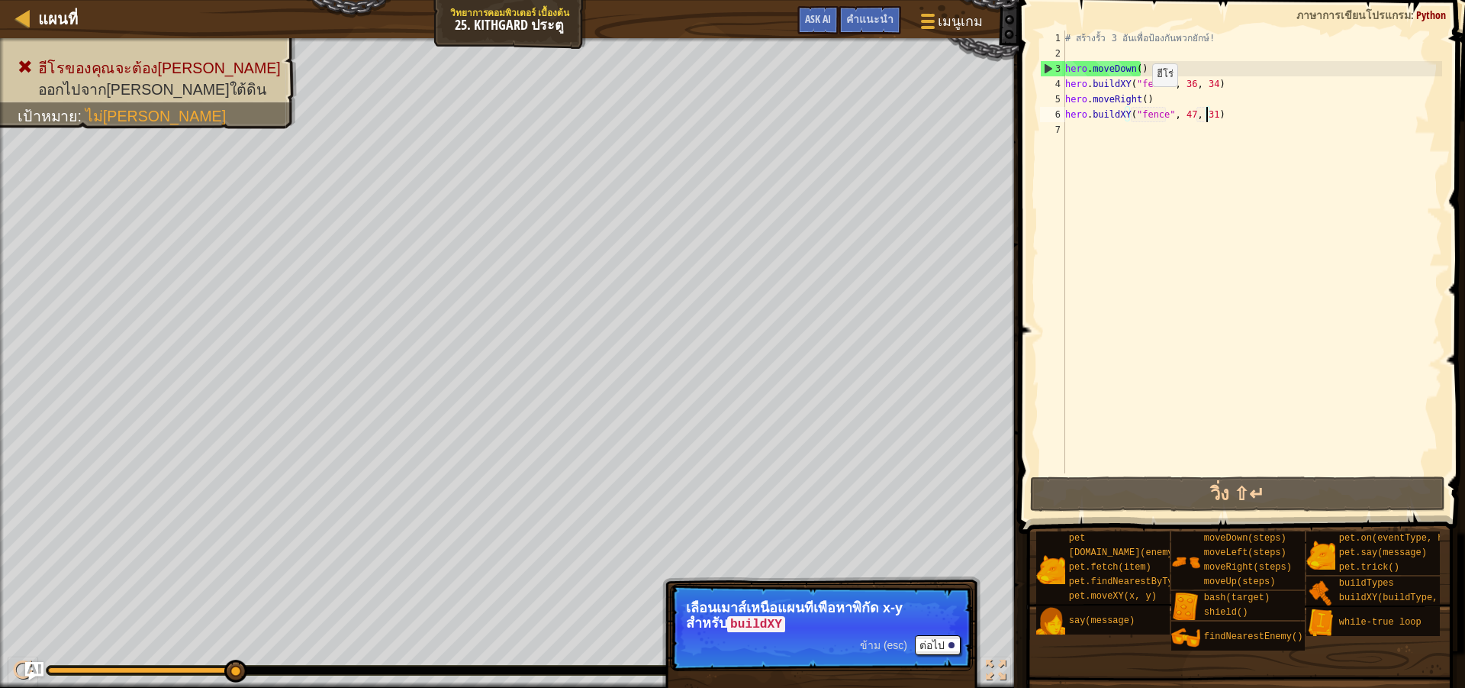
click at [1139, 102] on div "# สร้างรั้ว 3 อันเพื่อป้องกันพวกยักษ์! hero . moveDown ( ) hero . buildXY ( "fe…" at bounding box center [1252, 267] width 380 height 473
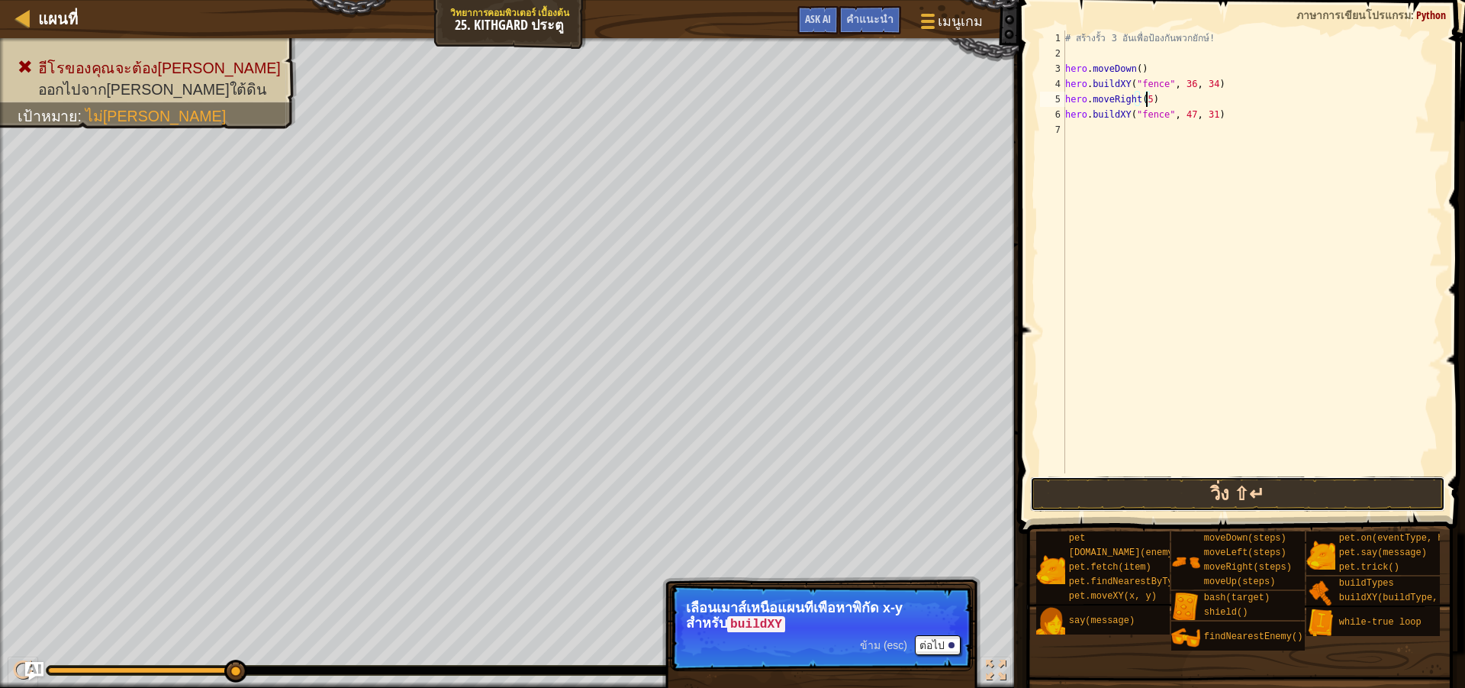
click at [1175, 496] on button "วิ่ง ⇧↵" at bounding box center [1237, 493] width 415 height 35
click at [1205, 496] on button "วิ่ง ⇧↵" at bounding box center [1237, 493] width 415 height 35
click at [1160, 499] on button "วิ่ง ⇧↵" at bounding box center [1237, 493] width 415 height 35
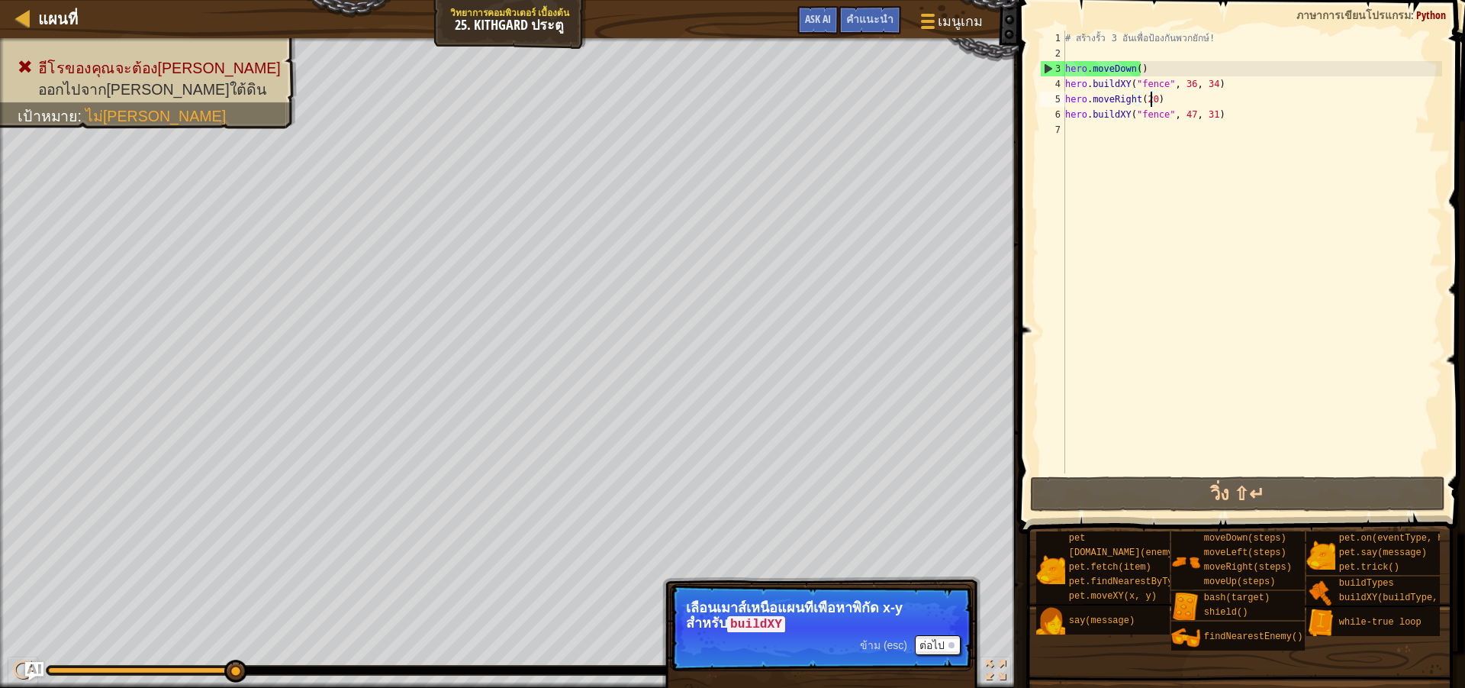
scroll to position [7, 6]
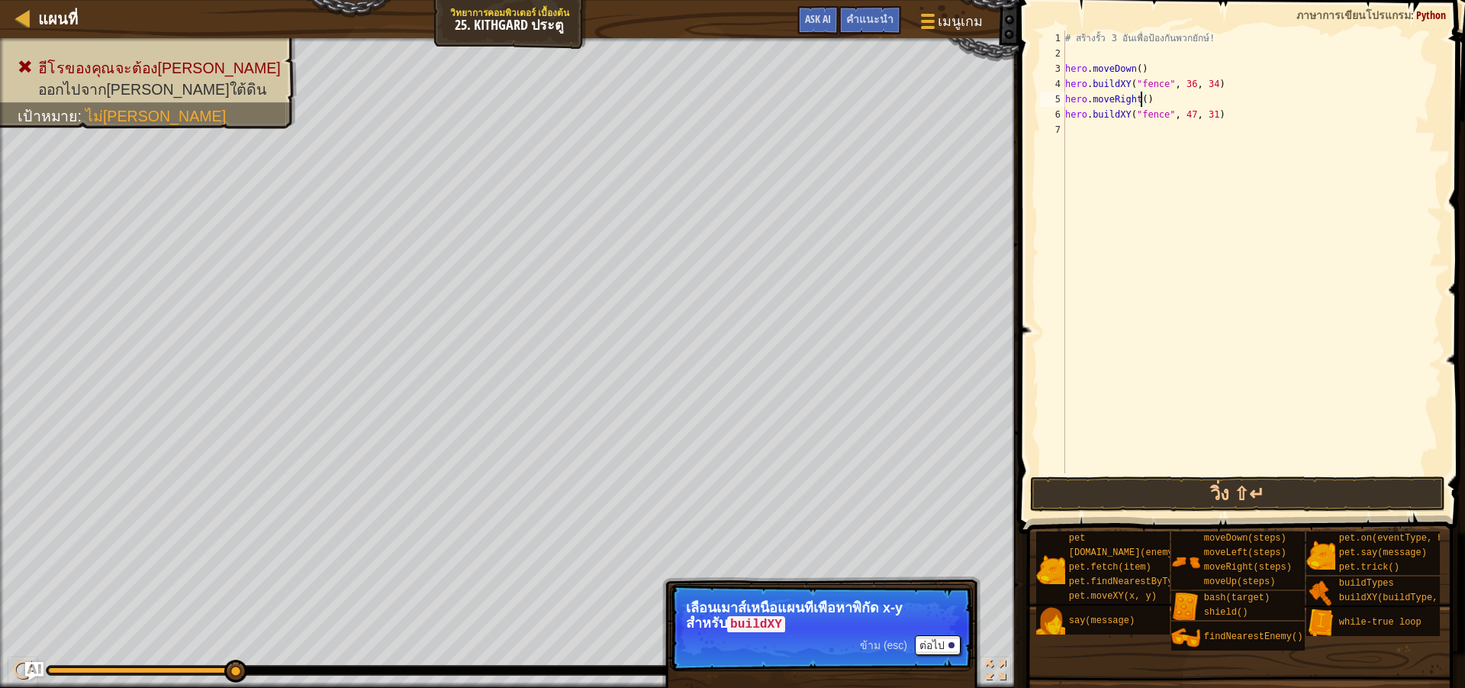
click at [1150, 97] on div "# สร้างรั้ว 3 อันเพื่อป้องกันพวกยักษ์! hero . moveDown ( ) hero . buildXY ( "fe…" at bounding box center [1252, 267] width 380 height 473
click at [1216, 89] on div "# สร้างรั้ว 3 อันเพื่อป้องกันพวกยักษ์! hero . moveDown ( ) hero . buildXY ( "fe…" at bounding box center [1252, 267] width 380 height 473
type textarea "hero.buildXY("fence", 36, 34)"
type textarea "h"
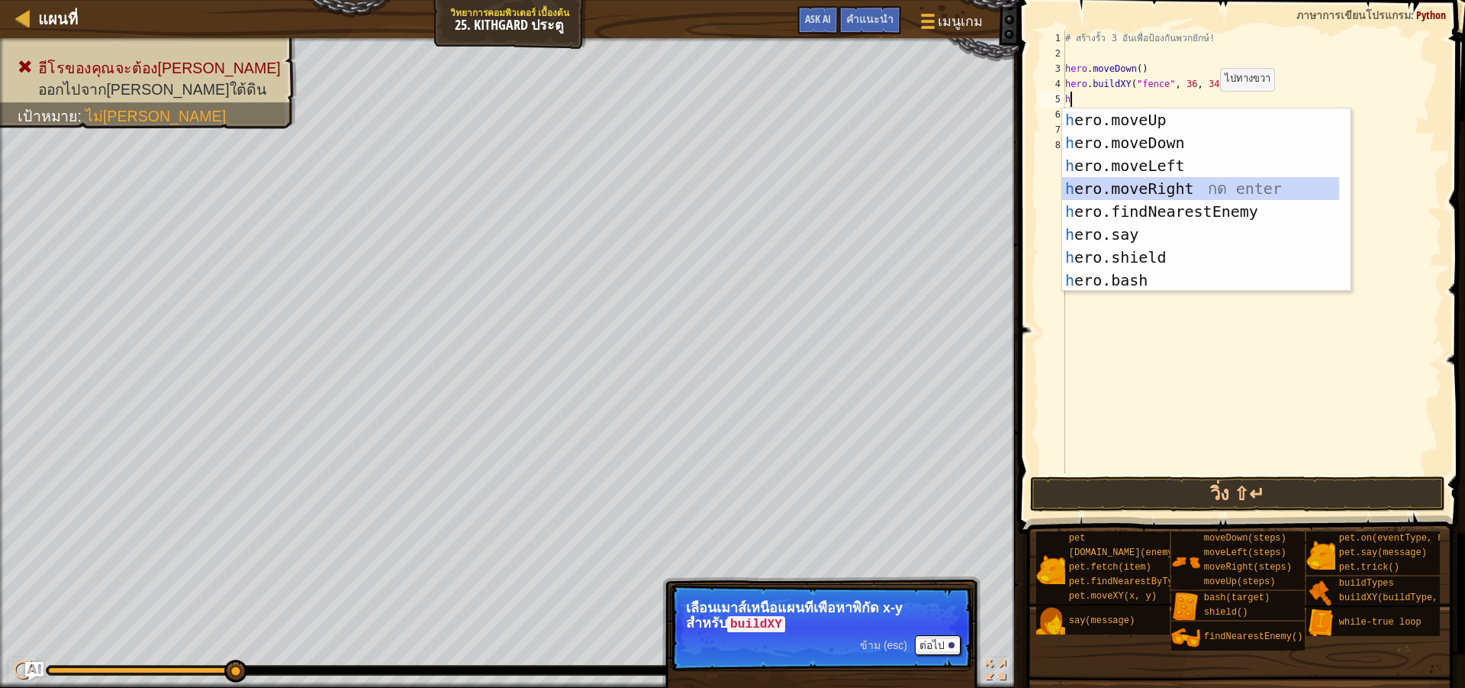
click at [1180, 179] on div "h ero.moveUp กด enter h ero.moveDown กด enter h ero.moveLeft กด enter h ero.mov…" at bounding box center [1200, 222] width 277 height 229
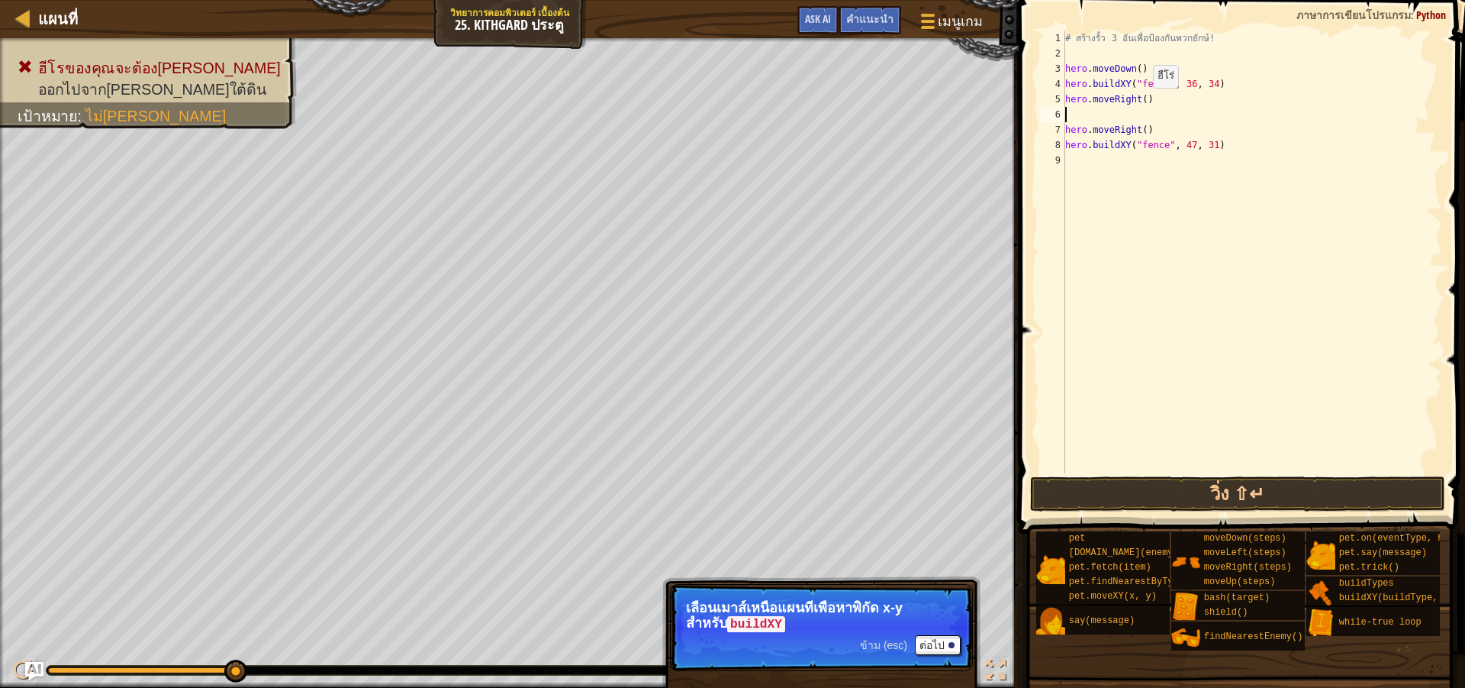
click at [1140, 103] on div "# สร้างรั้ว 3 อันเพื่อป้องกันพวกยักษ์! hero . moveDown ( ) hero . buildXY ( "fe…" at bounding box center [1252, 267] width 380 height 473
type textarea "hero.moveRight(5)"
click at [1162, 488] on button "วิ่ง ⇧↵" at bounding box center [1237, 493] width 415 height 35
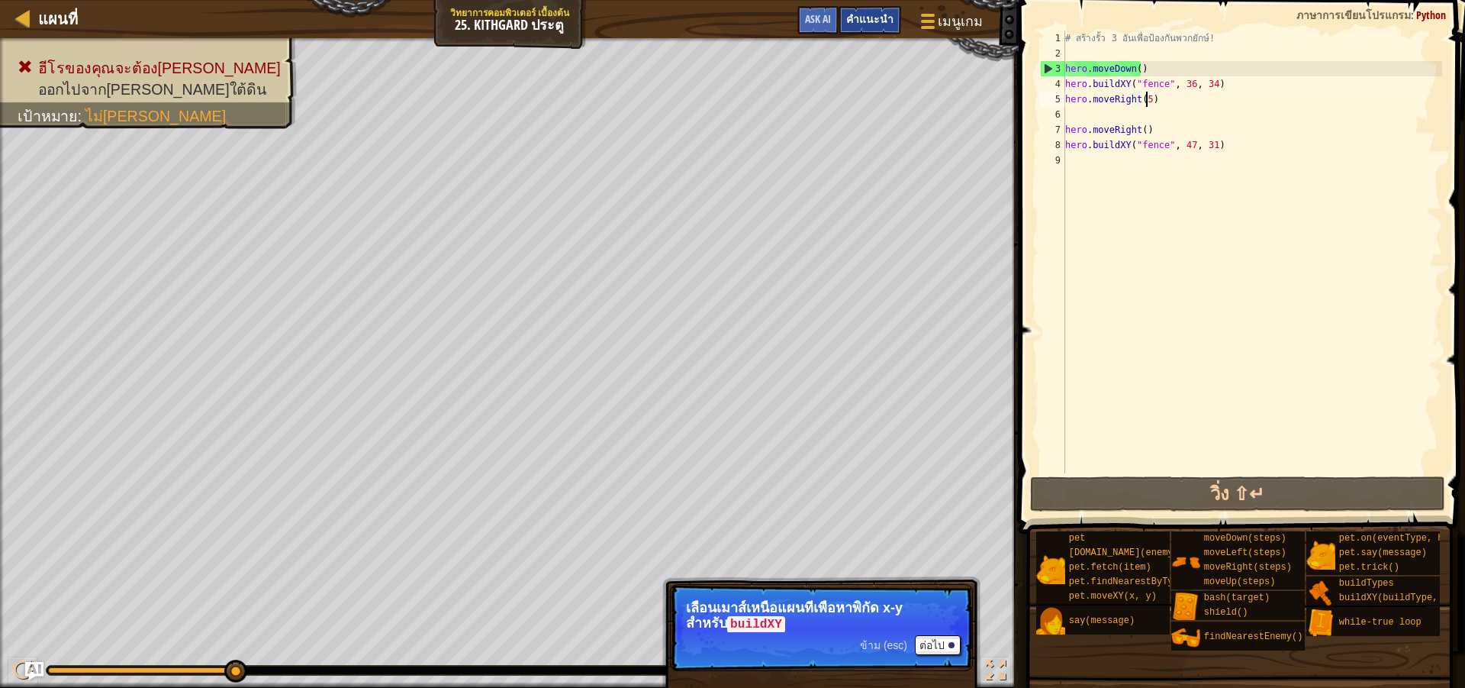
click at [878, 21] on span "คำแนะนำ" at bounding box center [869, 18] width 47 height 15
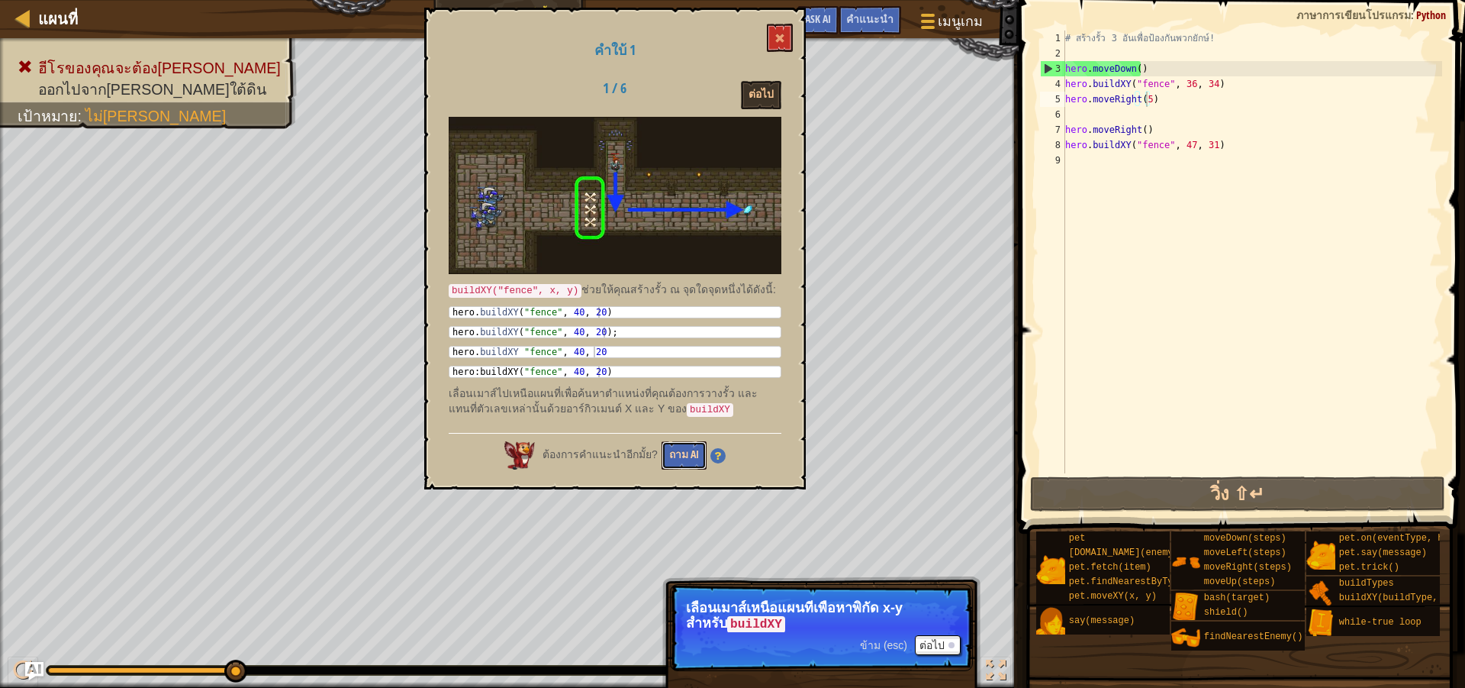
click at [675, 451] on button "ถาม AI" at bounding box center [684, 455] width 45 height 28
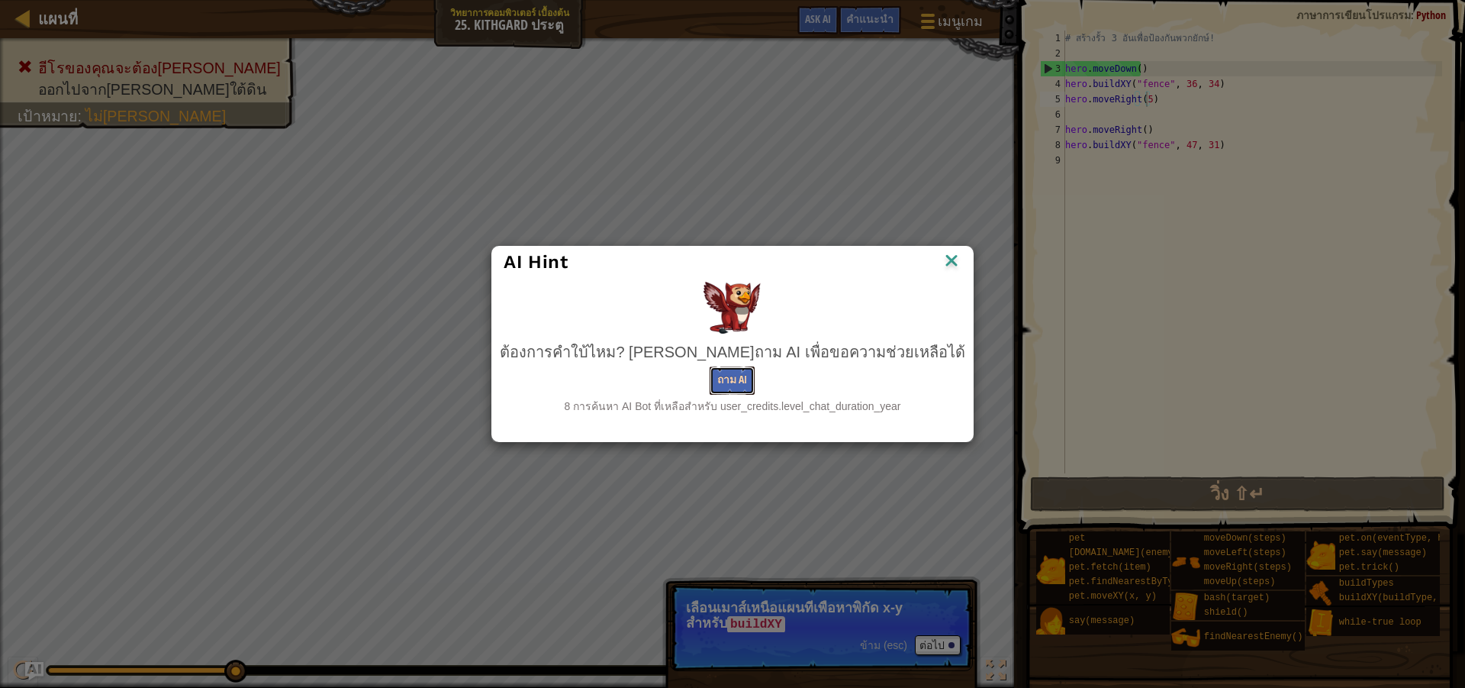
click at [731, 369] on button "ถาม AI" at bounding box center [732, 380] width 45 height 28
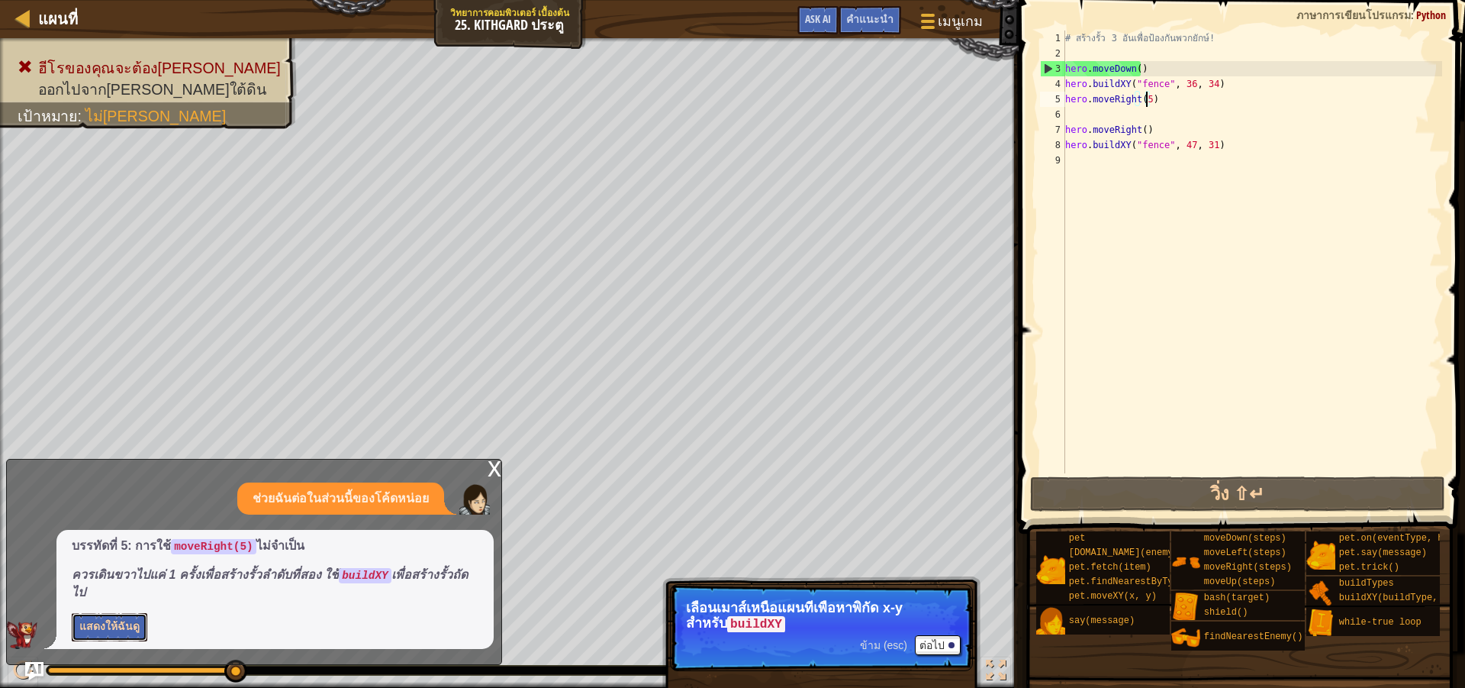
click at [107, 624] on button "แสดงให้ฉันดู" at bounding box center [110, 627] width 76 height 28
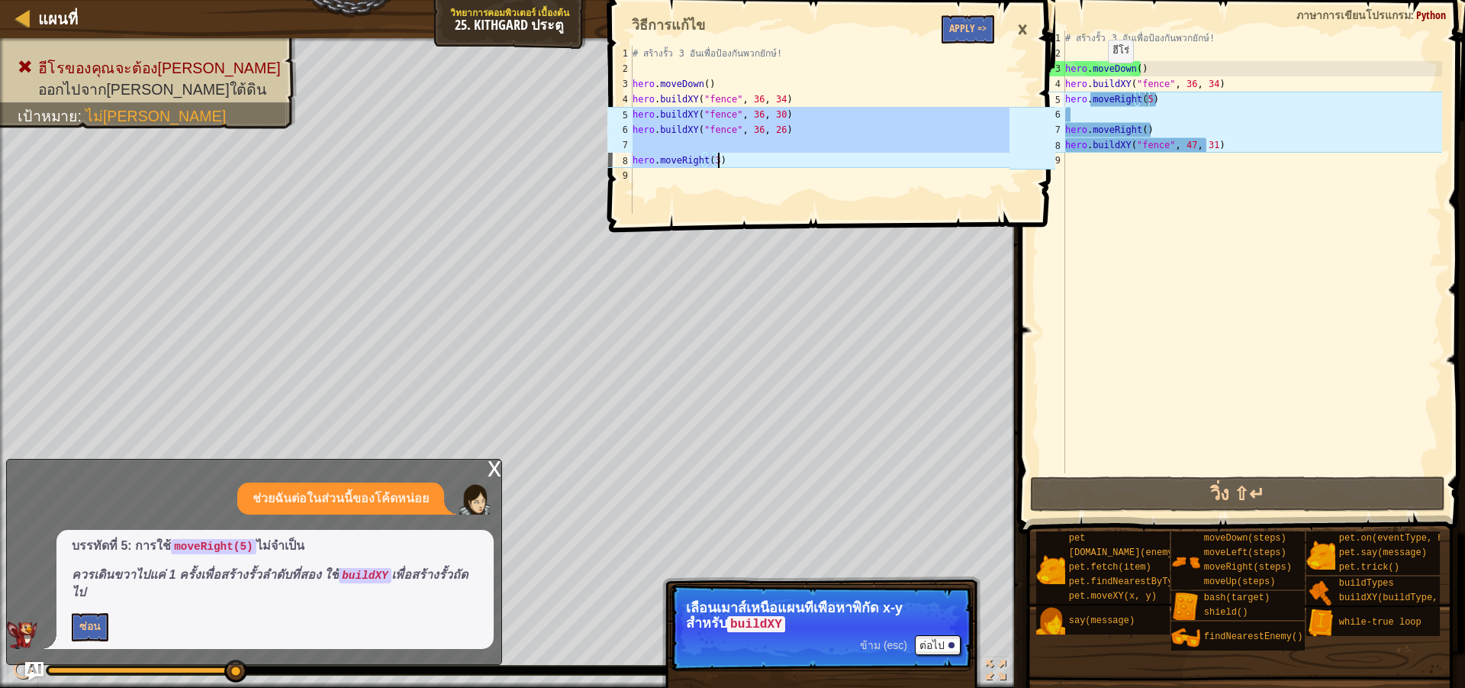
drag, startPoint x: 633, startPoint y: 116, endPoint x: 730, endPoint y: 166, distance: 109.2
click at [730, 166] on div "# สร้างรั้ว 3 อันเพื่อป้องกันพวกยักษ์! hero . moveDown ( ) hero . buildXY ( "fe…" at bounding box center [820, 145] width 380 height 198
type textarea "hero.moveRight(3)"
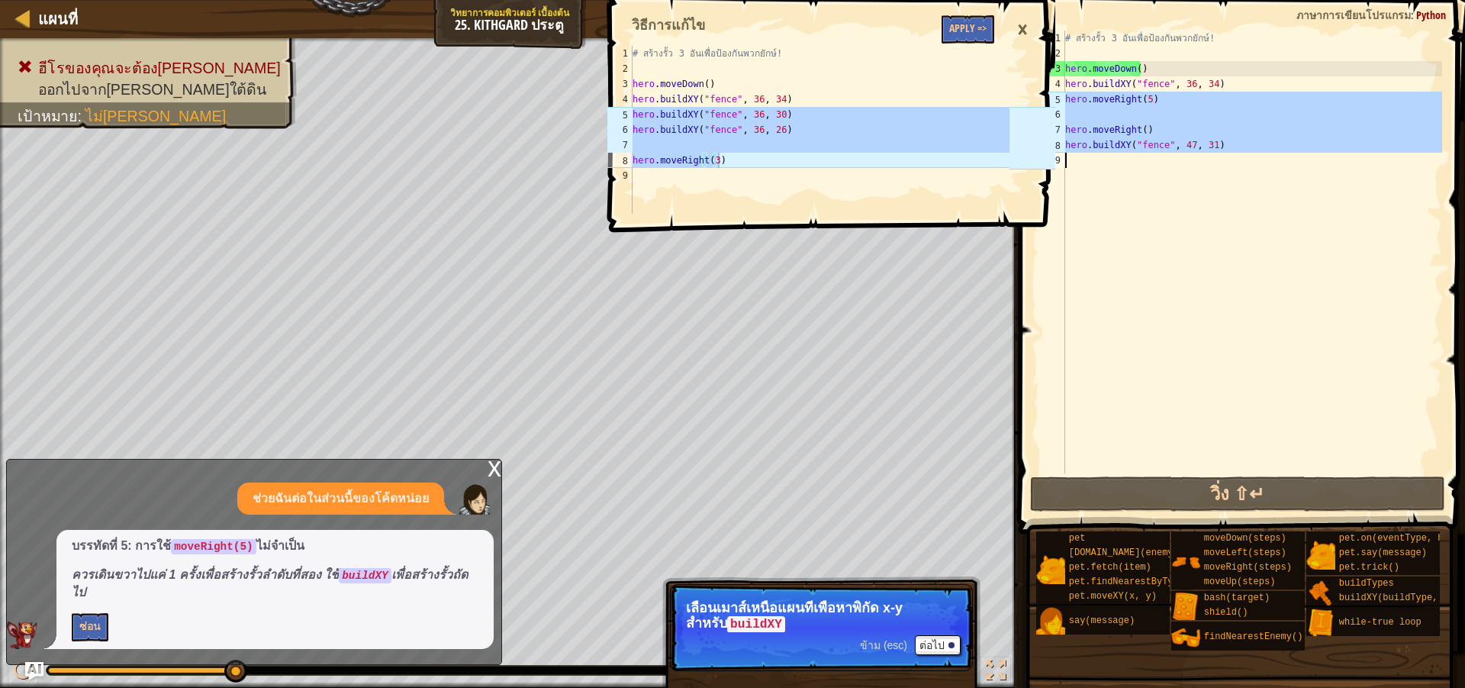
drag, startPoint x: 1065, startPoint y: 98, endPoint x: 1278, endPoint y: 167, distance: 224.0
click at [1278, 167] on div "# สร้างรั้ว 3 อันเพื่อป้องกันพวกยักษ์! hero . moveDown ( ) hero . buildXY ( "fe…" at bounding box center [1252, 267] width 380 height 473
type textarea "hero.buildXY("fence", 47, 31)"
click at [989, 166] on div "# สร้างรั้ว 3 อันเพื่อป้องกันพวกยักษ์! hero . moveDown ( ) hero . buildXY ( "fe…" at bounding box center [820, 130] width 380 height 168
type textarea "hero.moveRight(3)"
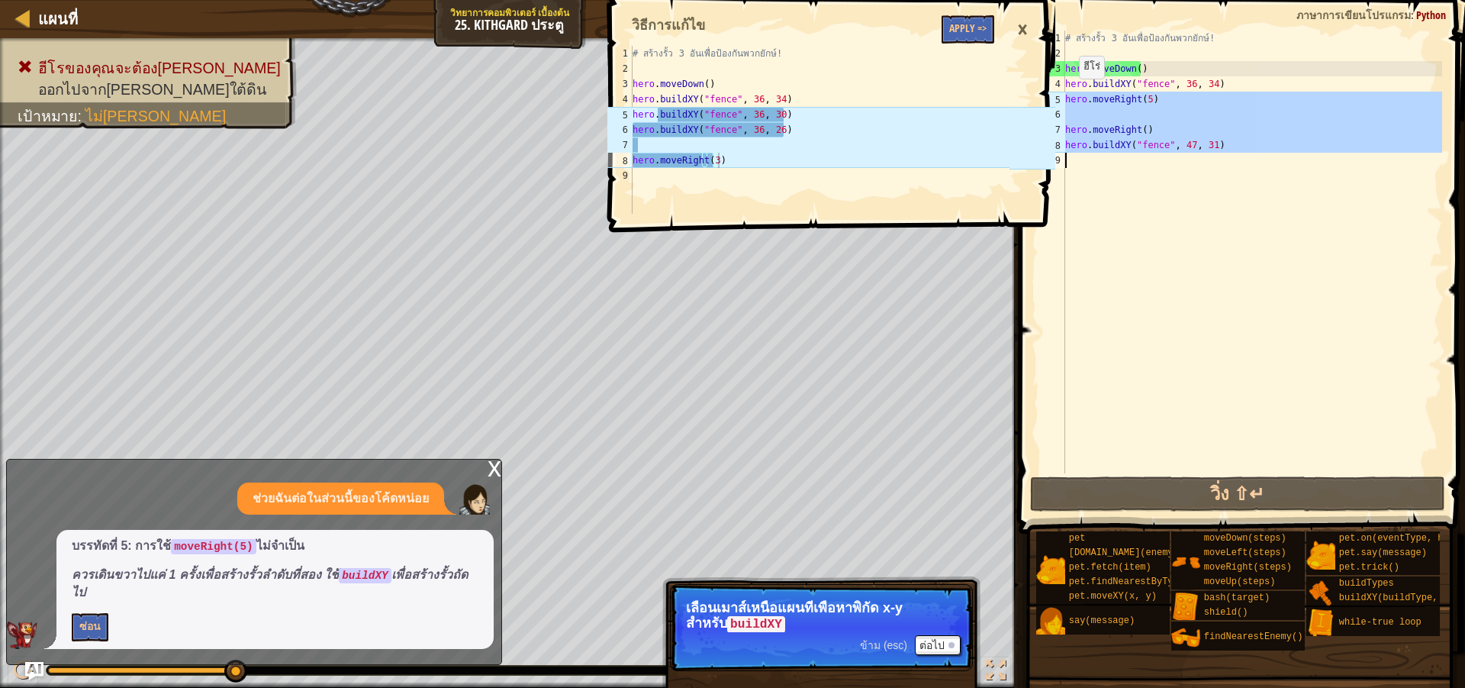
type textarea "hero.moveRight(5)"
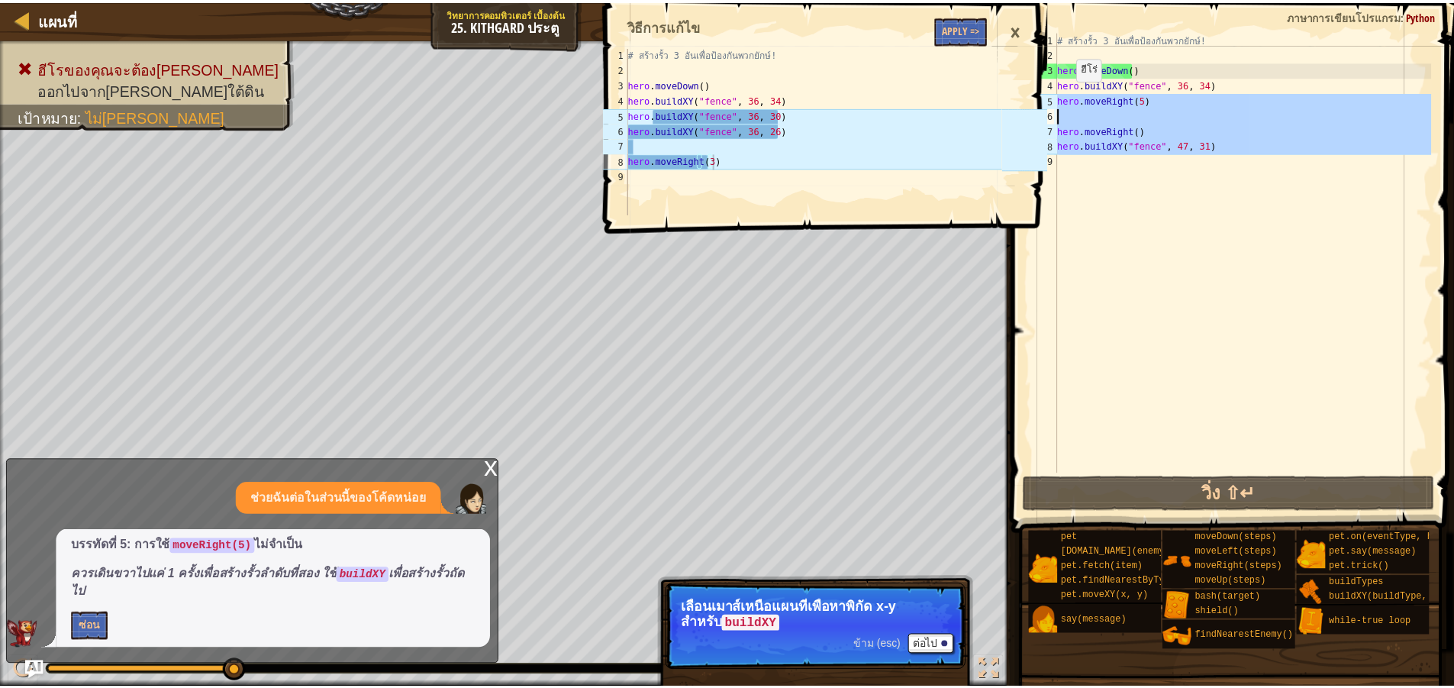
scroll to position [7, 0]
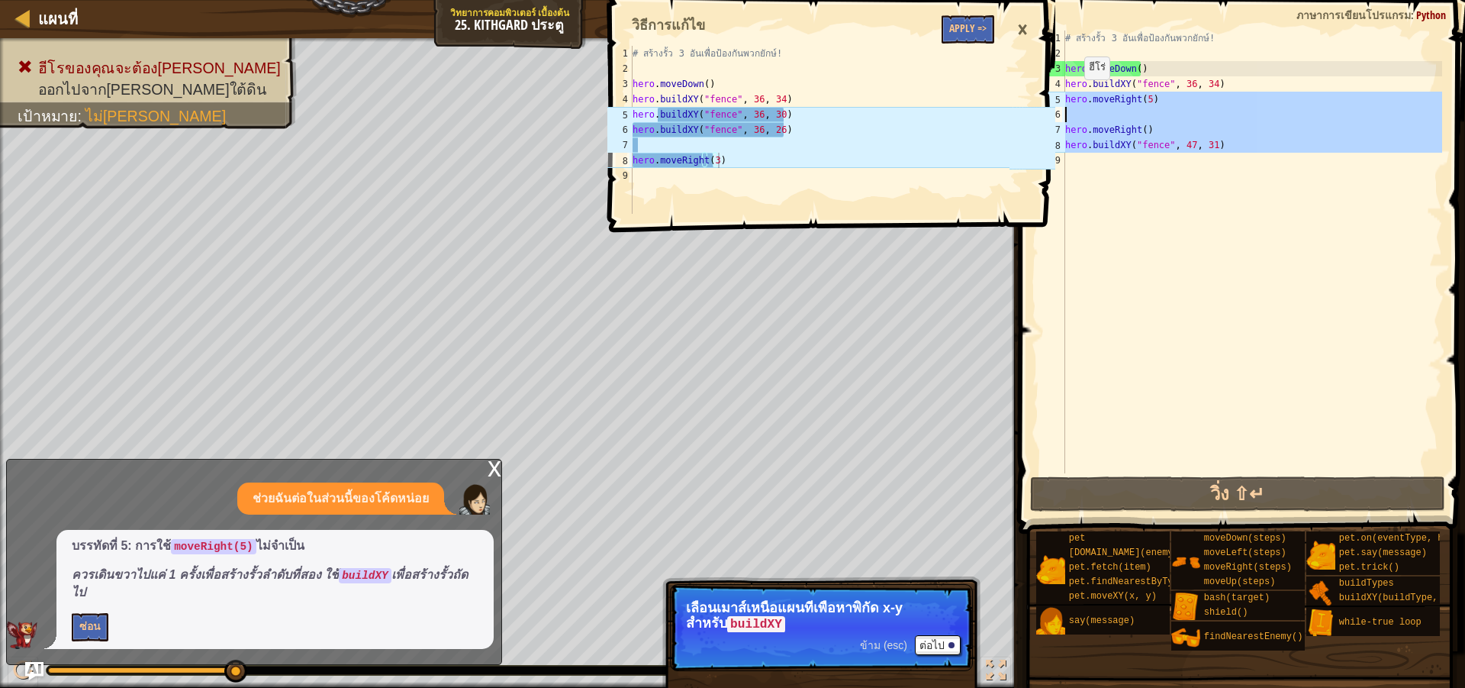
type textarea "hero.buildXY("fence", 47, 31)"
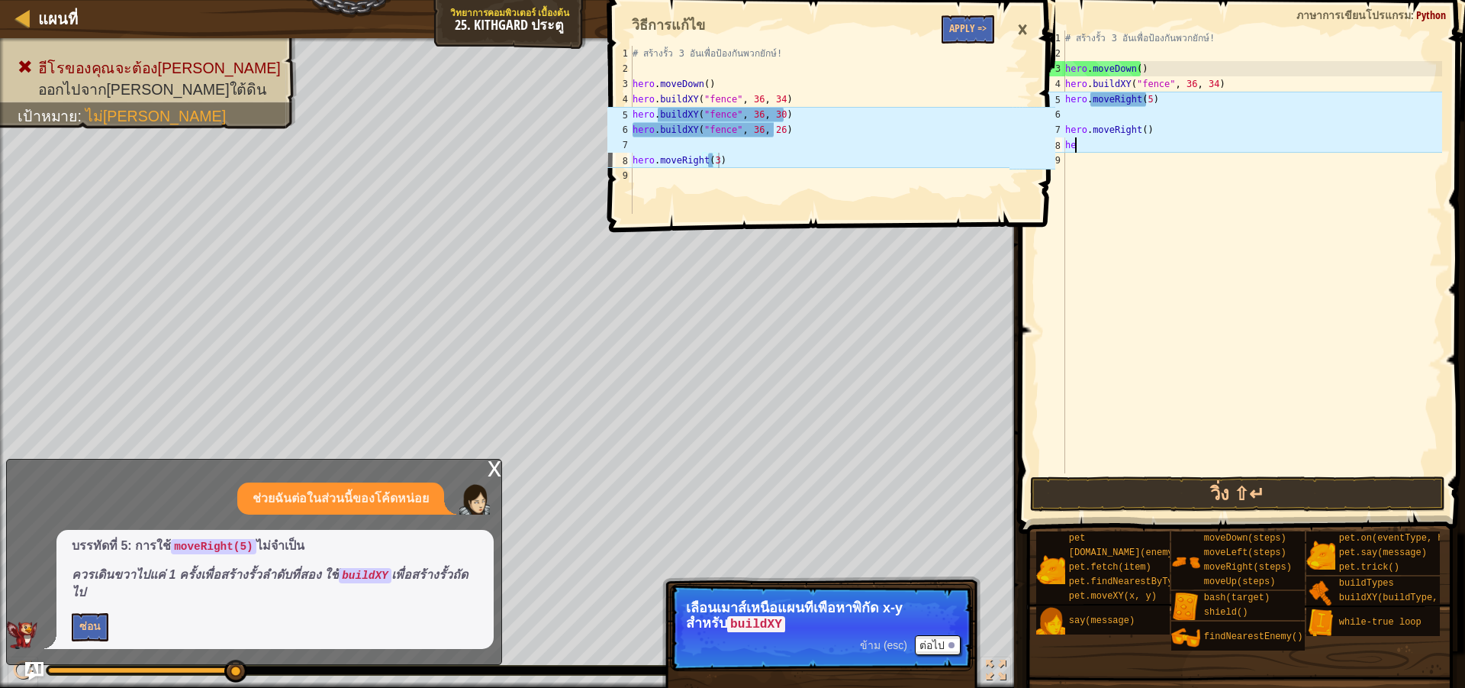
type textarea "h"
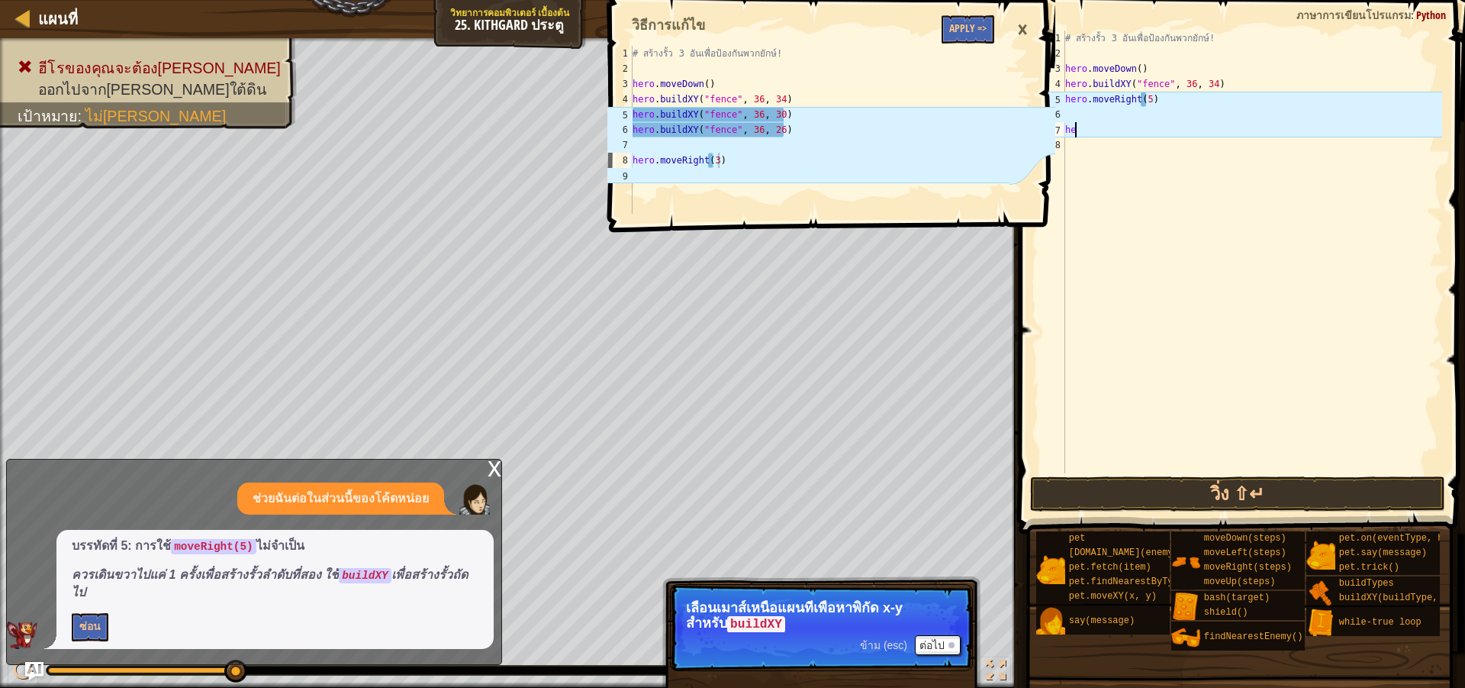
type textarea "h"
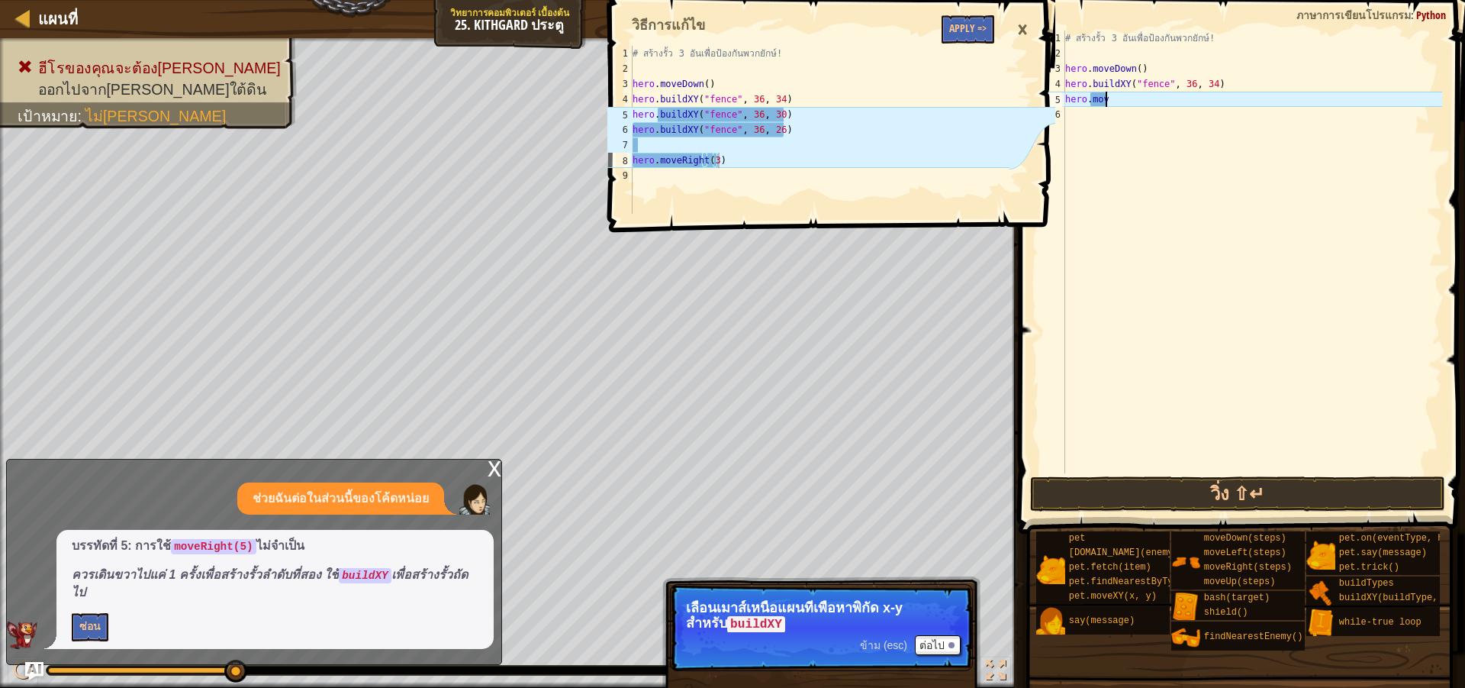
type textarea "her"
click at [1025, 189] on icon at bounding box center [1033, 130] width 46 height 168
click at [988, 173] on div "# สร้างรั้ว 3 อันเพื่อป้องกันพวกยักษ์! hero . moveDown ( ) hero . buildXY ( "fe…" at bounding box center [820, 145] width 380 height 198
click at [961, 134] on div "# สร้างรั้ว 3 อันเพื่อป้องกันพวกยักษ์! hero . moveDown ( ) hero . buildXY ( "fe…" at bounding box center [820, 145] width 380 height 198
click at [805, 118] on div "# สร้างรั้ว 3 อันเพื่อป้องกันพวกยักษ์! hero . moveDown ( ) hero . buildXY ( "fe…" at bounding box center [820, 145] width 380 height 198
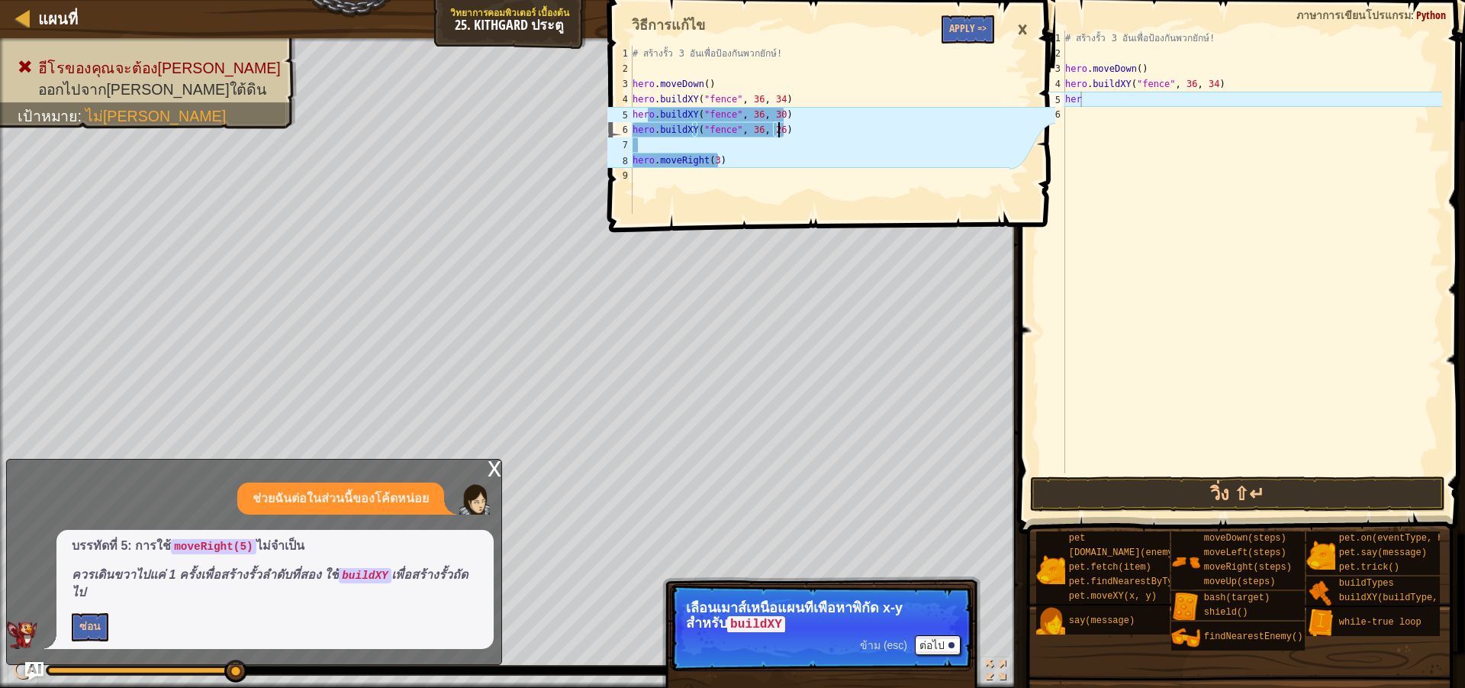
type textarea "hero.buildXY("fence", 36, 30)"
click at [1110, 193] on div "# สร้างรั้ว 3 อันเพื่อป้องกันพวกยักษ์! hero . moveDown ( ) hero . buildXY ( "fe…" at bounding box center [1252, 267] width 380 height 473
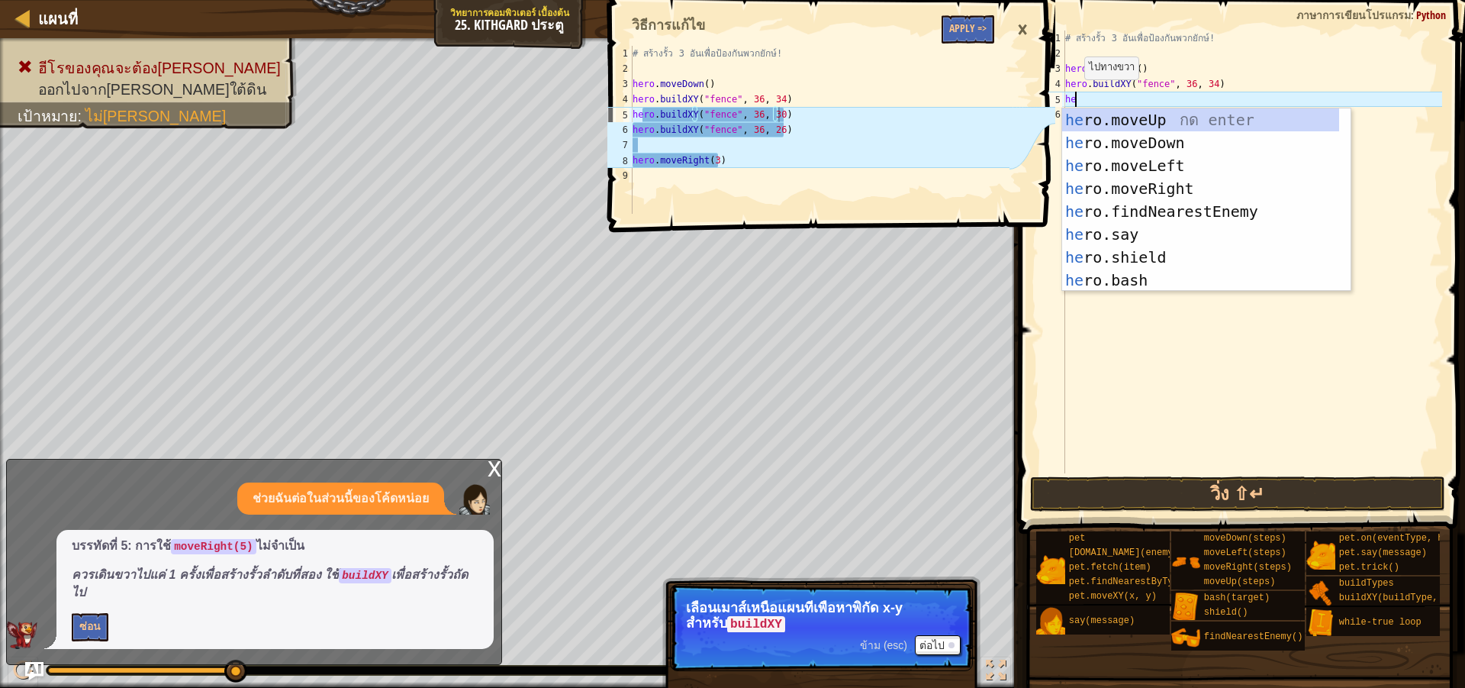
type textarea "h"
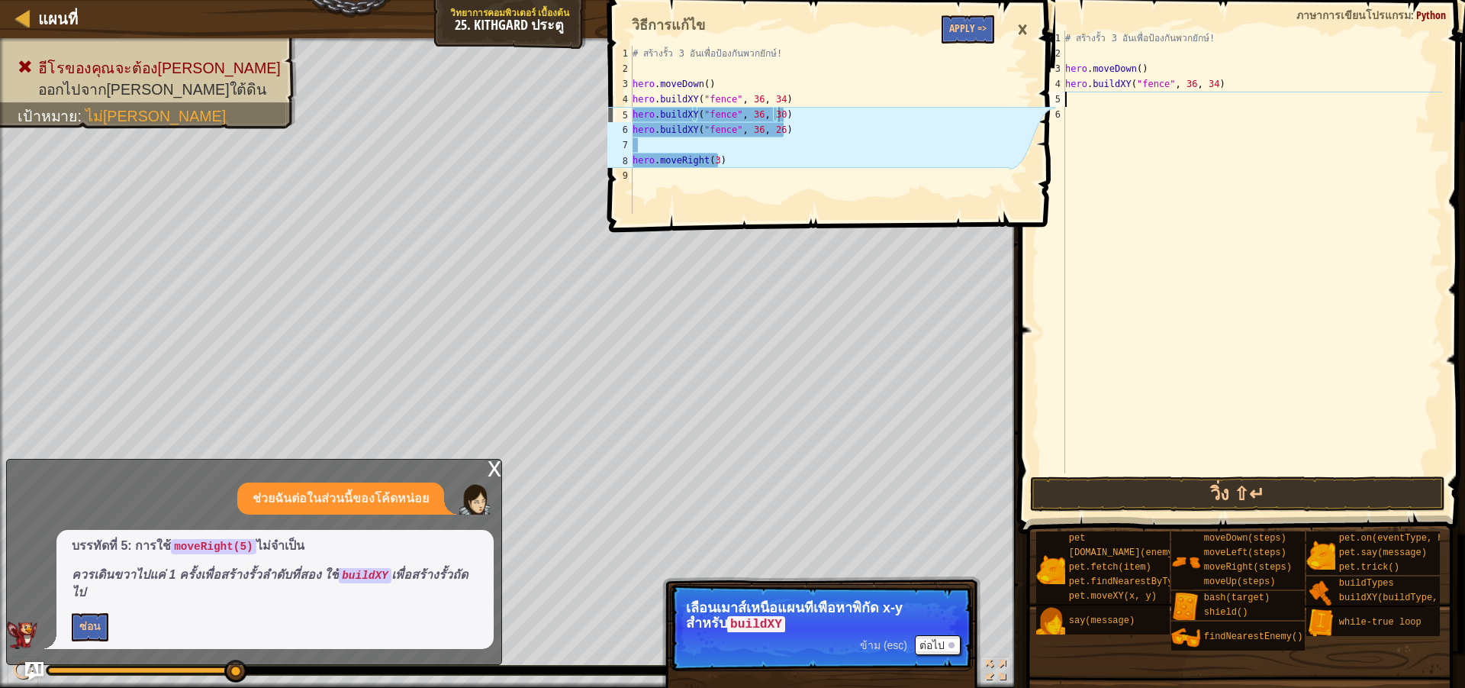
paste textarea "hero.moveRight(3)"
type textarea "hero.moveRight(3)"
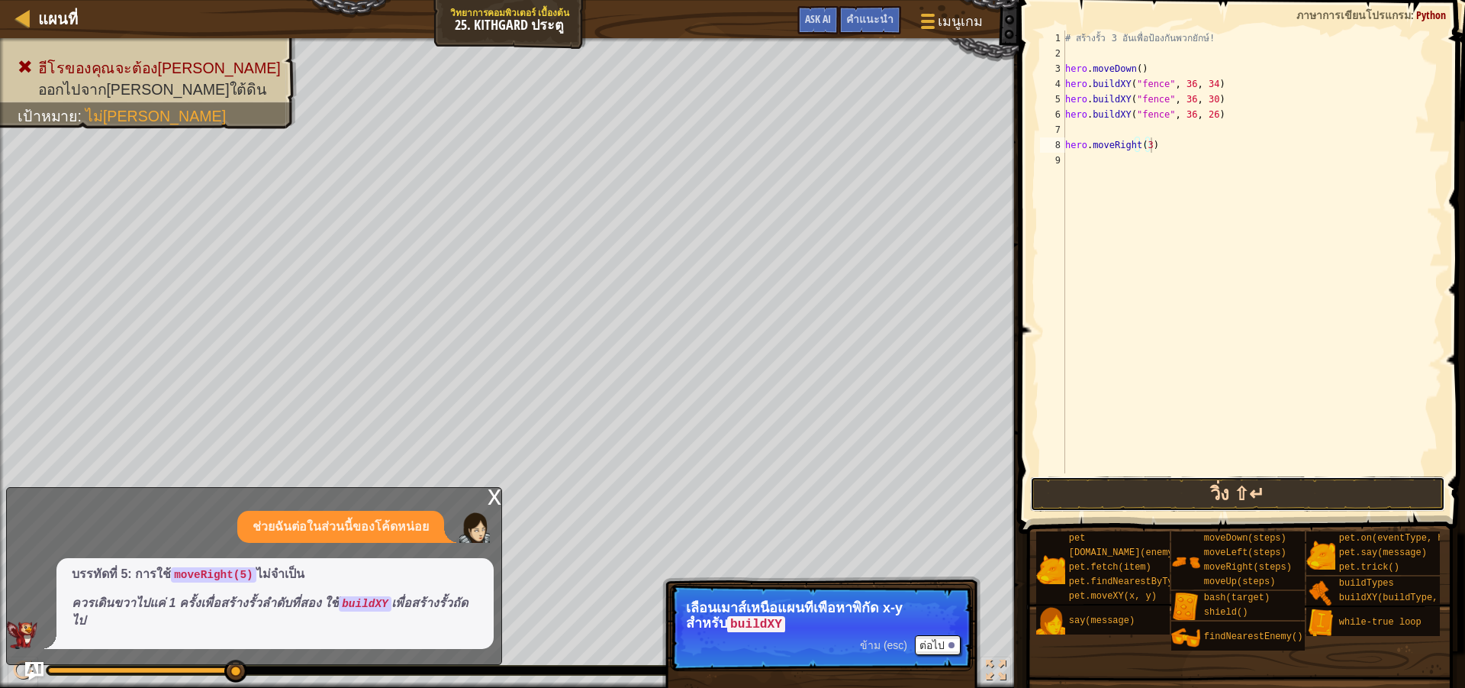
click at [1139, 489] on button "วิ่ง ⇧↵" at bounding box center [1237, 493] width 415 height 35
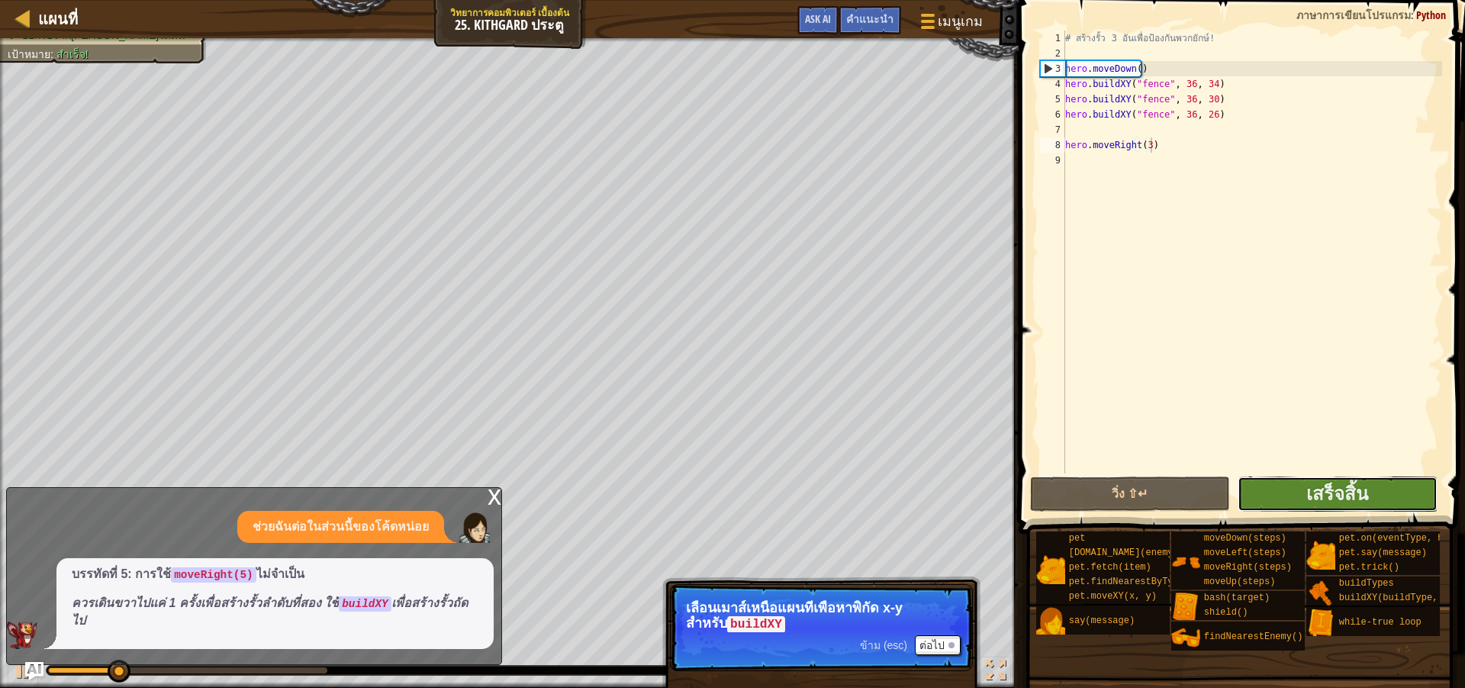
click at [1270, 484] on button "เสร็จสิ้น" at bounding box center [1338, 493] width 200 height 35
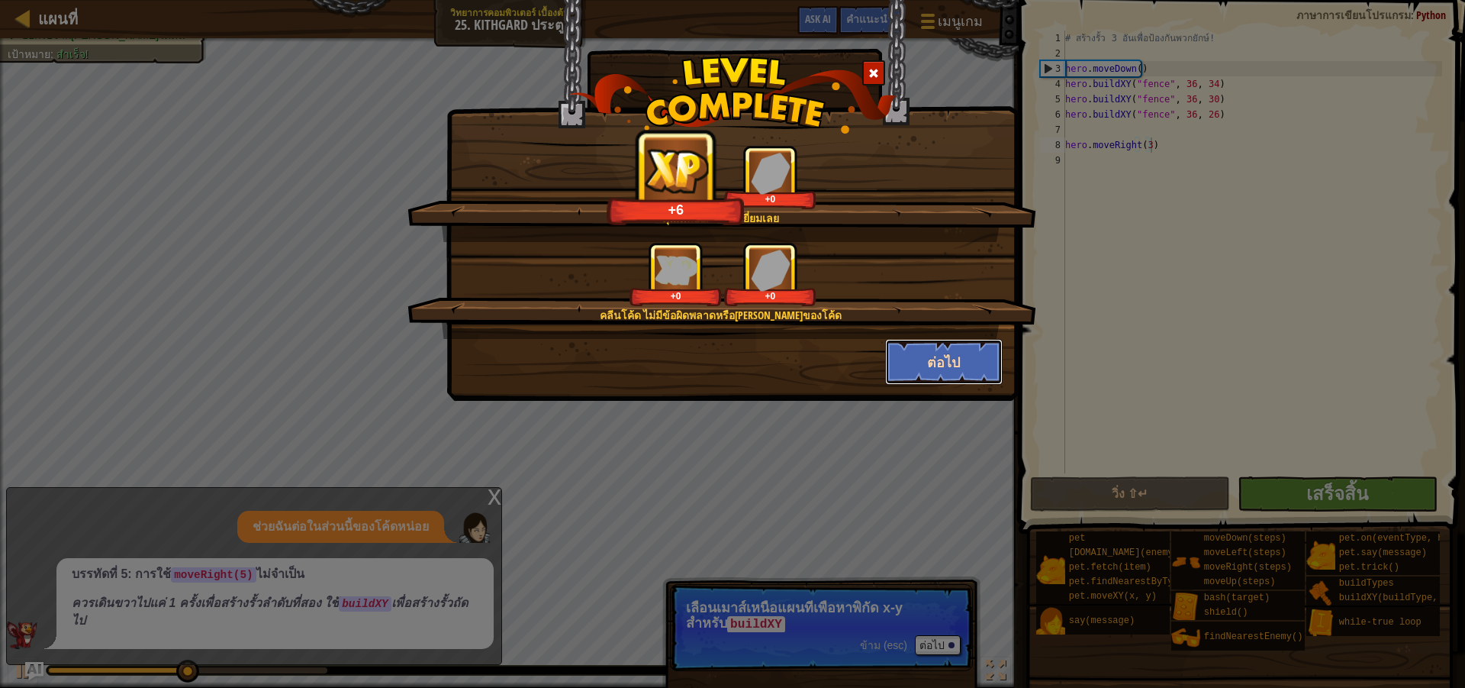
click at [962, 358] on button "ต่อไป" at bounding box center [944, 362] width 118 height 46
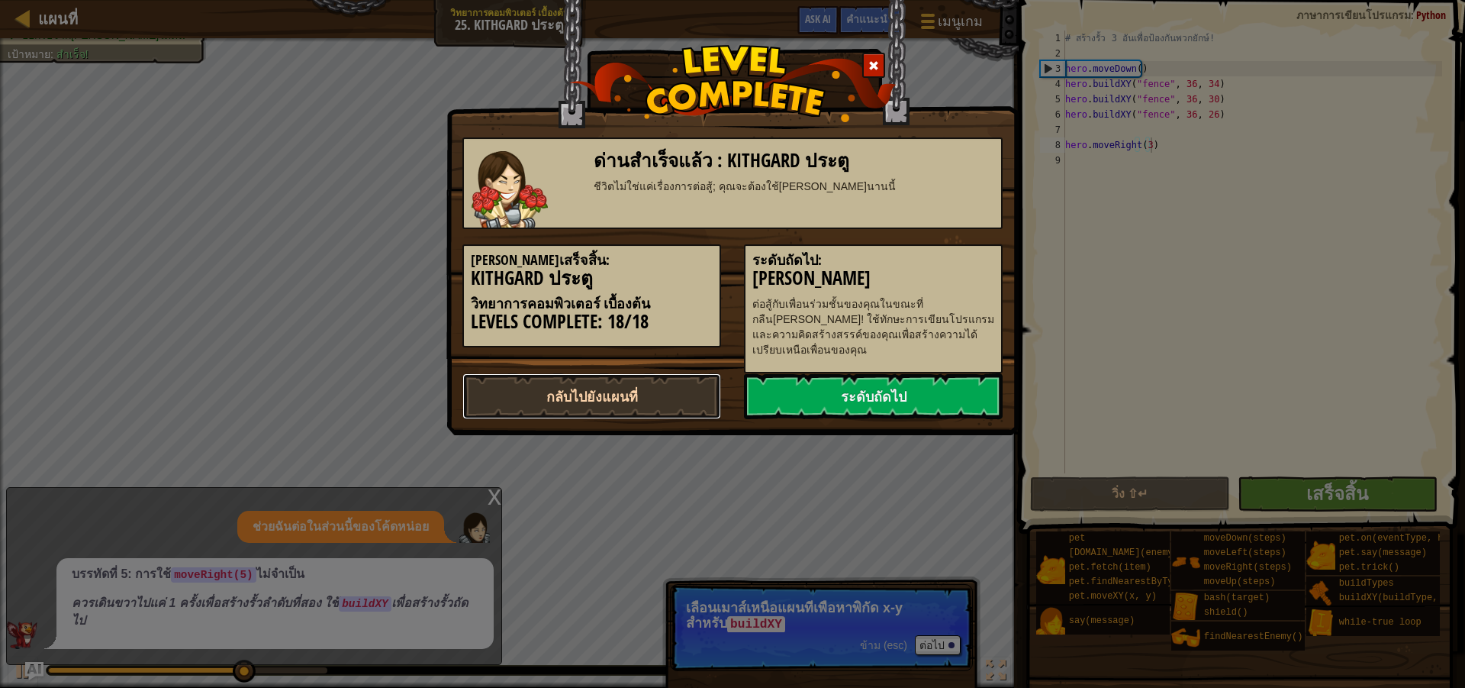
click at [593, 376] on link "กลับไปยังแผนที่" at bounding box center [591, 396] width 259 height 46
select select "th"
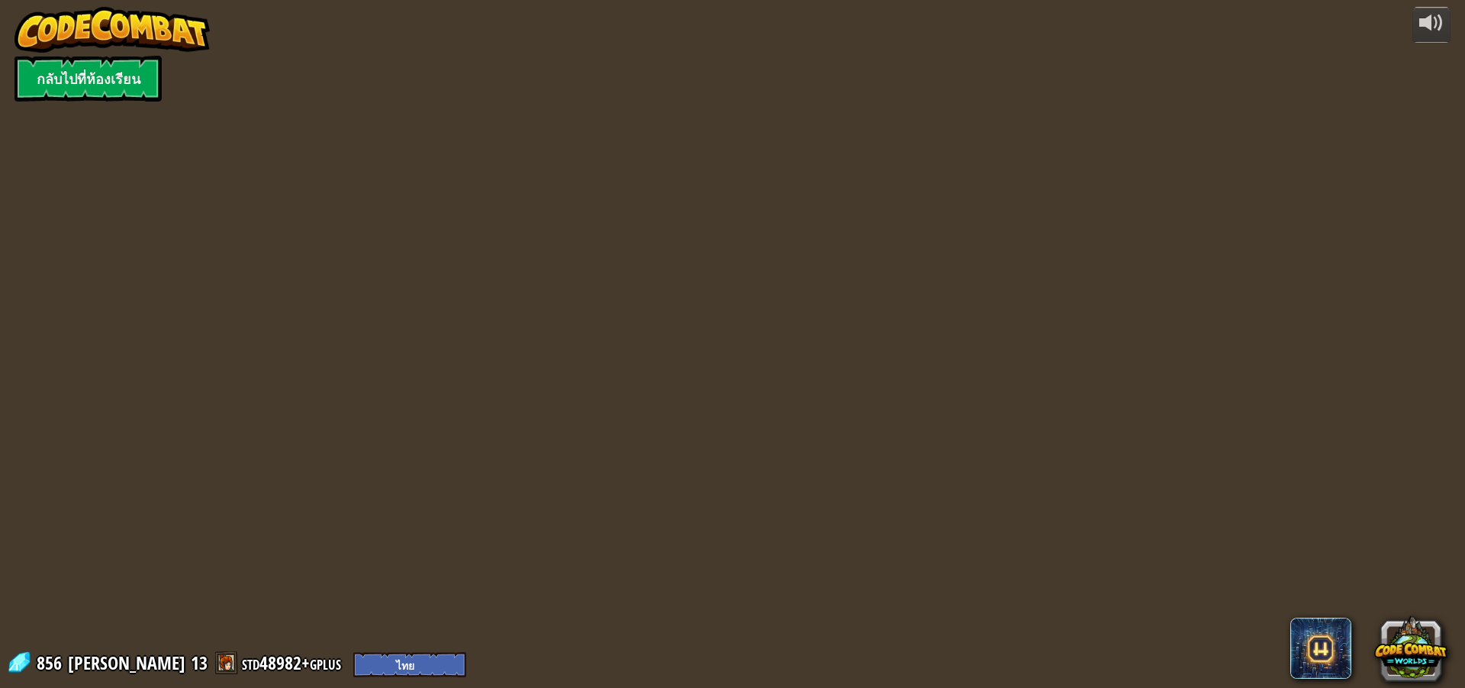
select select "th"
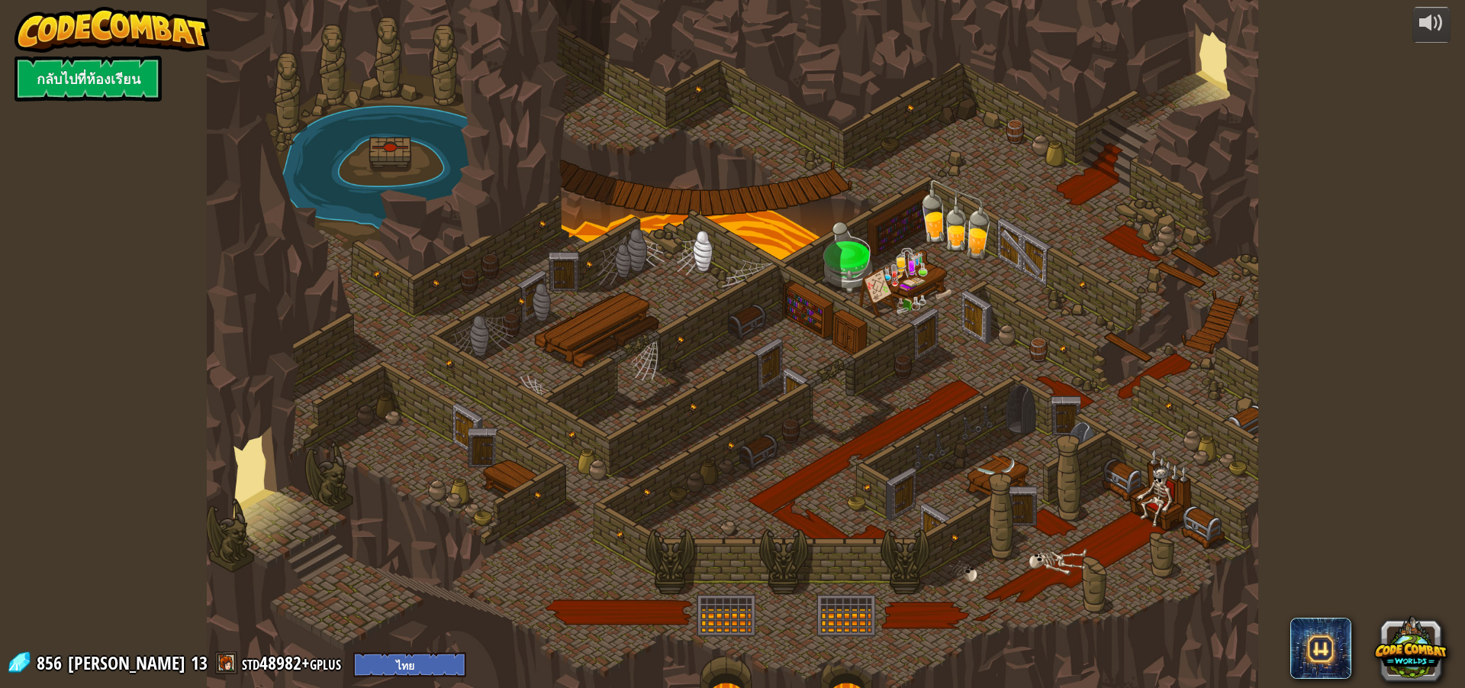
select select "th"
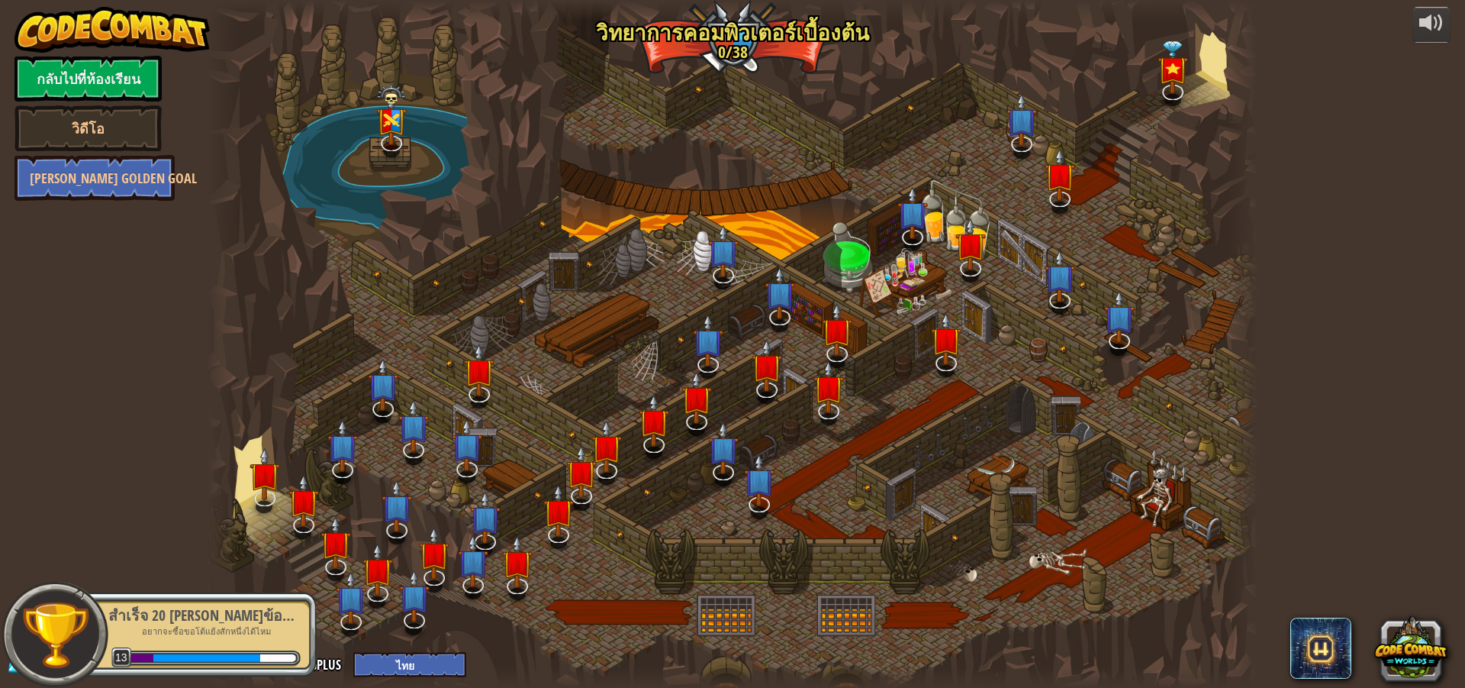
select select "th"
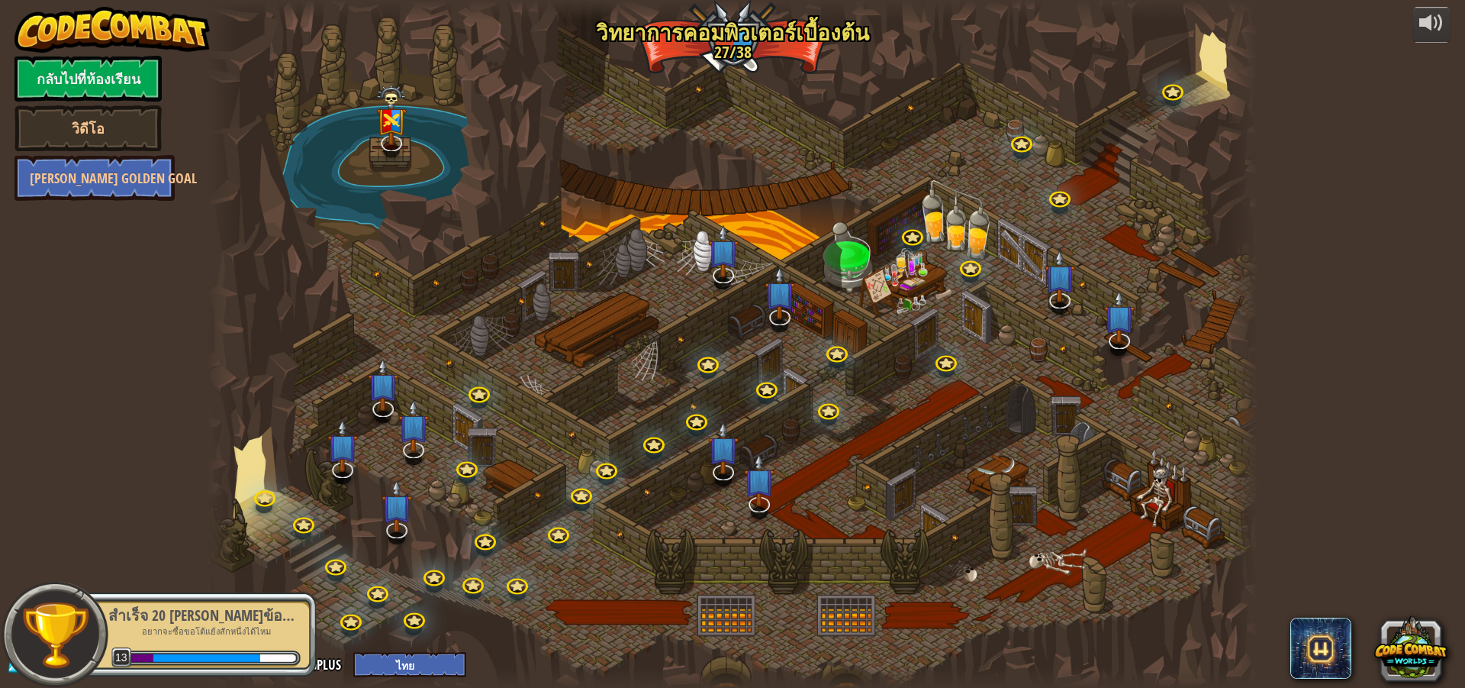
select select "th"
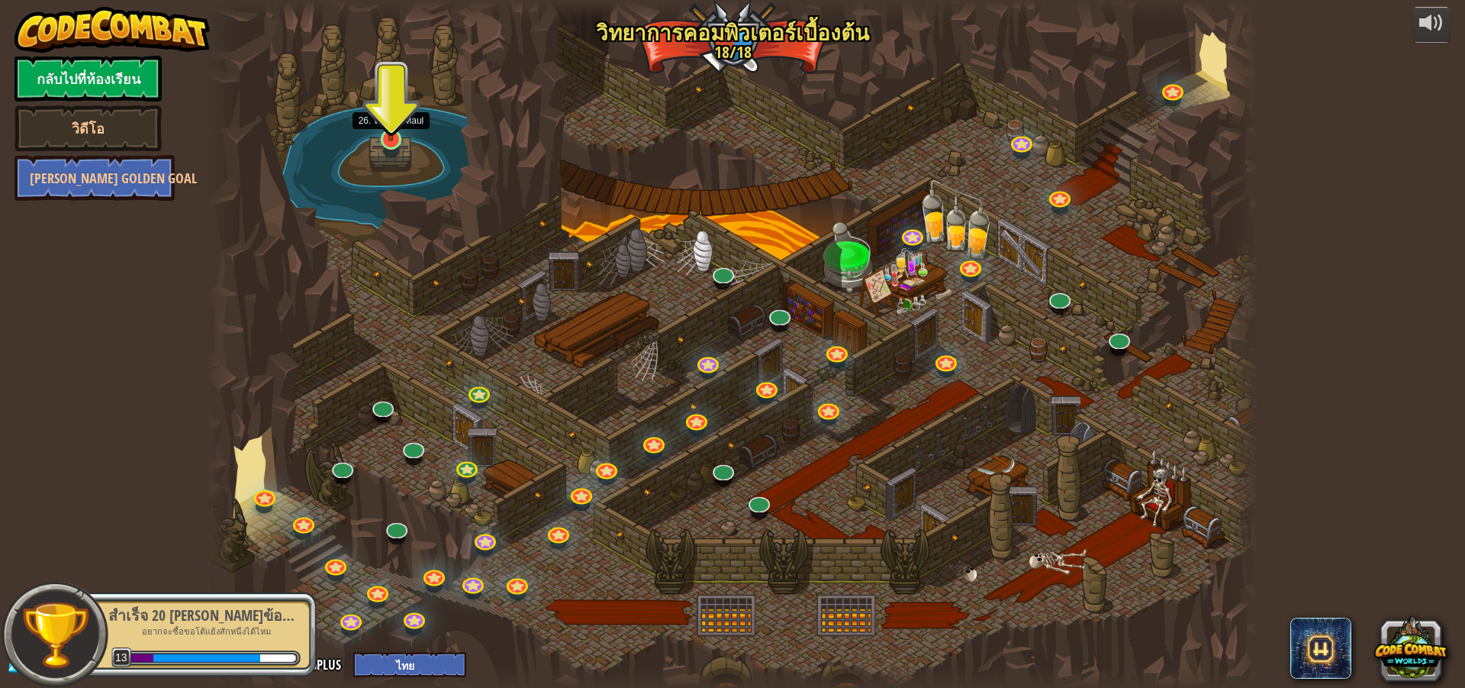
click at [387, 134] on img at bounding box center [391, 105] width 28 height 74
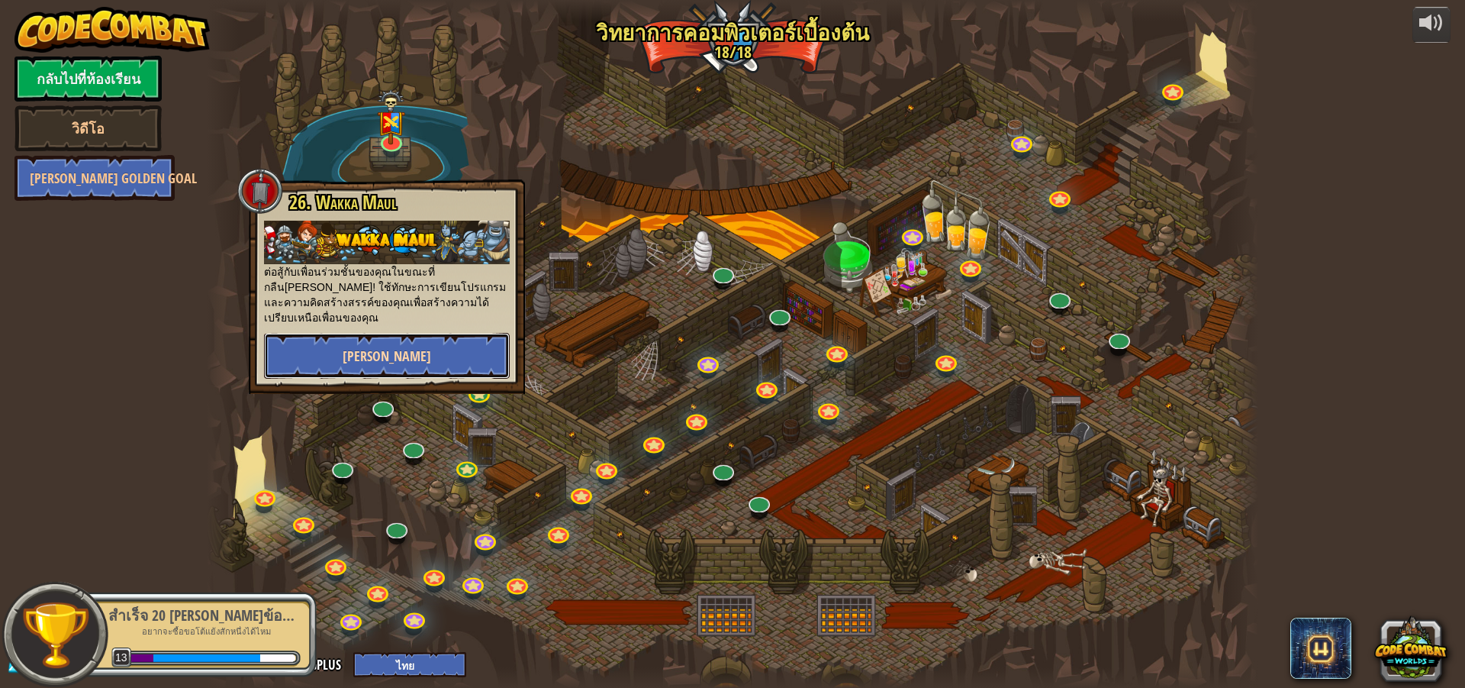
click at [401, 337] on button "[PERSON_NAME]" at bounding box center [387, 356] width 246 height 46
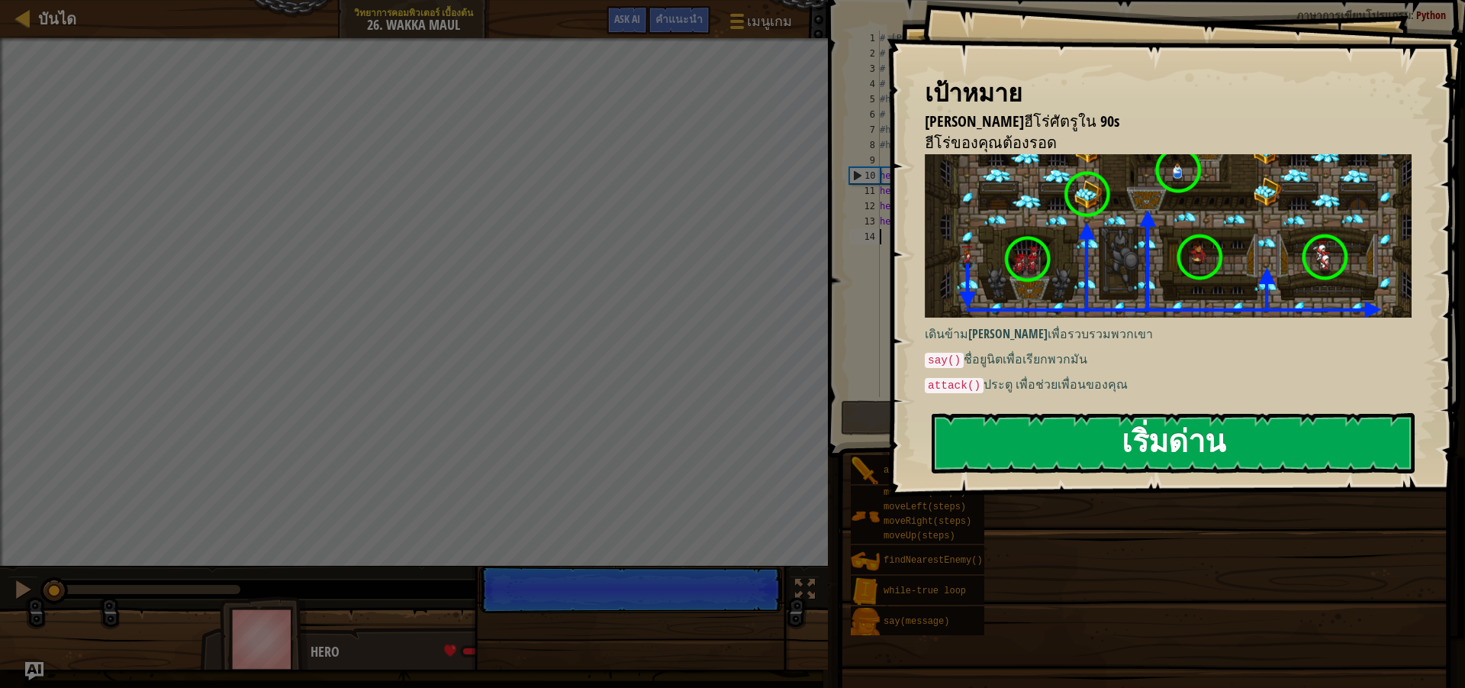
click at [1021, 437] on button "เริ่มด่าน" at bounding box center [1173, 443] width 483 height 60
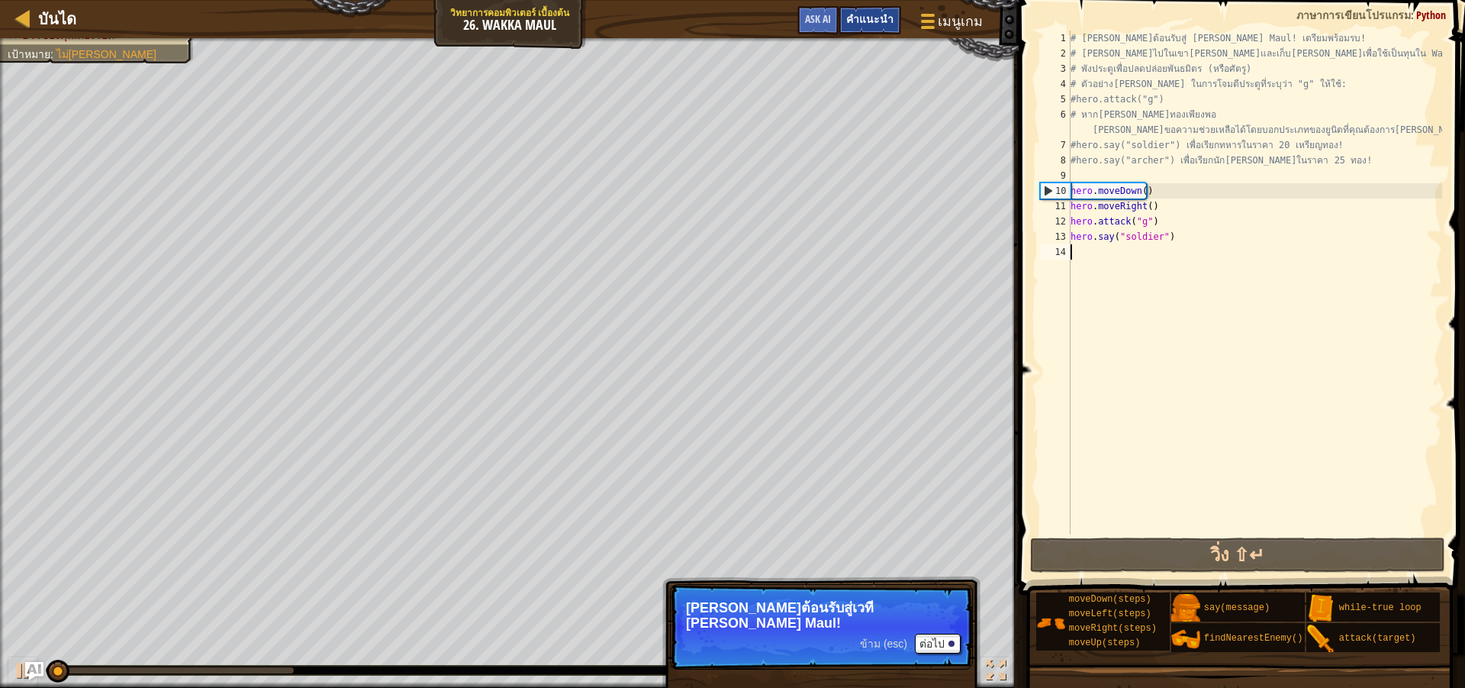
click at [881, 15] on span "คำแนะนำ" at bounding box center [869, 18] width 47 height 15
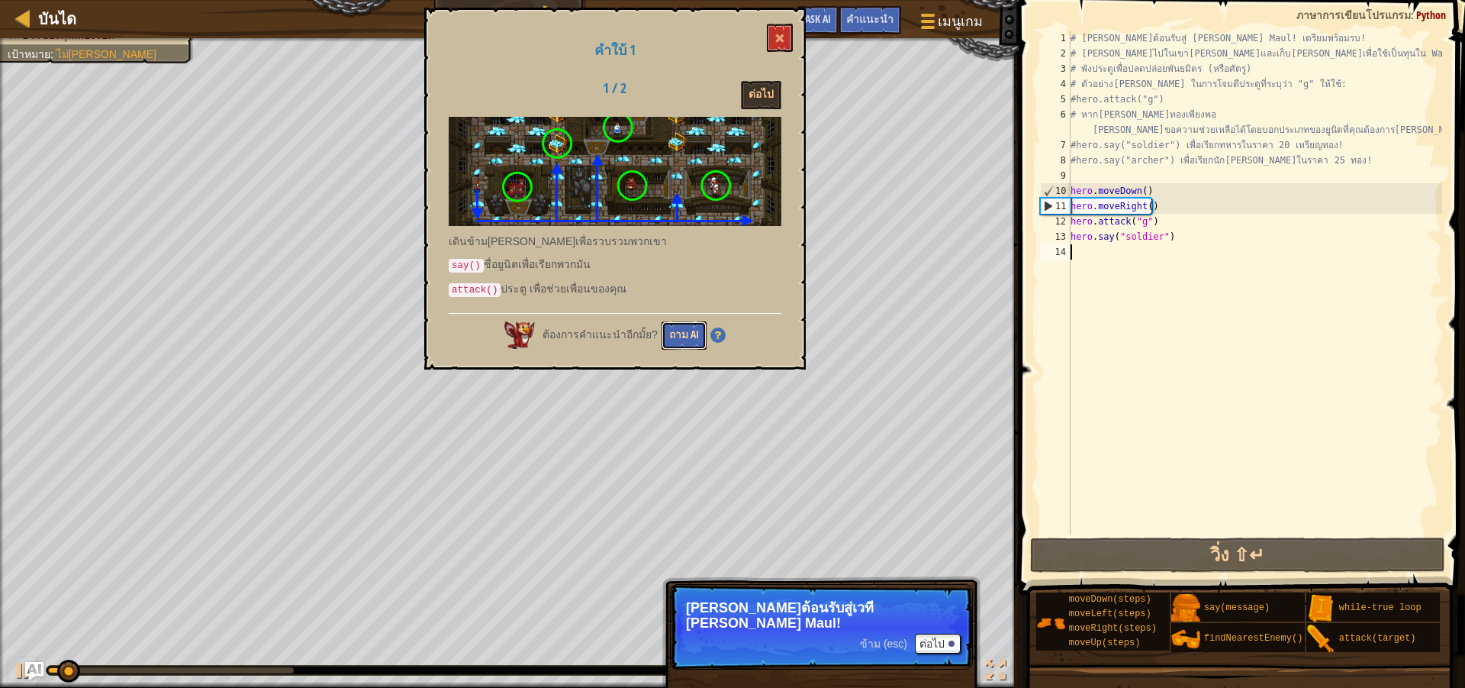
click at [677, 329] on button "ถาม AI" at bounding box center [684, 335] width 45 height 28
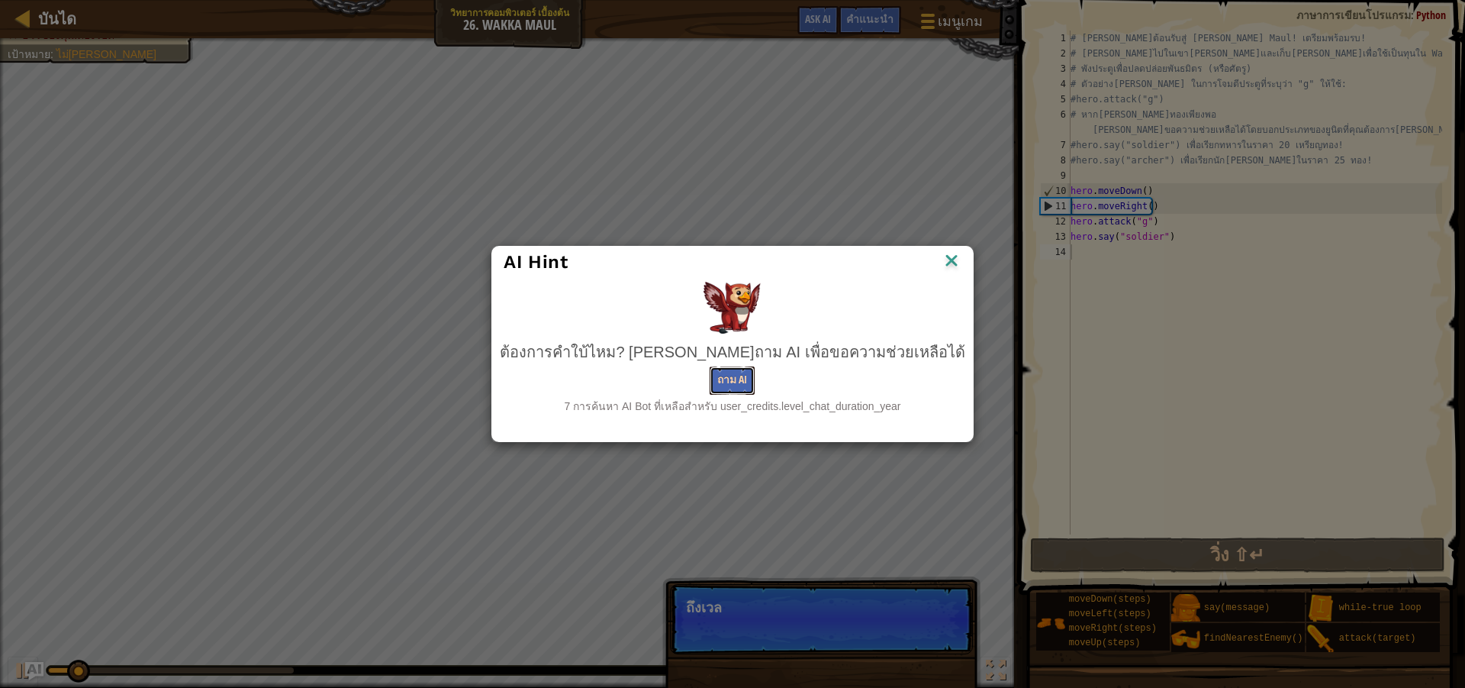
click at [719, 372] on button "ถาม AI" at bounding box center [732, 380] width 45 height 28
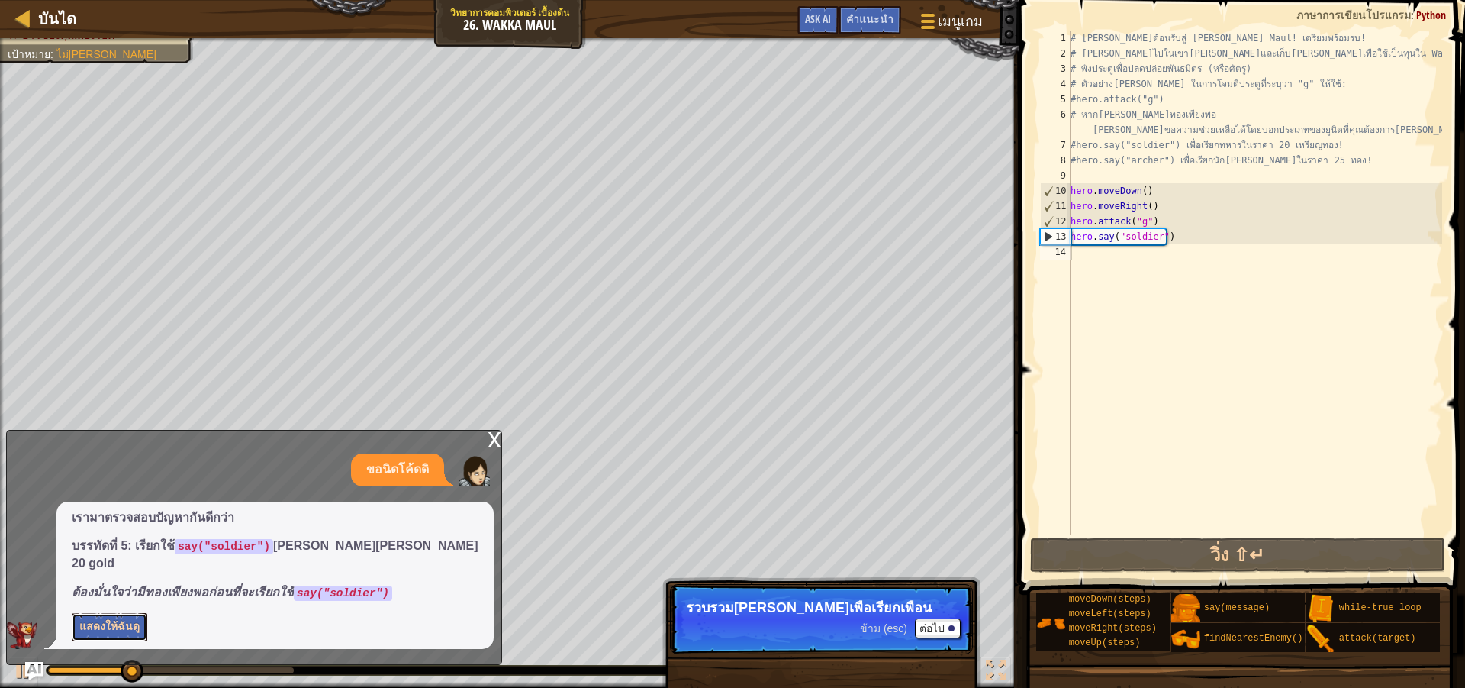
click at [122, 623] on button "แสดงให้ฉันดู" at bounding box center [110, 627] width 76 height 28
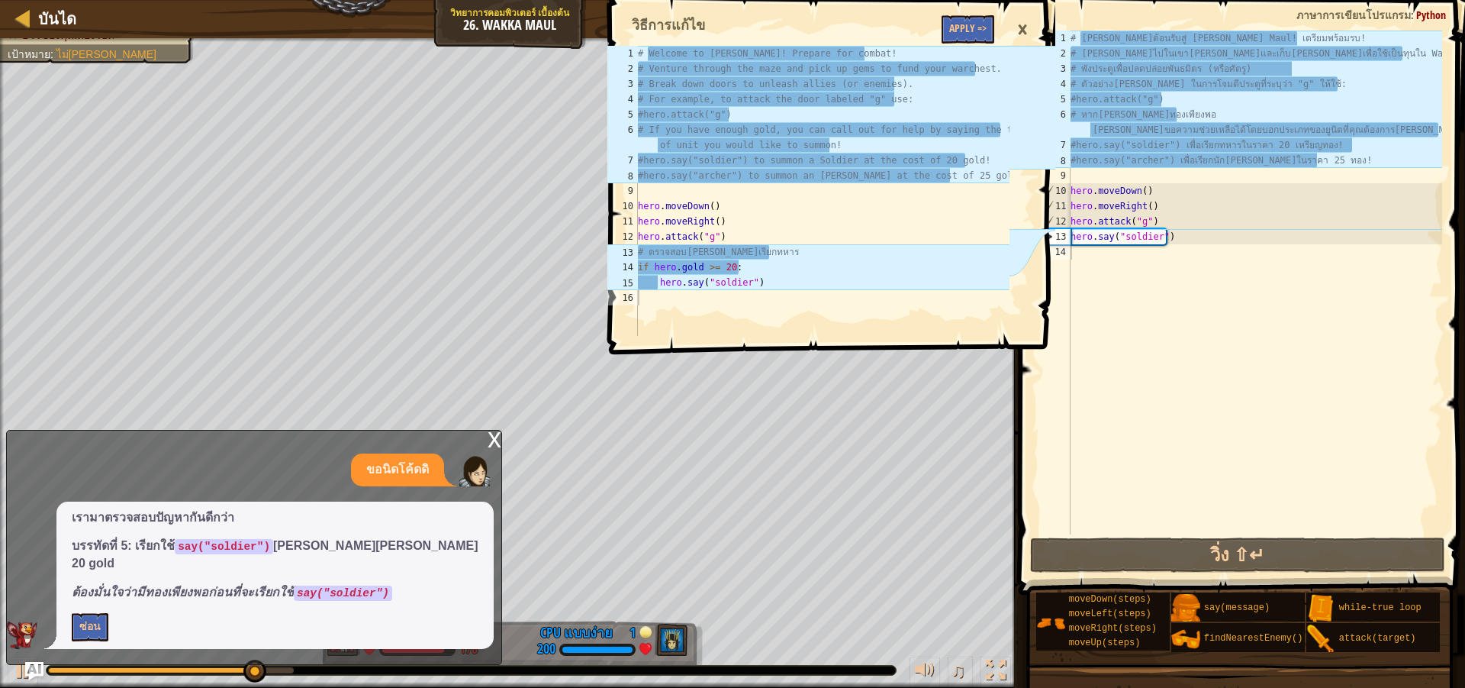
click at [1177, 244] on div "# [PERSON_NAME]ต้อนรับสู่ [PERSON_NAME] Maul! เตรียมพร้อมรบ! # [PERSON_NAME]ไปใ…" at bounding box center [1255, 298] width 375 height 534
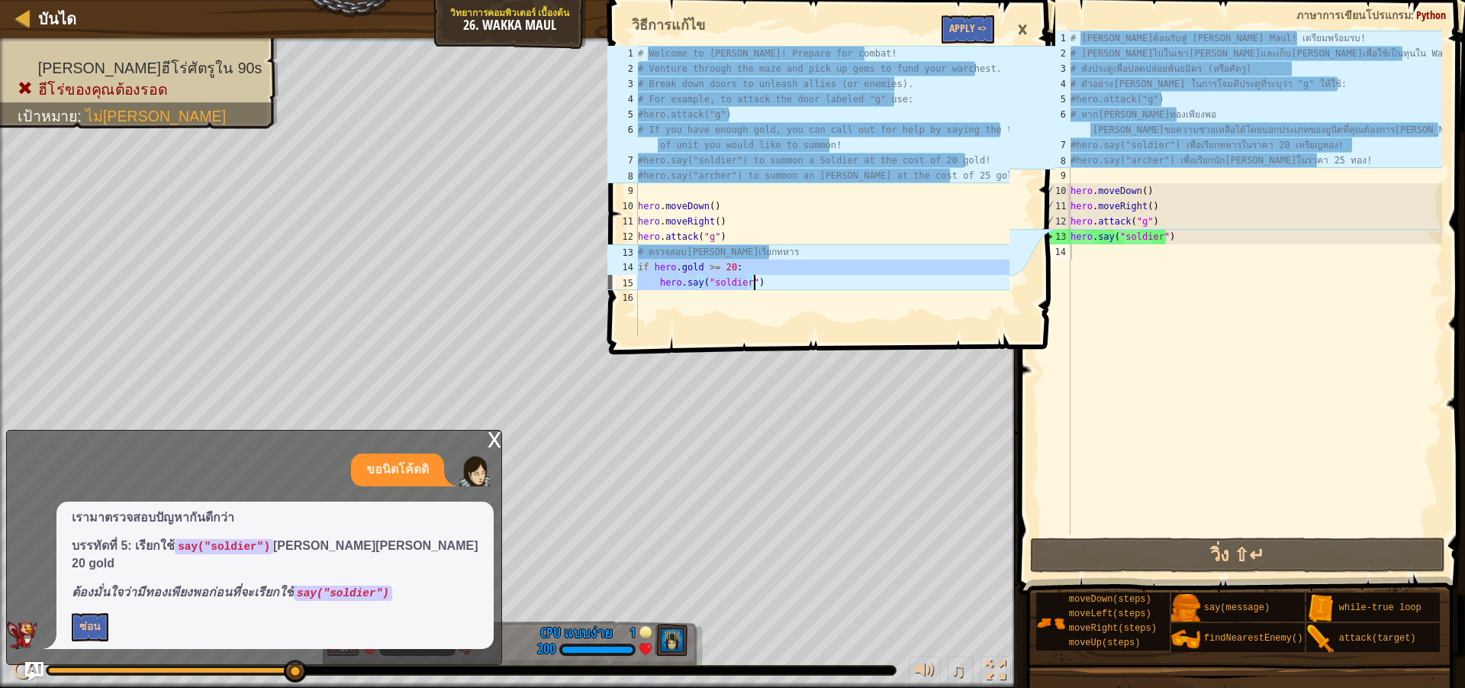
drag, startPoint x: 639, startPoint y: 269, endPoint x: 769, endPoint y: 283, distance: 130.5
click at [769, 283] on div "# Welcome to [PERSON_NAME]! Prepare for combat! # Venture through the maze and …" at bounding box center [822, 206] width 375 height 321
type textarea "if [DOMAIN_NAME] >= 20: hero.say("soldier")"
paste textarea "hero.say("soldier")"
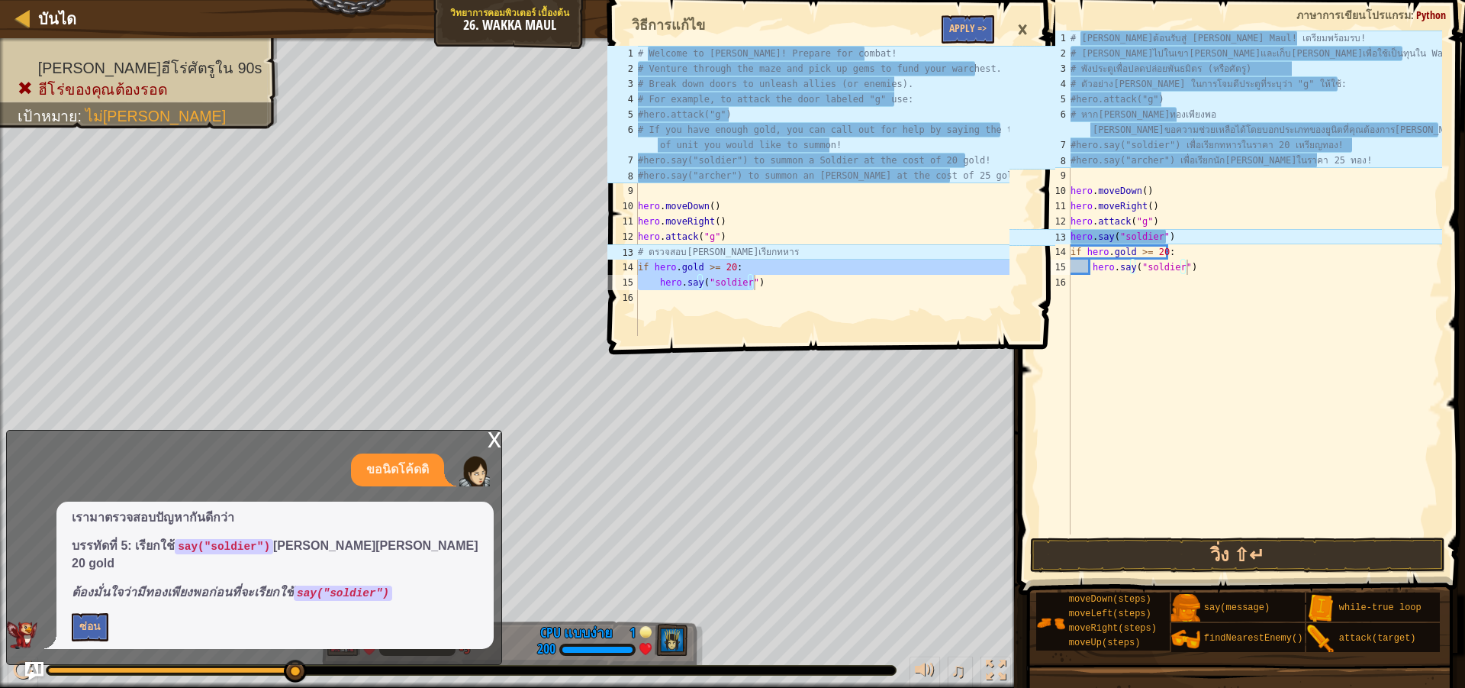
click at [1049, 397] on div "if [DOMAIN_NAME] >= 20: hero.say("soldier") 1 2 3 4 5 6 7 8 9 10 11 12 13 14 15…" at bounding box center [829, 344] width 451 height 688
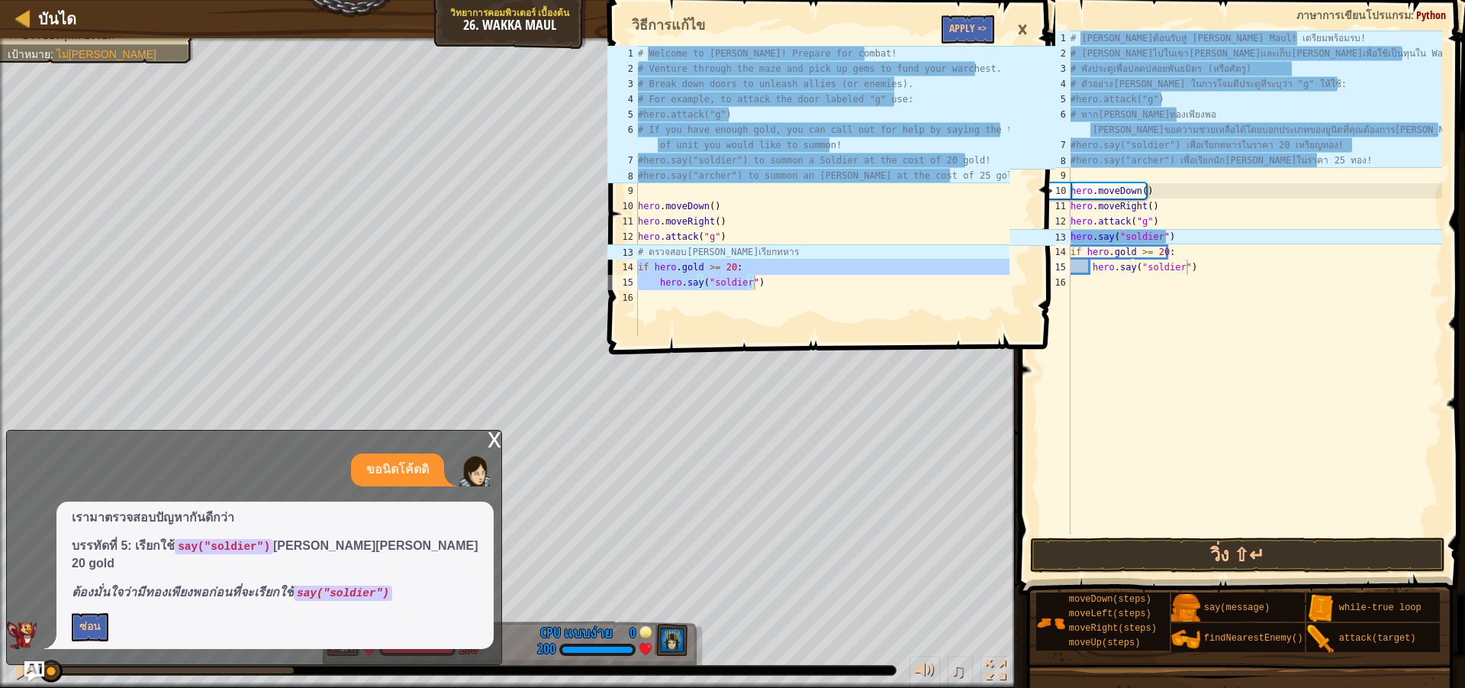
drag, startPoint x: 288, startPoint y: 667, endPoint x: 38, endPoint y: 676, distance: 249.7
click at [31, 678] on div "บันได วิทยาการคอมพิวเตอร์ เบื้องต้น 26. [PERSON_NAME] Maul เมนูเกม เสร็จ[PERSON…" at bounding box center [732, 344] width 1465 height 688
click at [1094, 556] on button "วิ่ง ⇧↵" at bounding box center [1237, 554] width 415 height 35
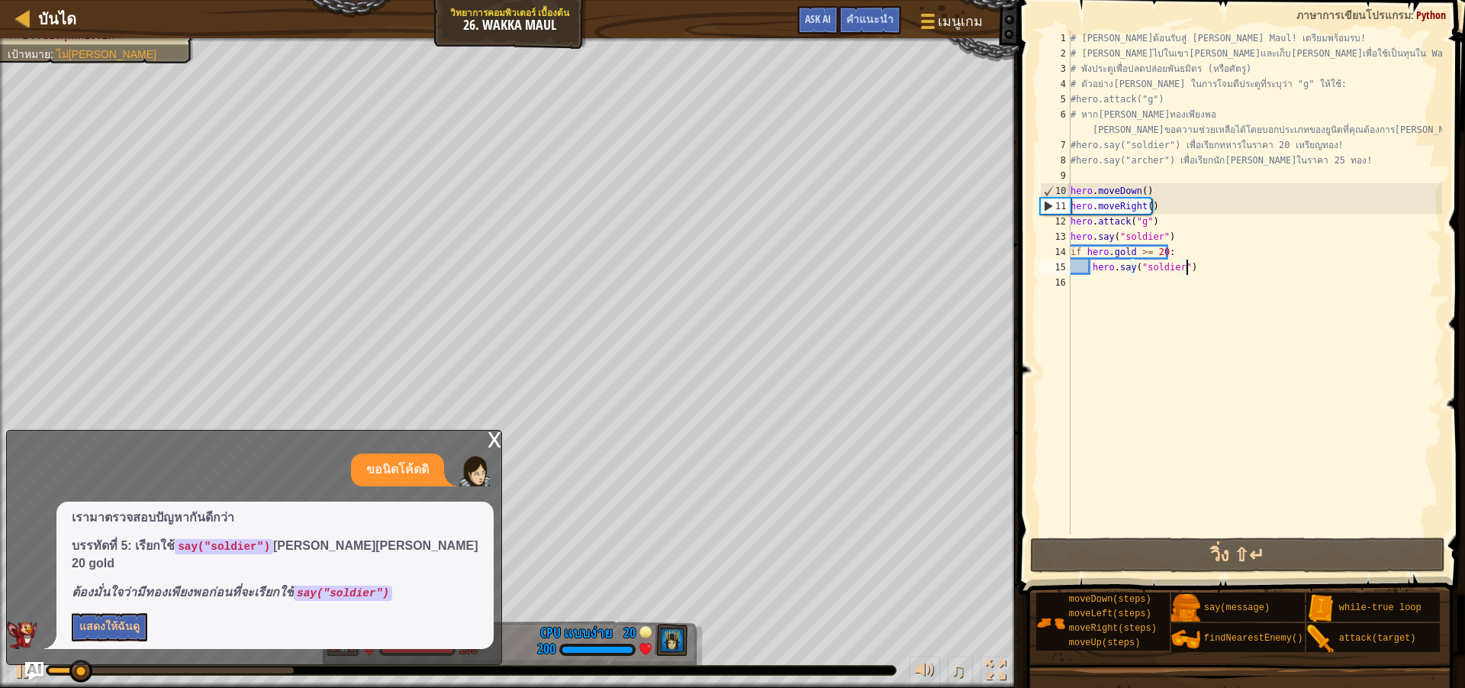
click at [488, 446] on div "x" at bounding box center [495, 437] width 14 height 15
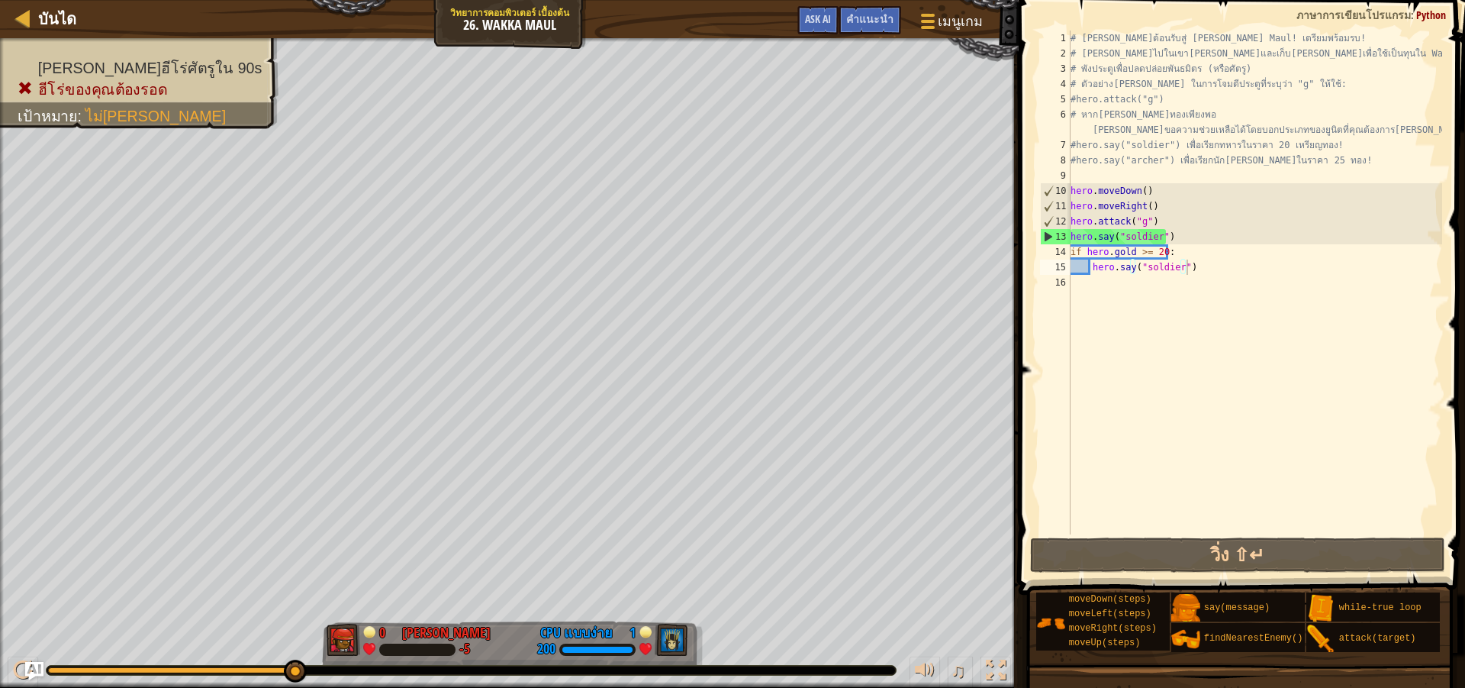
drag, startPoint x: 185, startPoint y: 665, endPoint x: 418, endPoint y: 677, distance: 233.8
click at [418, 677] on div "♫" at bounding box center [509, 666] width 1019 height 46
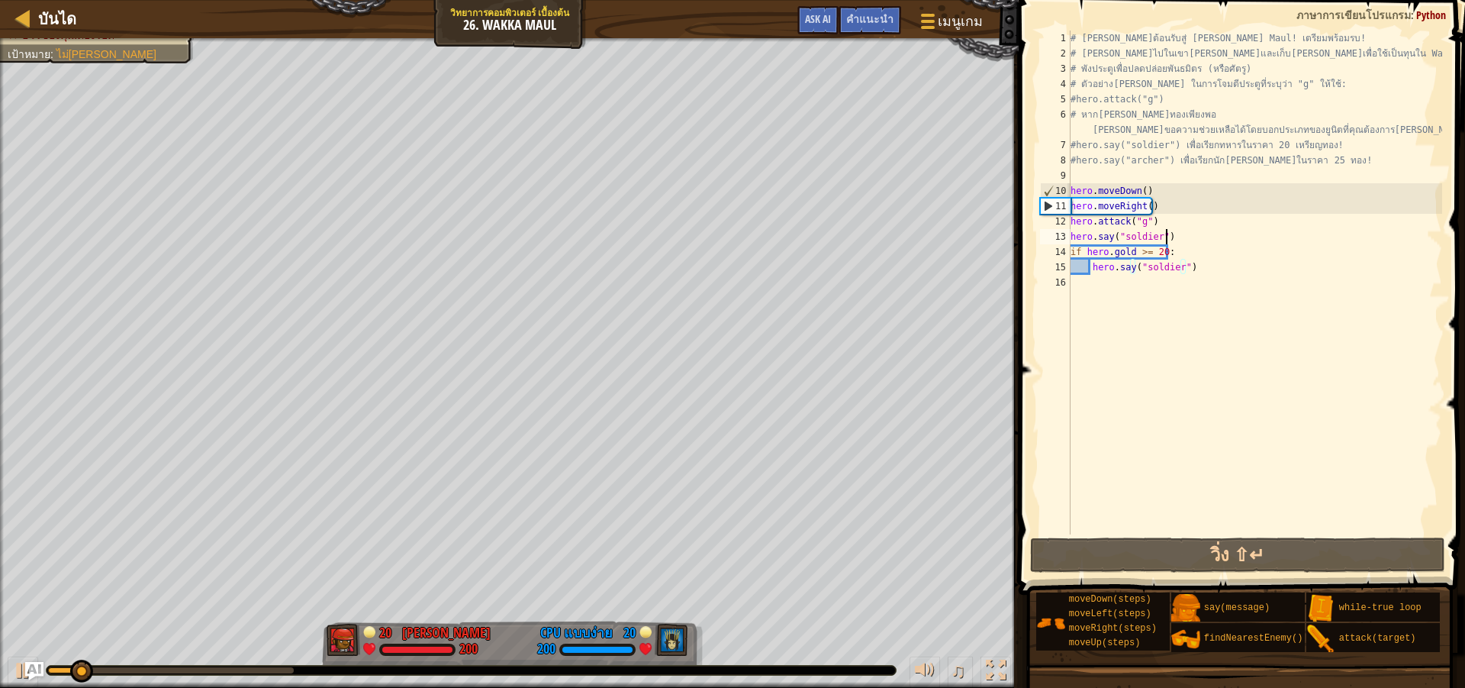
click at [1172, 232] on div "# [PERSON_NAME]ต้อนรับสู่ [PERSON_NAME] Maul! เตรียมพร้อมรบ! # [PERSON_NAME]ไปใ…" at bounding box center [1255, 298] width 375 height 534
type textarea "hero.say("soldier")"
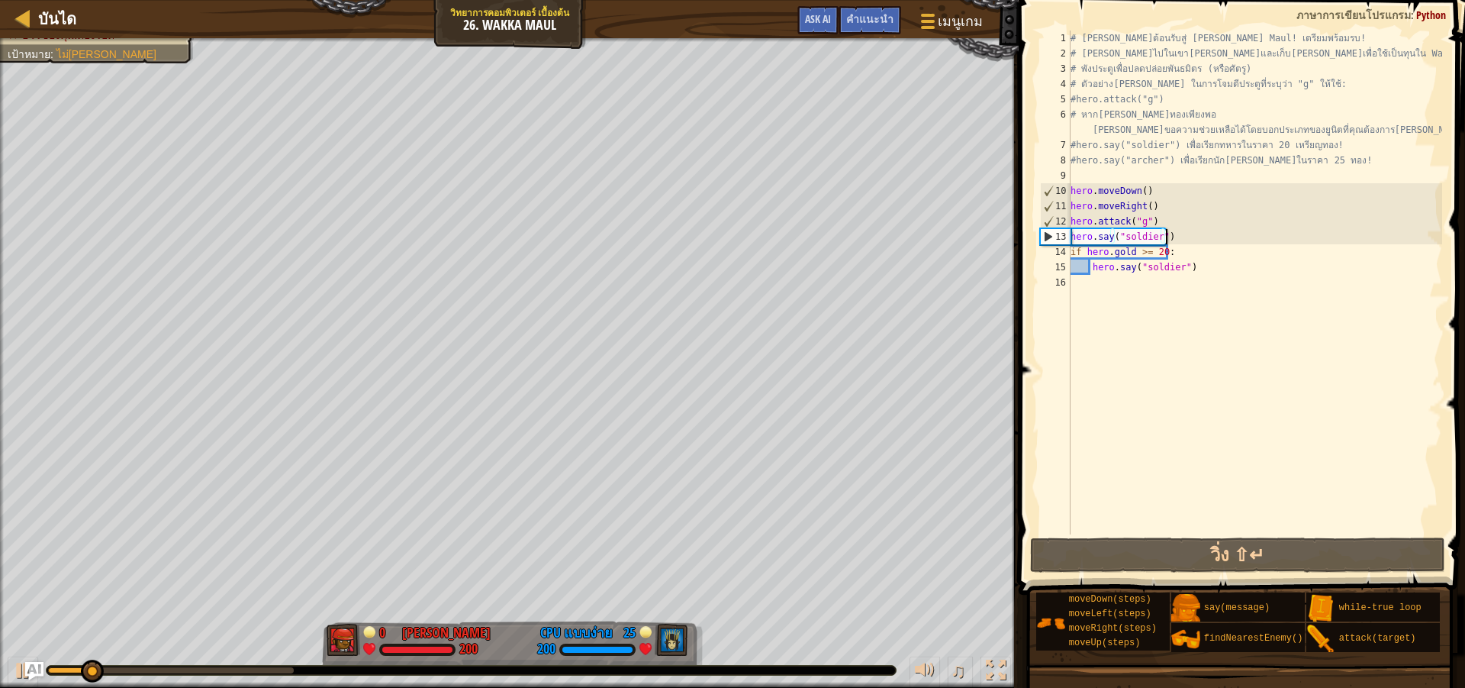
click at [1182, 235] on div "# [PERSON_NAME]ต้อนรับสู่ [PERSON_NAME] Maul! เตรียมพร้อมรบ! # [PERSON_NAME]ไปใ…" at bounding box center [1255, 298] width 375 height 534
click at [881, 17] on span "คำแนะนำ" at bounding box center [869, 18] width 47 height 15
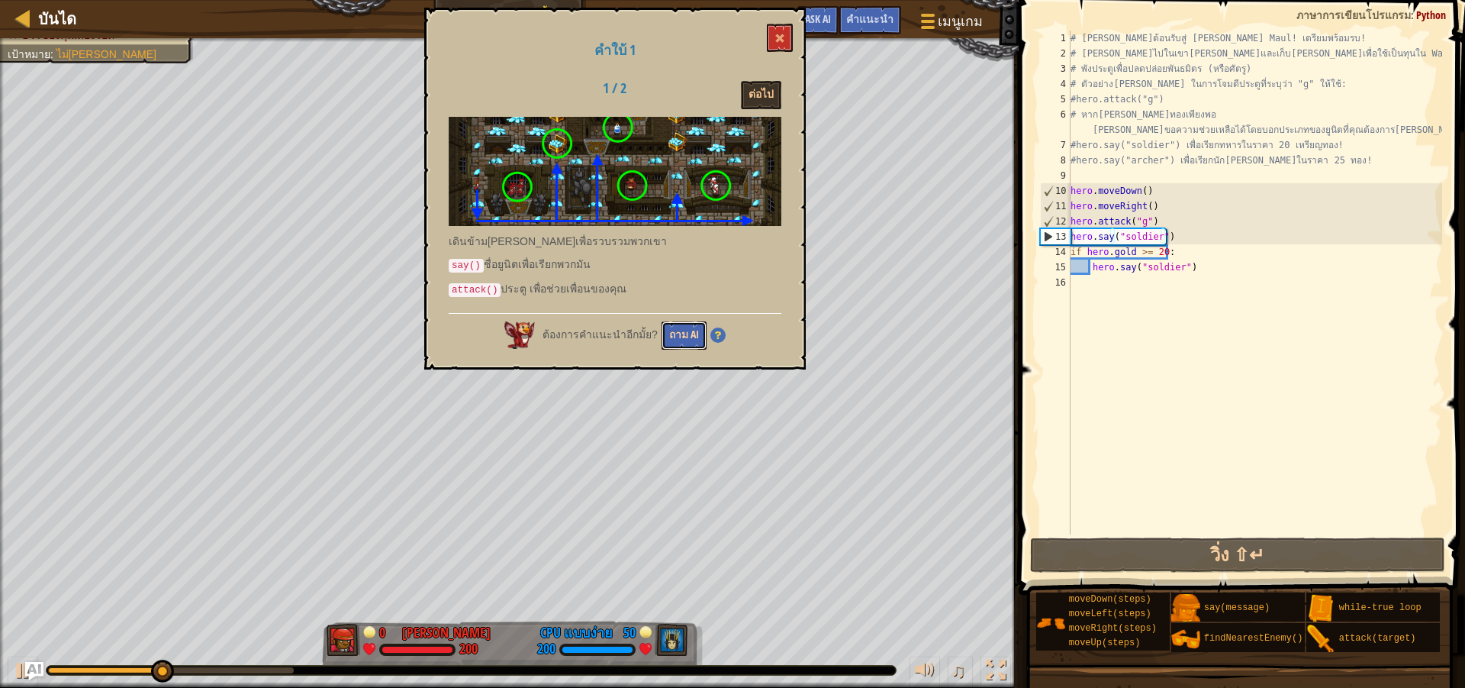
click at [679, 334] on button "ถาม AI" at bounding box center [684, 335] width 45 height 28
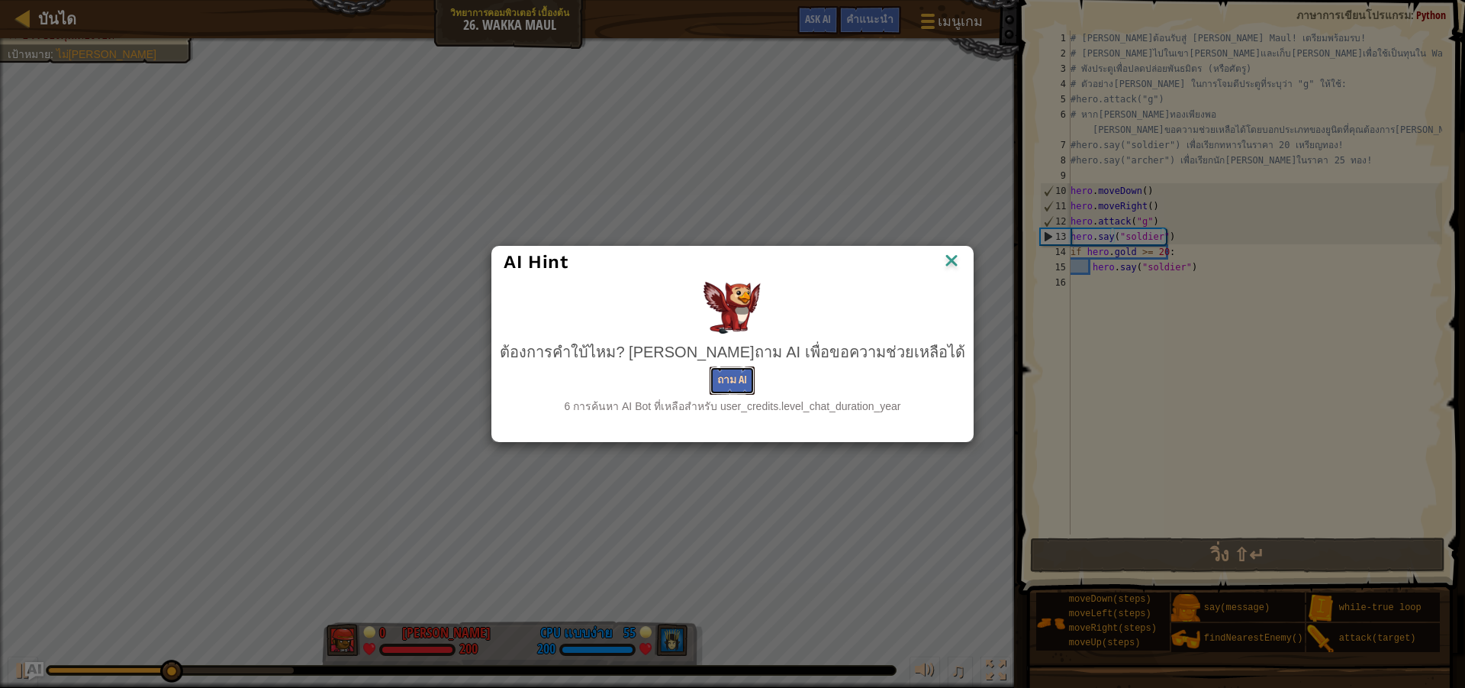
click at [723, 383] on button "ถาม AI" at bounding box center [732, 380] width 45 height 28
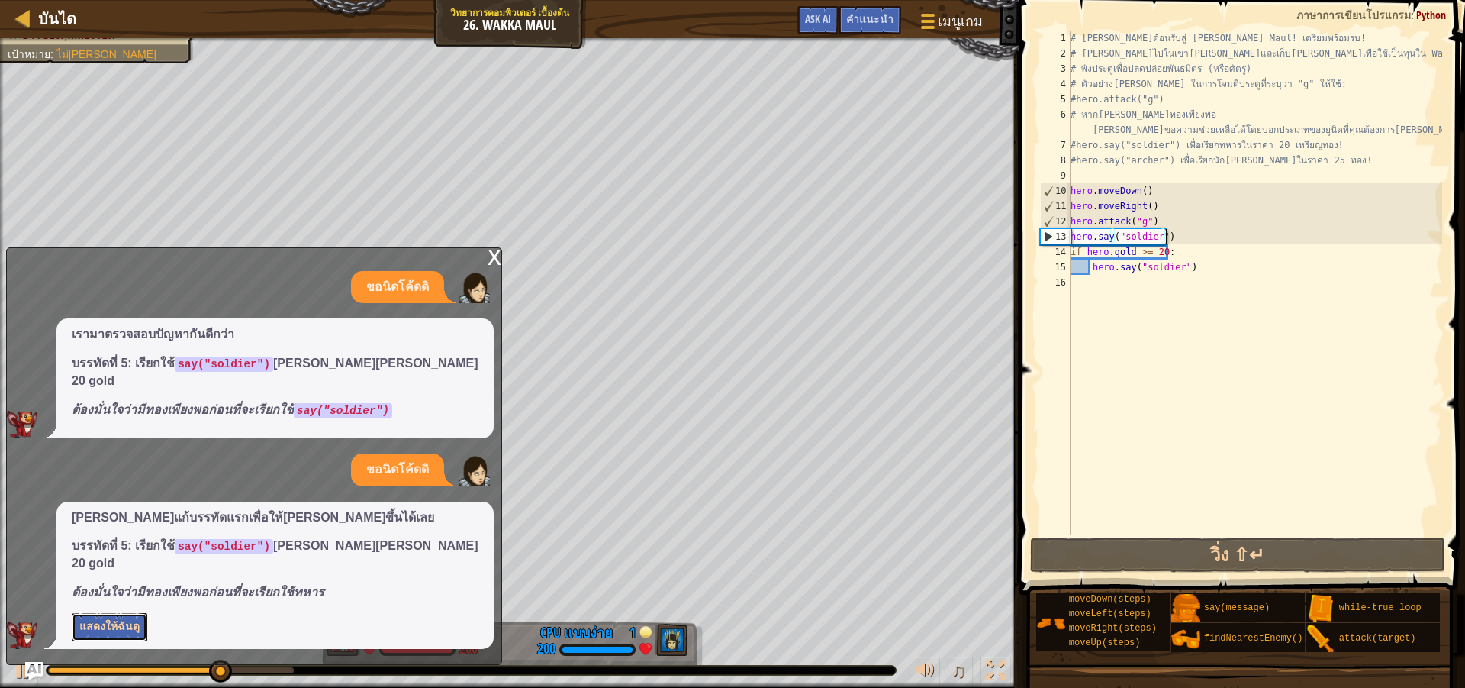
click at [134, 617] on button "แสดงให้ฉันดู" at bounding box center [110, 627] width 76 height 28
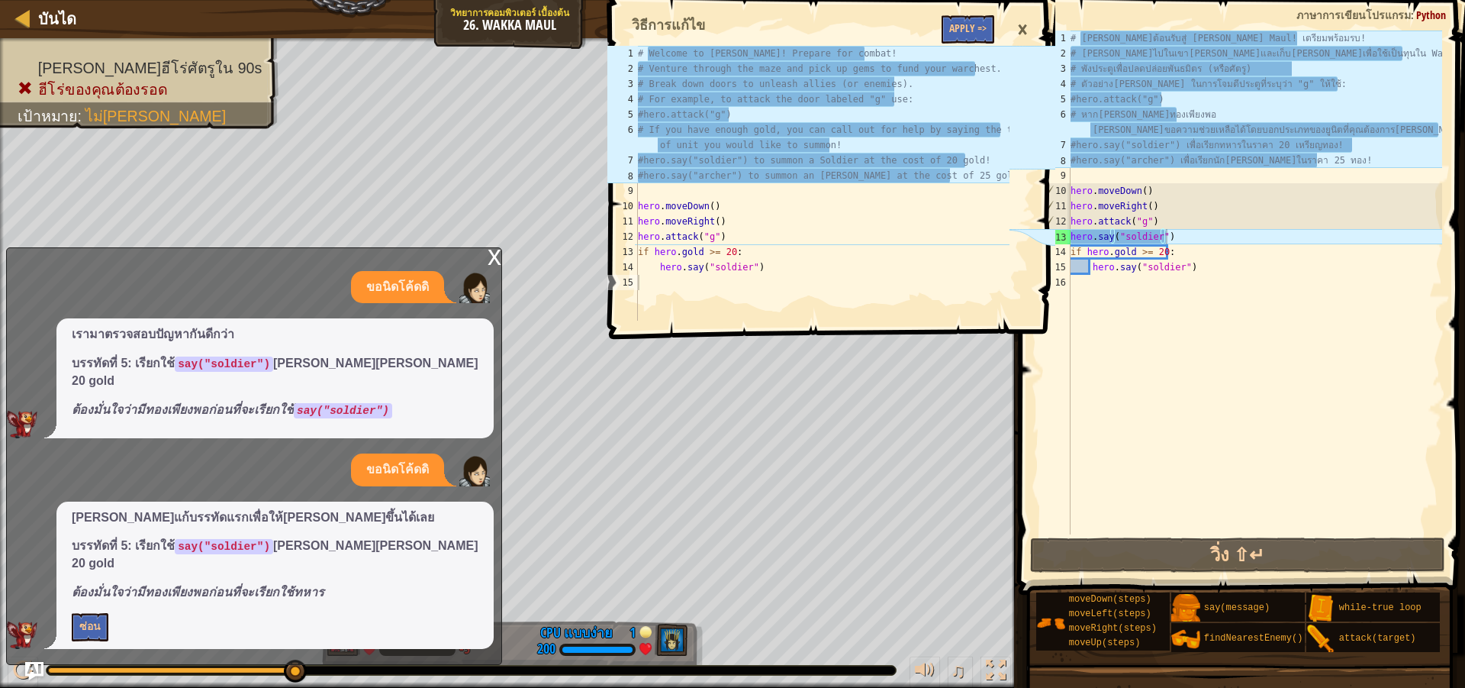
click at [1164, 311] on div "# [PERSON_NAME]ต้อนรับสู่ [PERSON_NAME] Maul! เตรียมพร้อมรบ! # [PERSON_NAME]ไปใ…" at bounding box center [1255, 298] width 375 height 534
click at [1175, 237] on div "# [PERSON_NAME]ต้อนรับสู่ [PERSON_NAME] Maul! เตรียมพร้อมรบ! # [PERSON_NAME]ไปใ…" at bounding box center [1255, 298] width 375 height 534
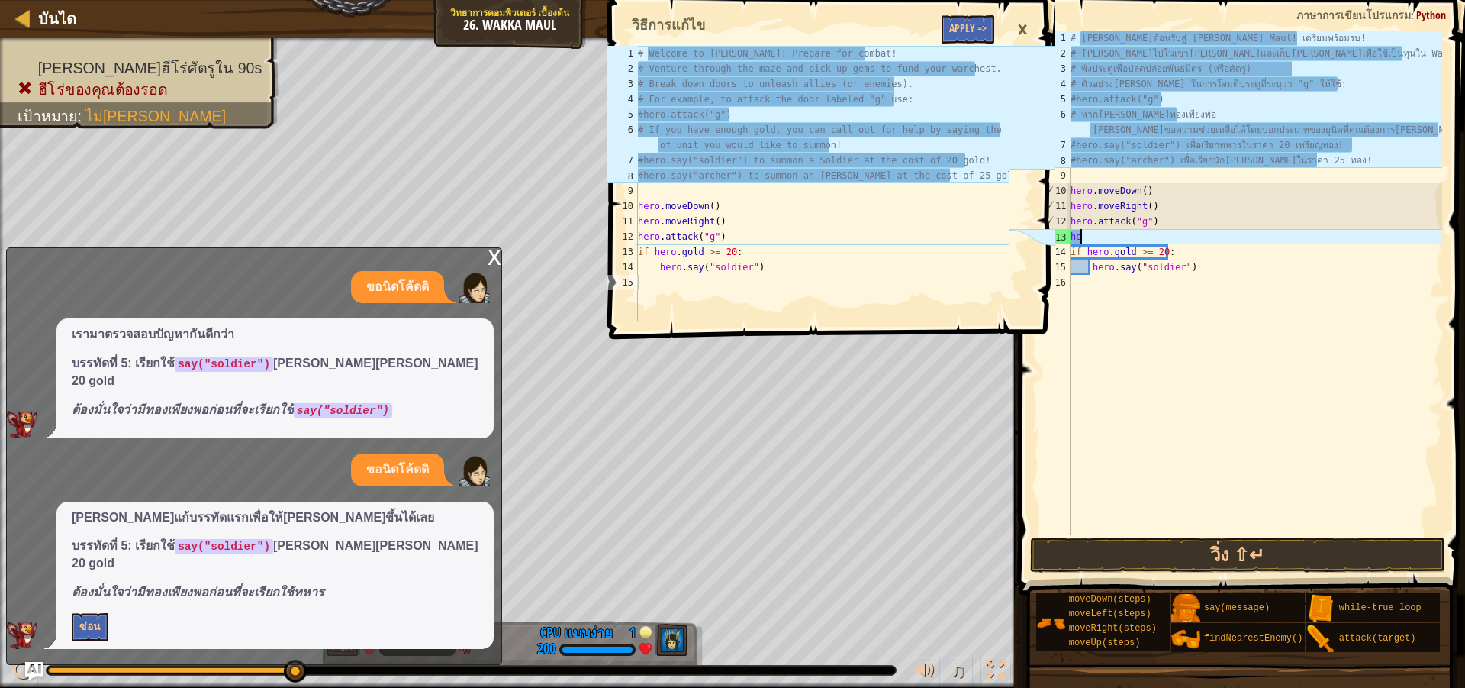
type textarea "h"
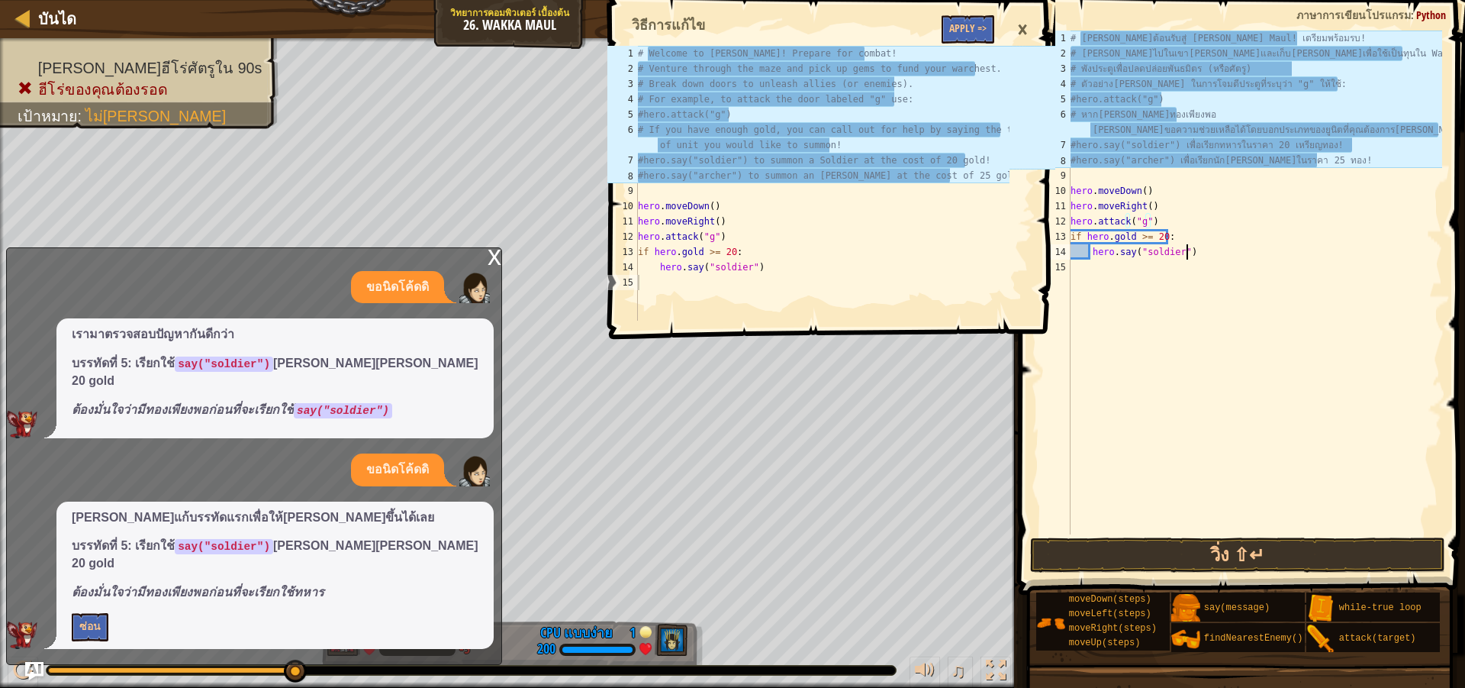
click at [1193, 259] on div "# [PERSON_NAME]ต้อนรับสู่ [PERSON_NAME] Maul! เตรียมพร้อมรบ! # [PERSON_NAME]ไปใ…" at bounding box center [1255, 298] width 375 height 534
type textarea "hero.say("soldier")"
click at [1086, 546] on button "วิ่ง ⇧↵" at bounding box center [1237, 554] width 415 height 35
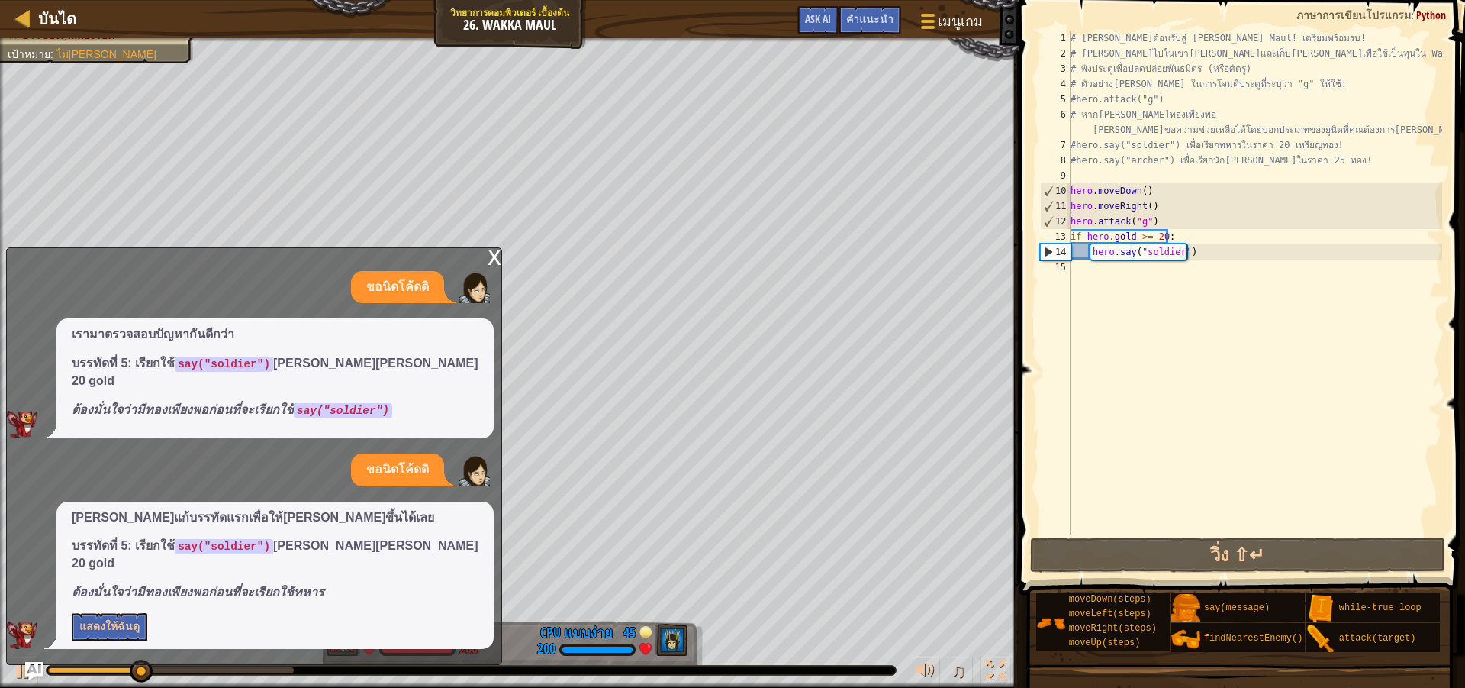
click at [491, 263] on div "x" at bounding box center [495, 255] width 14 height 15
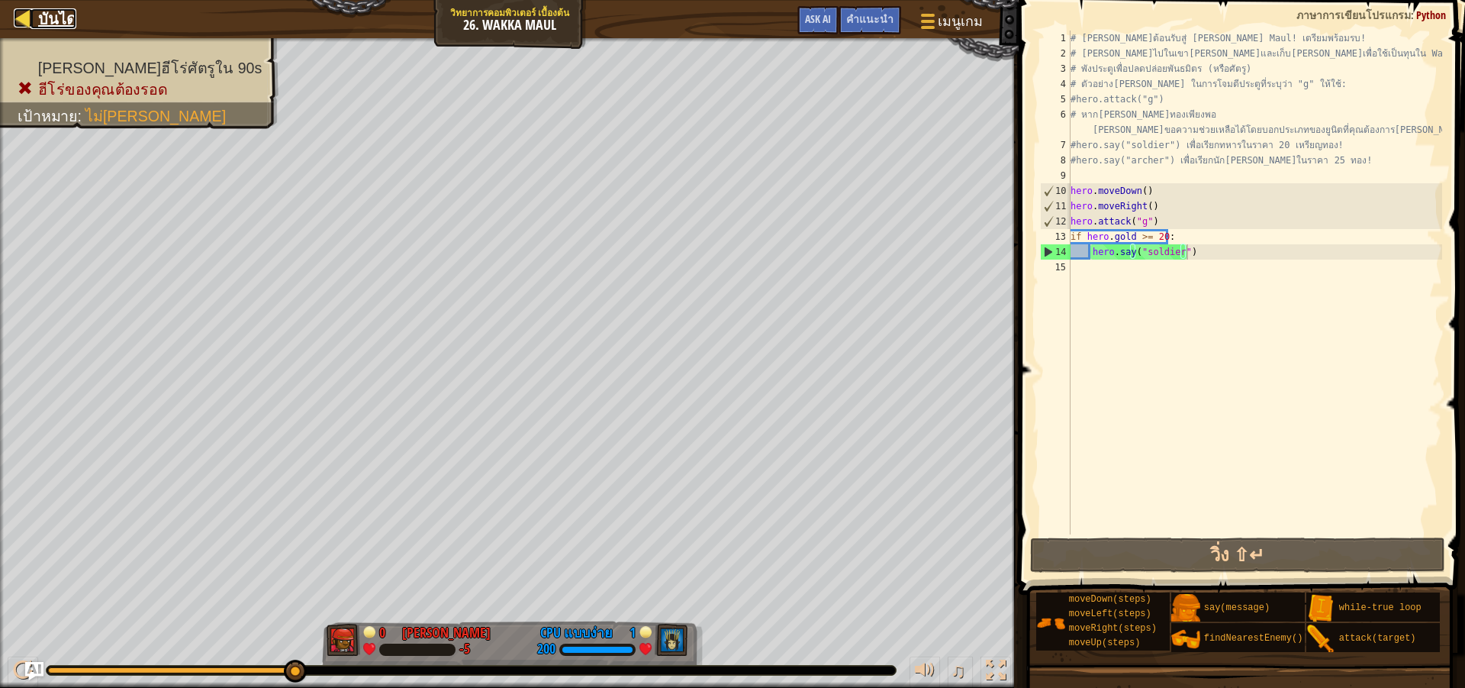
click at [21, 21] on div at bounding box center [23, 17] width 19 height 19
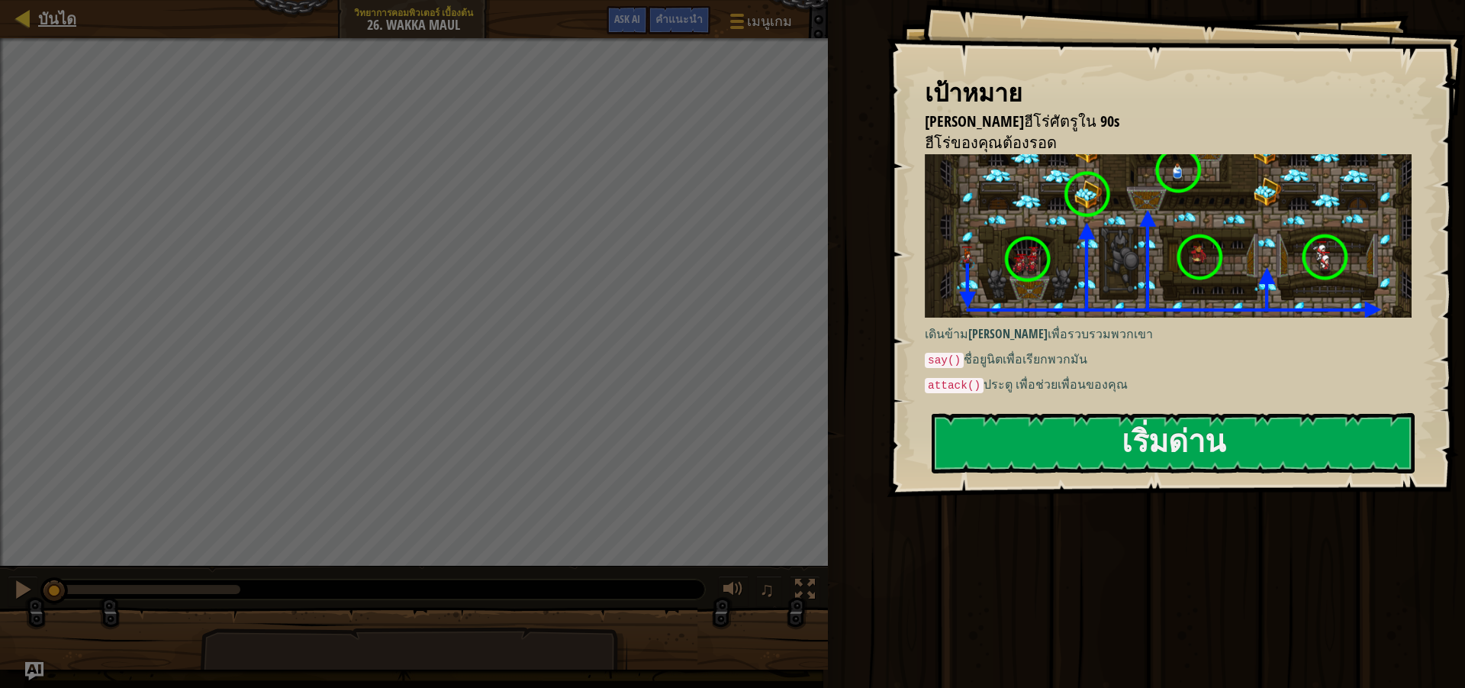
click at [33, 8] on div "บันได" at bounding box center [54, 19] width 46 height 38
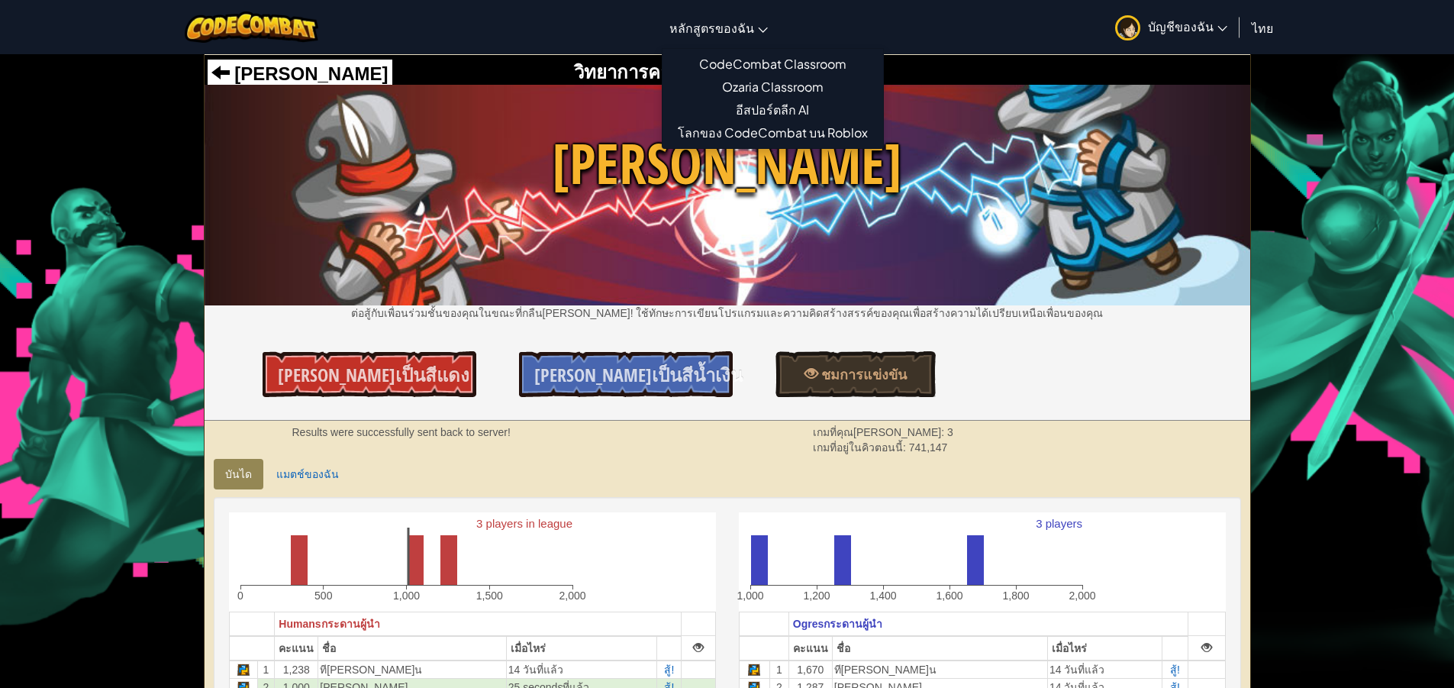
click at [705, 28] on span "หลักสูตรของฉัน" at bounding box center [711, 28] width 85 height 16
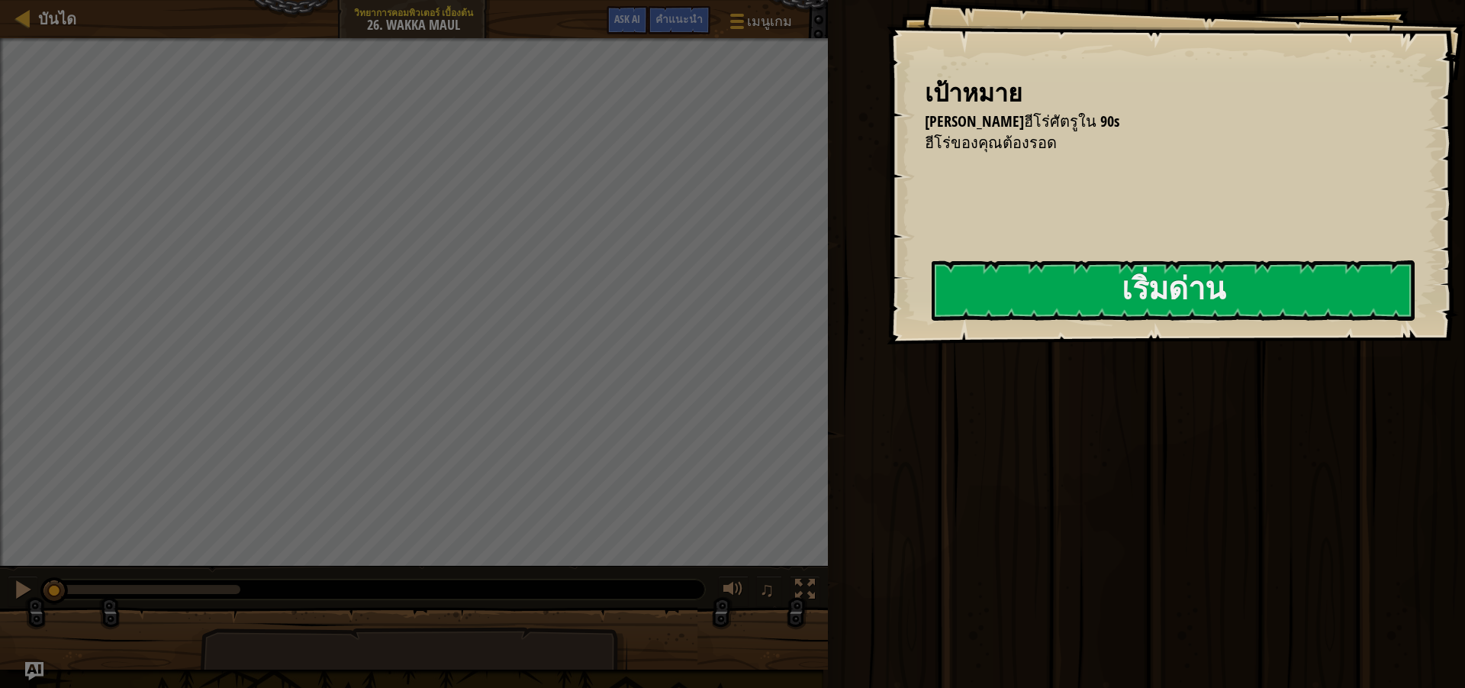
select select "th"
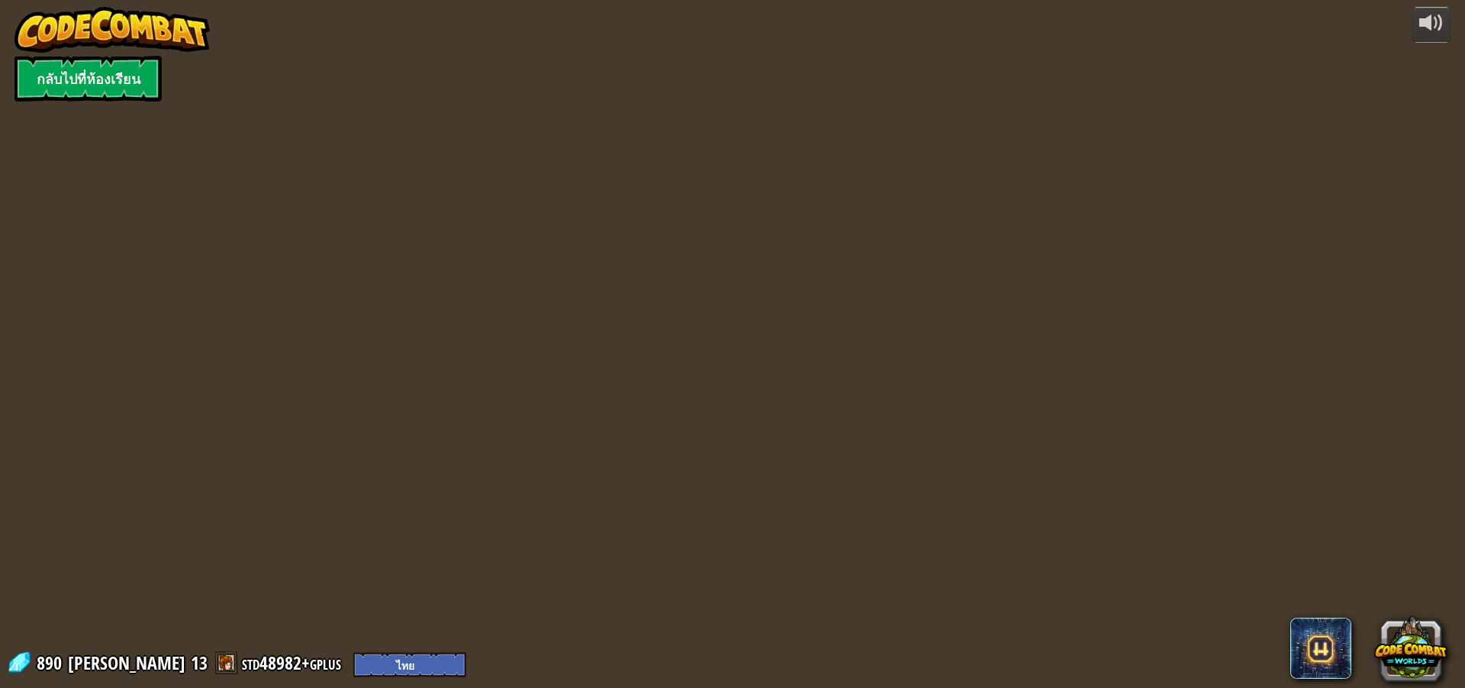
select select "th"
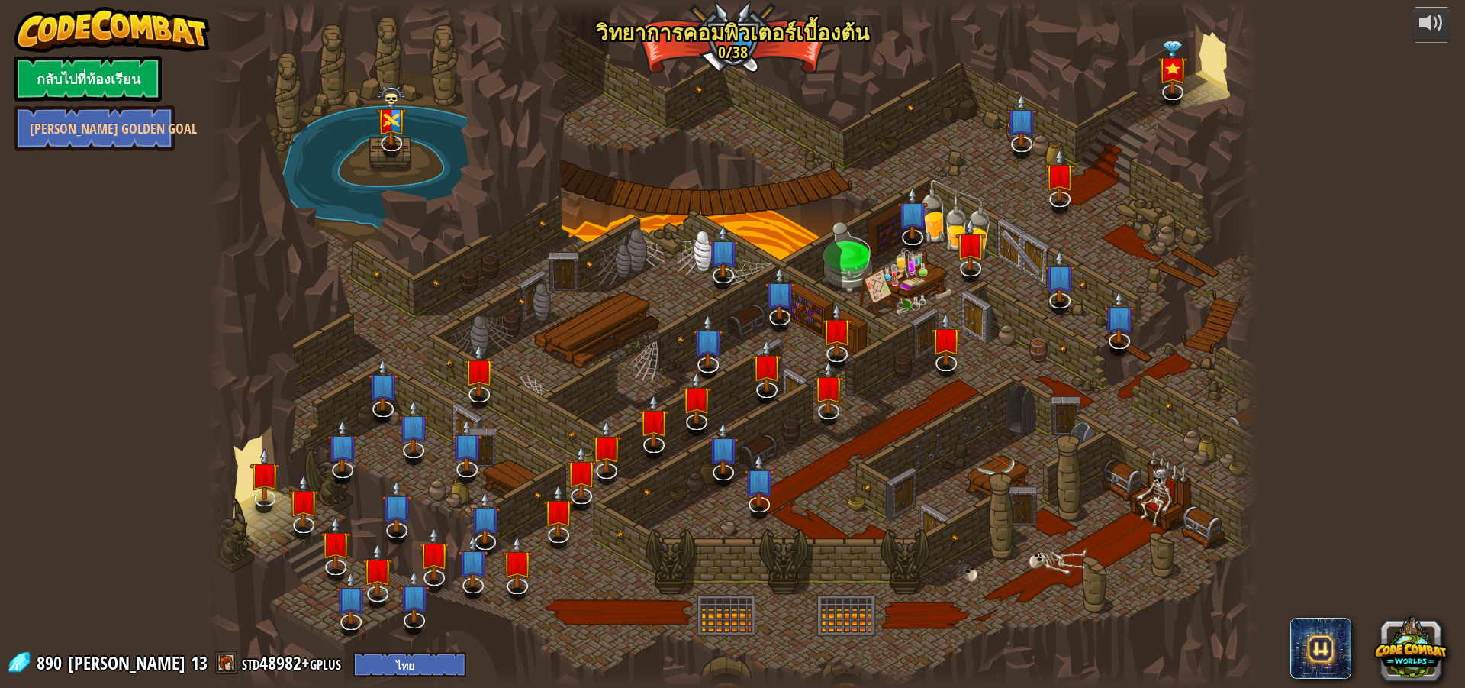
select select "th"
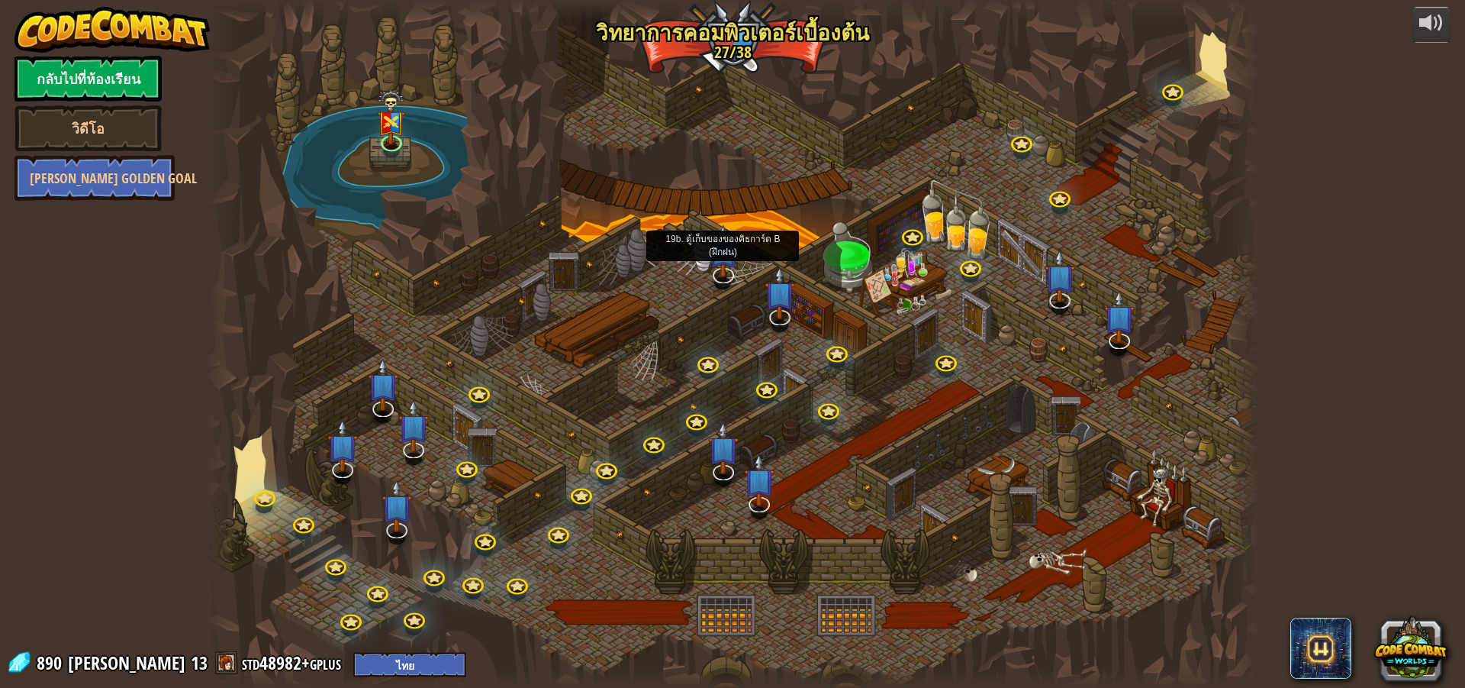
select select "th"
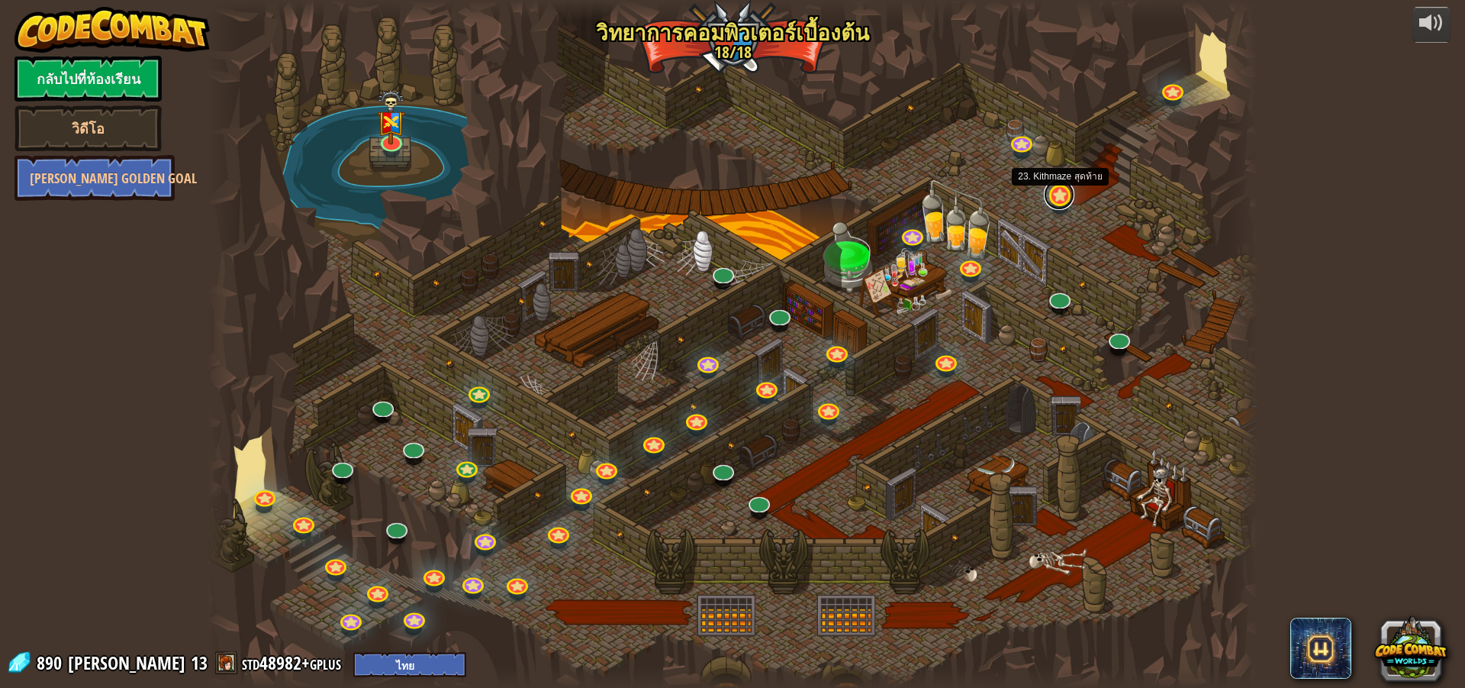
click at [1058, 191] on link at bounding box center [1059, 194] width 31 height 31
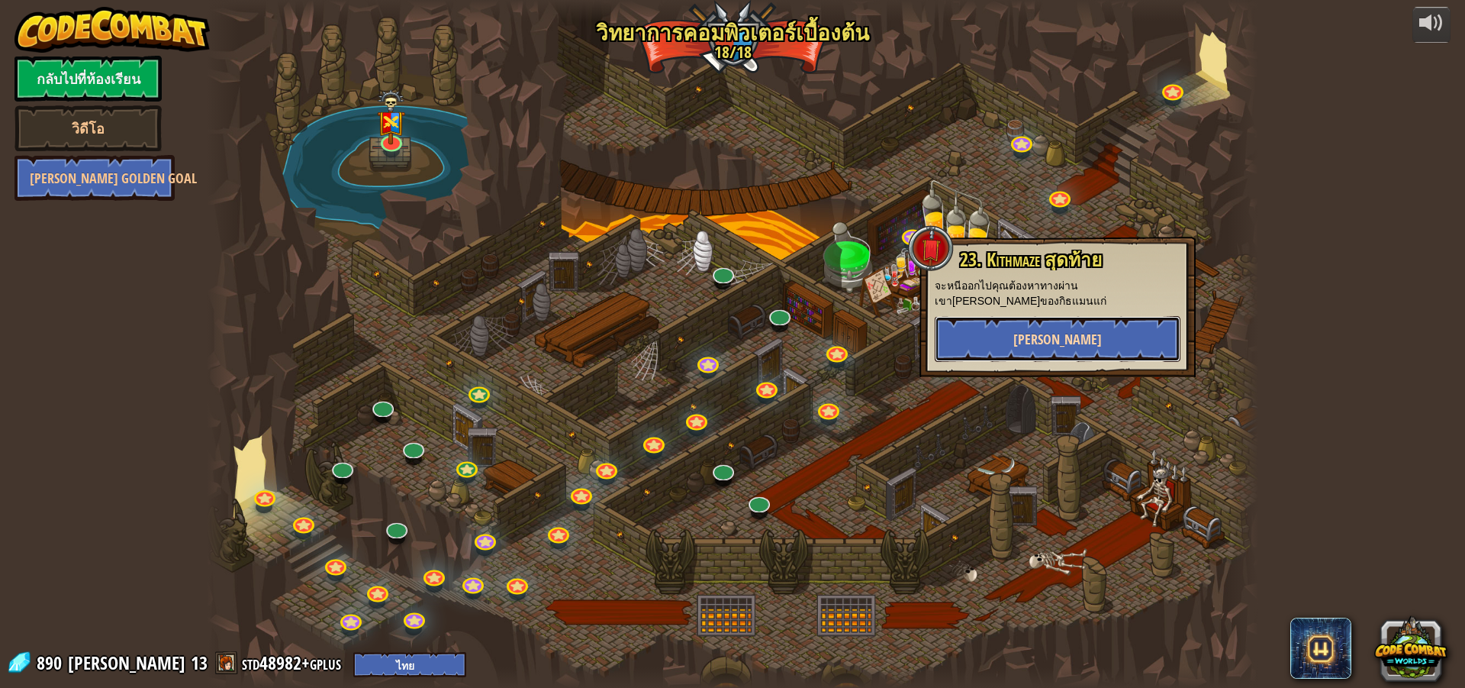
click at [1062, 316] on button "[PERSON_NAME]" at bounding box center [1058, 339] width 246 height 46
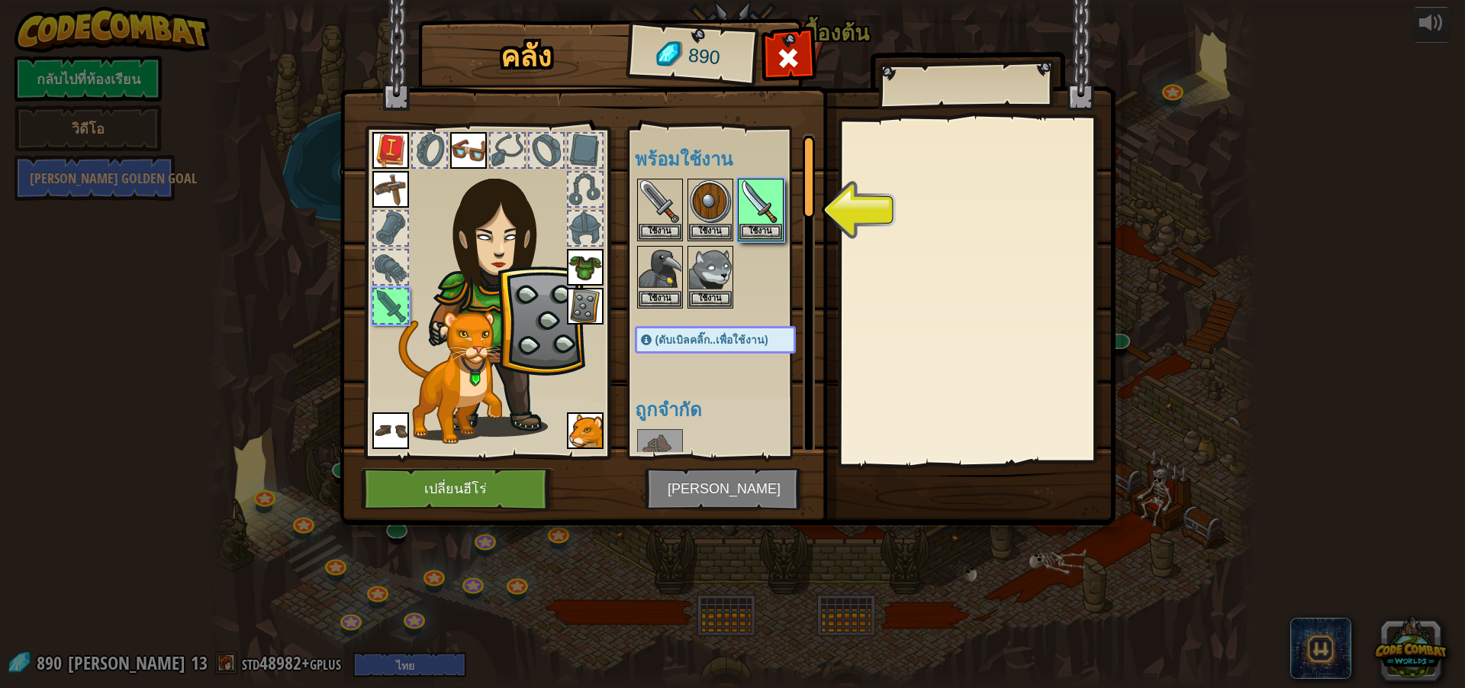
click at [742, 472] on img at bounding box center [728, 248] width 776 height 554
click at [767, 222] on img at bounding box center [761, 201] width 43 height 43
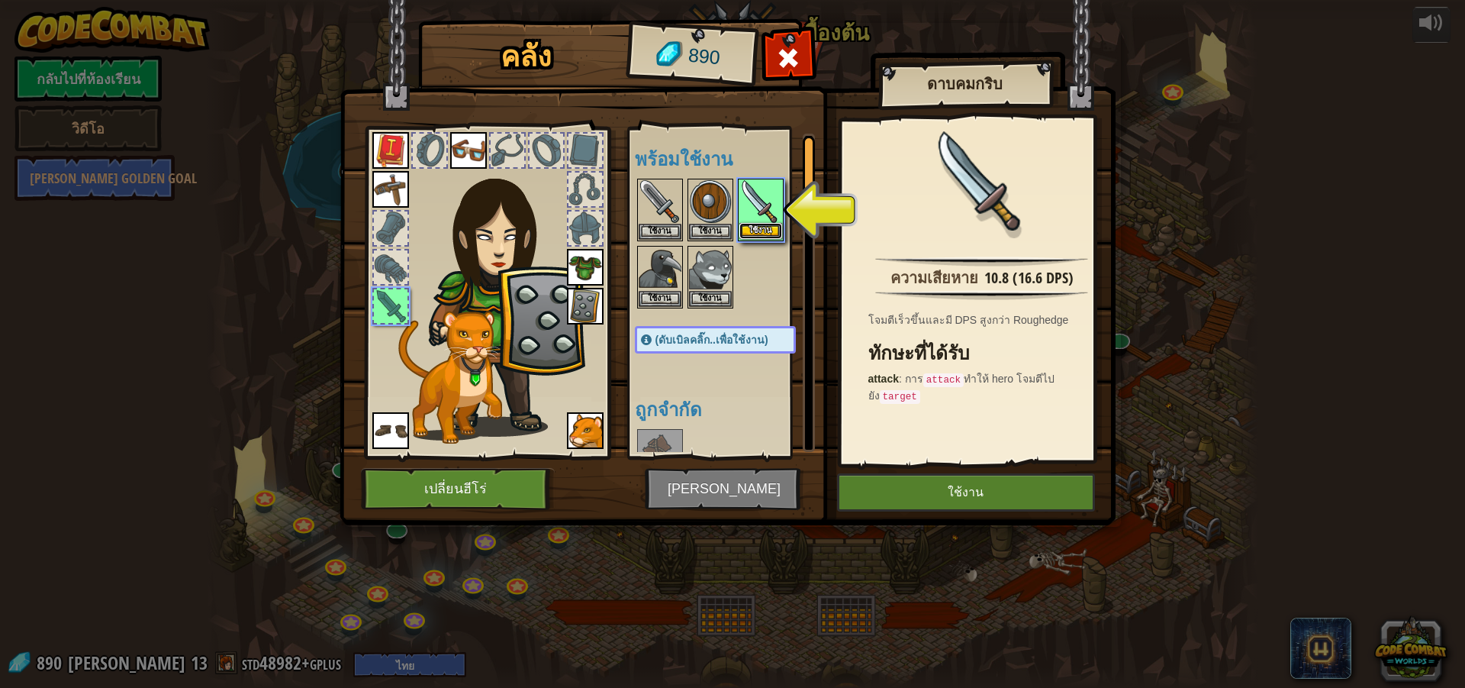
click at [769, 228] on button "ใช้งาน" at bounding box center [761, 231] width 43 height 16
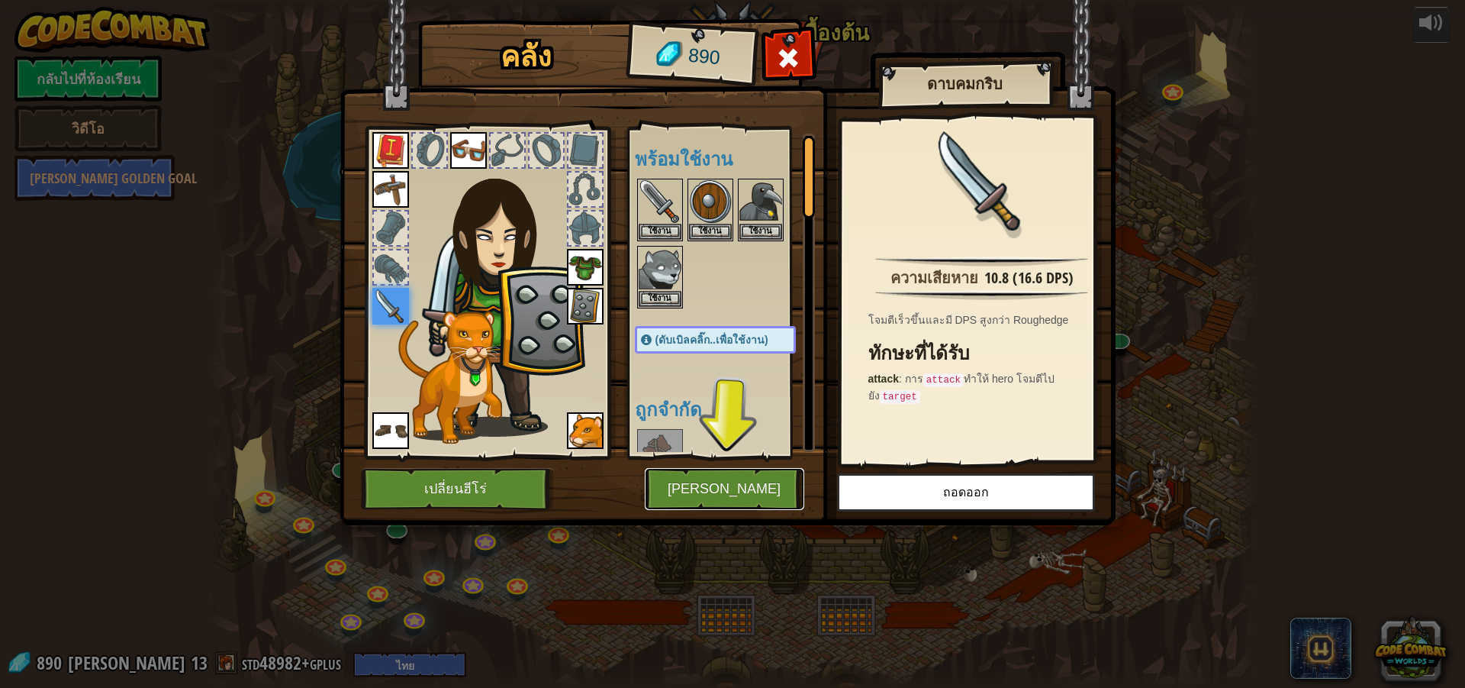
click at [773, 482] on button "[PERSON_NAME]" at bounding box center [725, 489] width 160 height 42
